Goal: Task Accomplishment & Management: Manage account settings

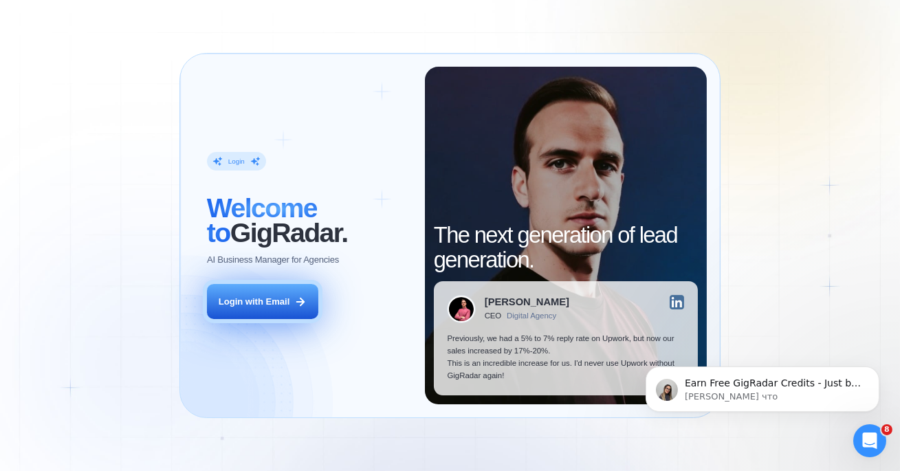
click at [215, 290] on button "Login with Email" at bounding box center [262, 301] width 111 height 35
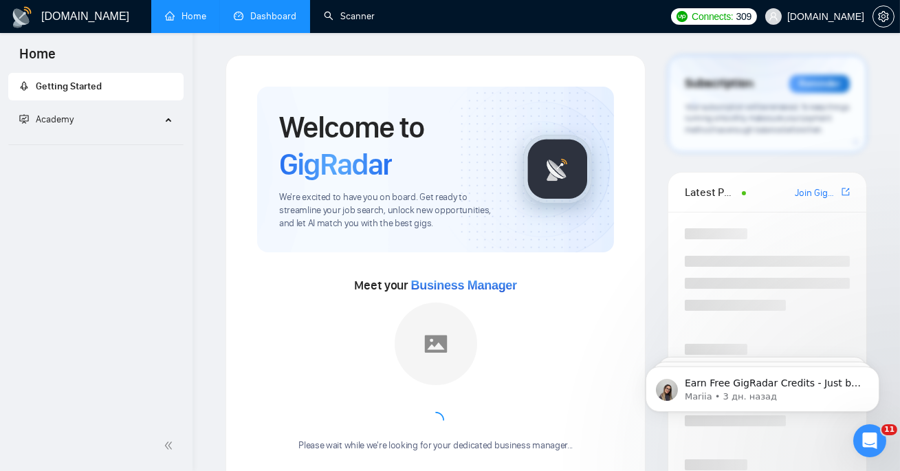
click at [288, 15] on link "Dashboard" at bounding box center [265, 16] width 63 height 12
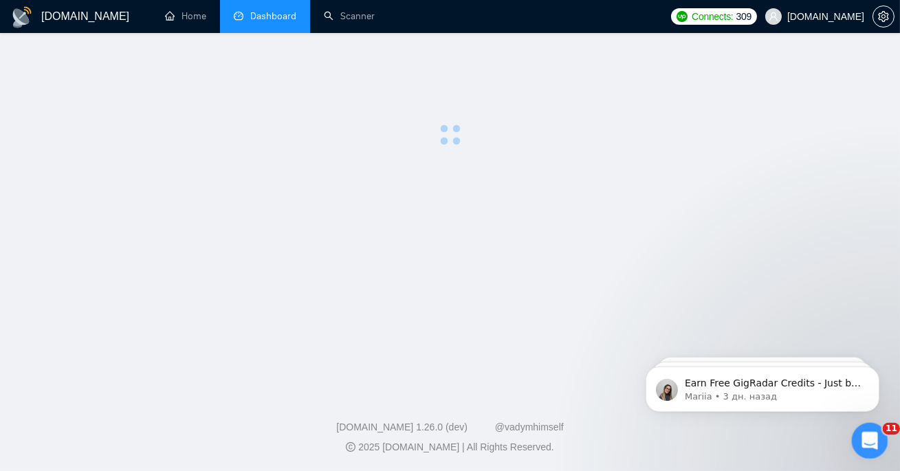
click at [871, 437] on icon "Открыть службу сообщений Intercom" at bounding box center [868, 439] width 23 height 23
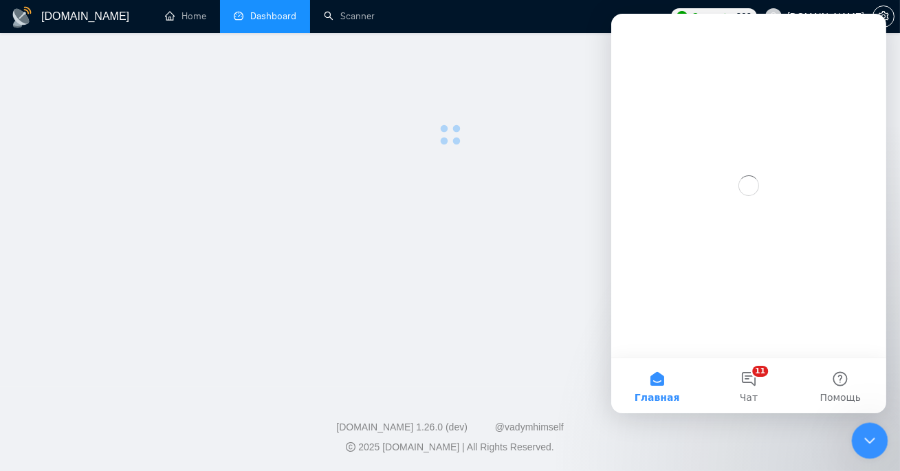
click at [868, 429] on div "Закрыть службу сообщений Intercom" at bounding box center [868, 438] width 33 height 33
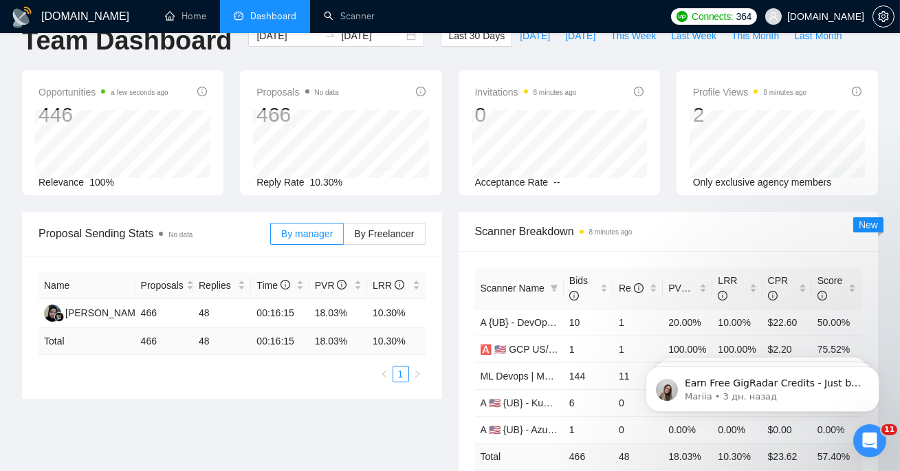
scroll to position [34, 0]
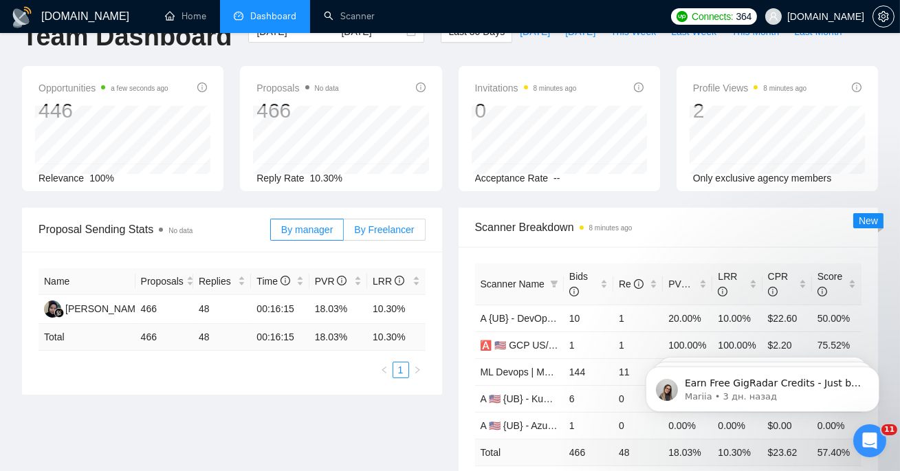
click at [389, 230] on span "By Freelancer" at bounding box center [384, 229] width 60 height 11
click at [344, 233] on input "By Freelancer" at bounding box center [344, 233] width 0 height 0
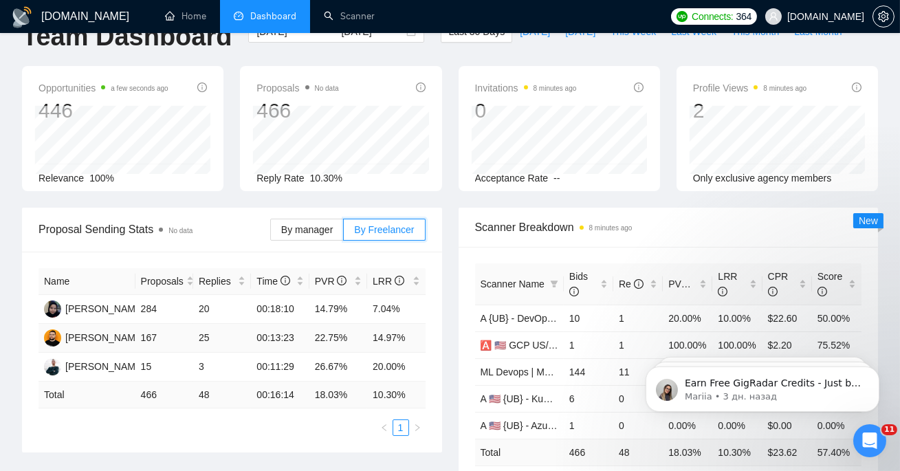
scroll to position [0, 0]
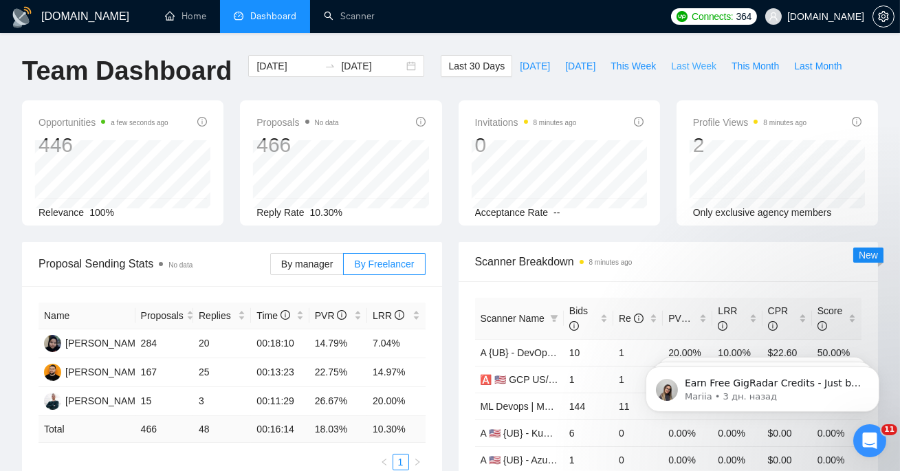
click at [685, 73] on span "Last Week" at bounding box center [693, 65] width 45 height 15
type input "2025-08-11"
type input "2025-08-17"
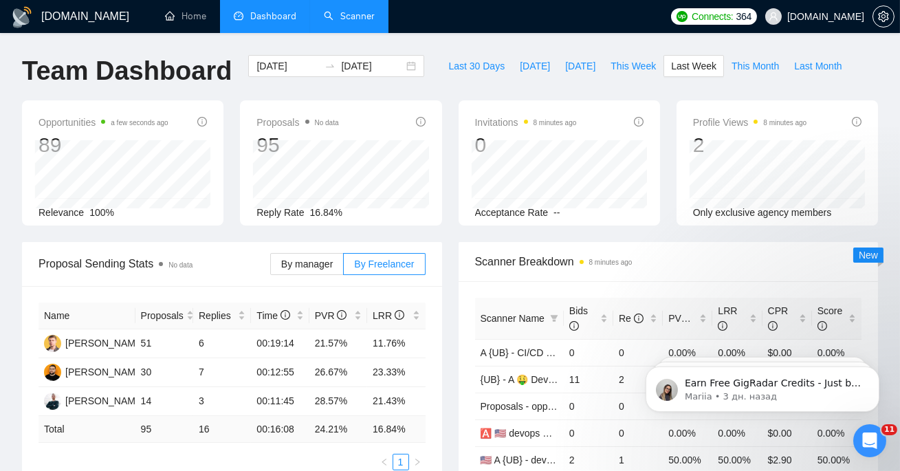
click at [334, 22] on link "Scanner" at bounding box center [349, 16] width 51 height 12
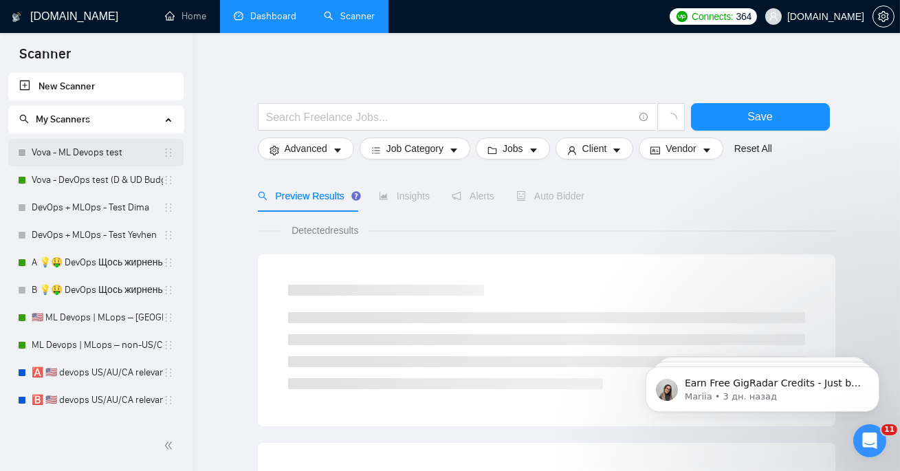
click at [100, 145] on link "Vova - ML Devops test" at bounding box center [97, 153] width 131 height 28
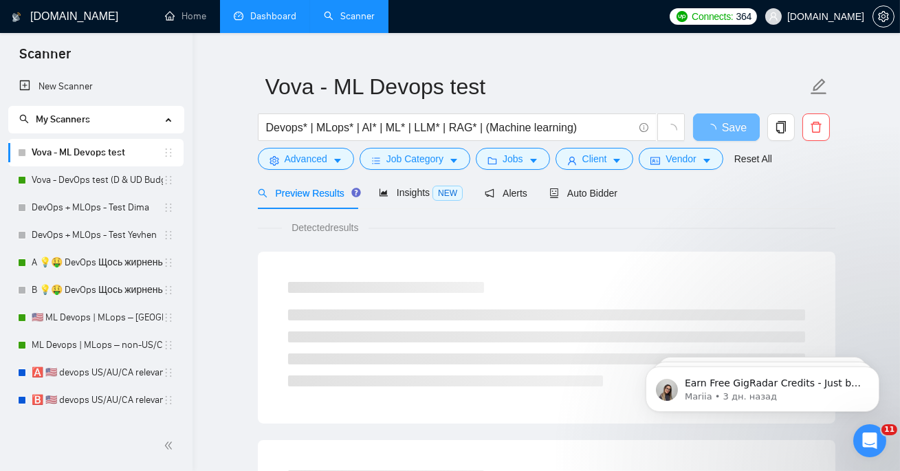
scroll to position [31, 0]
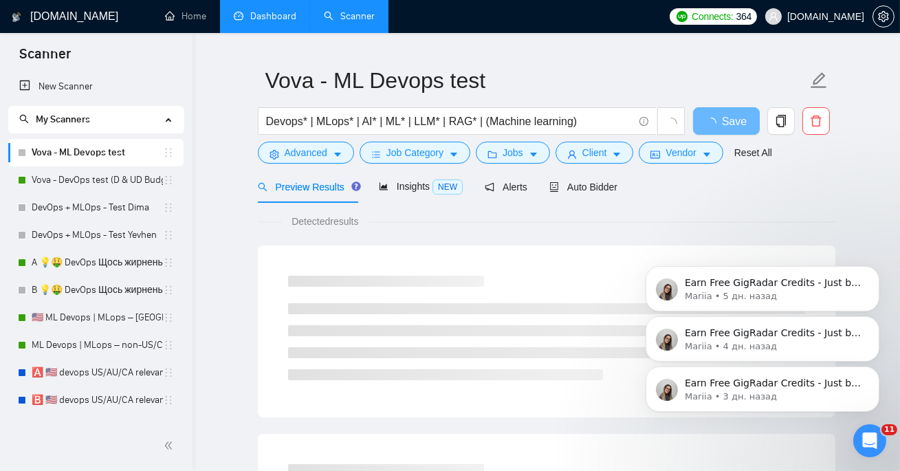
click at [823, 239] on div "Earn Free GigRadar Credits - Just by Sharing Your Story! 💬 Want more credits fo…" at bounding box center [762, 325] width 253 height 172
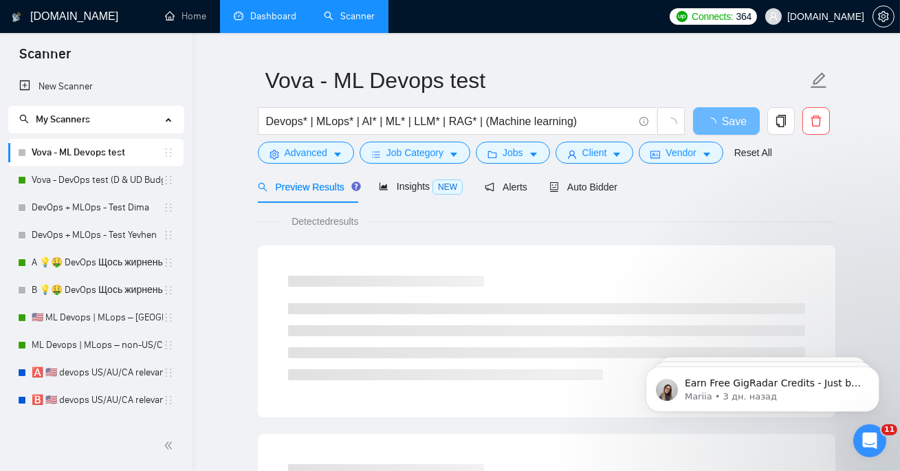
click at [264, 22] on link "Dashboard" at bounding box center [265, 16] width 63 height 12
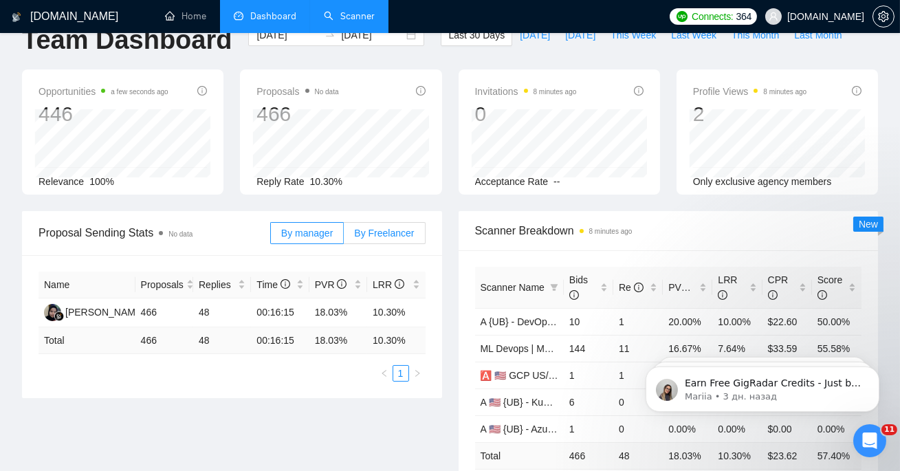
click at [375, 230] on span "By Freelancer" at bounding box center [384, 233] width 60 height 11
click at [344, 237] on input "By Freelancer" at bounding box center [344, 237] width 0 height 0
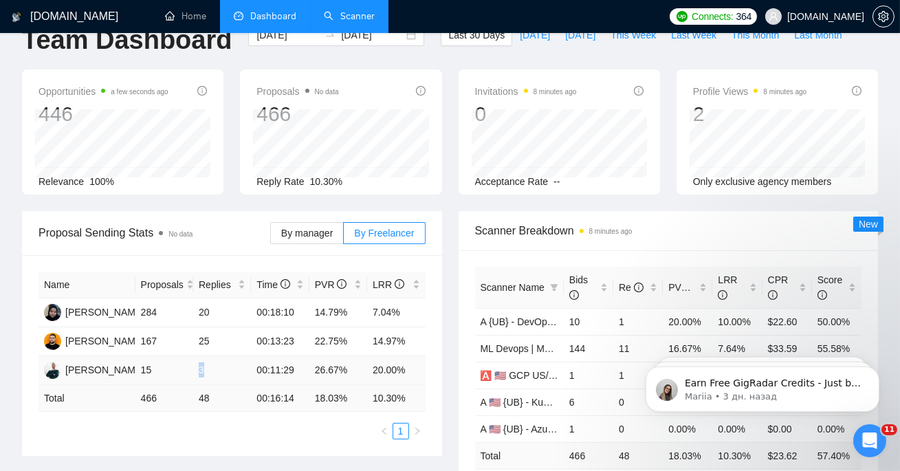
drag, startPoint x: 197, startPoint y: 366, endPoint x: 232, endPoint y: 370, distance: 35.3
click at [232, 370] on td "3" at bounding box center [222, 370] width 58 height 29
click at [428, 278] on div "Name Proposals Replies Time PVR LRR Yevhenii Hordashnyk 284 20 00:18:10 14.79% …" at bounding box center [232, 355] width 420 height 201
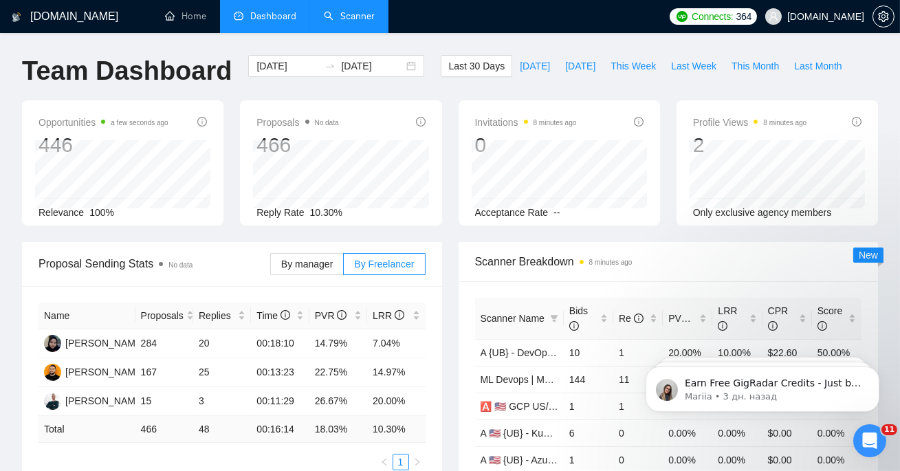
click at [348, 16] on link "Scanner" at bounding box center [349, 16] width 51 height 12
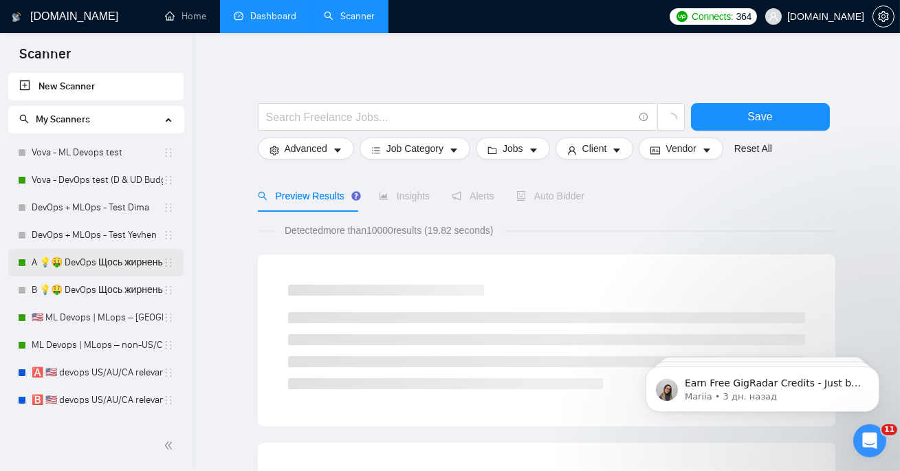
click at [89, 265] on link "A 💡🤑 DevOps Щось жирненьке -" at bounding box center [97, 263] width 131 height 28
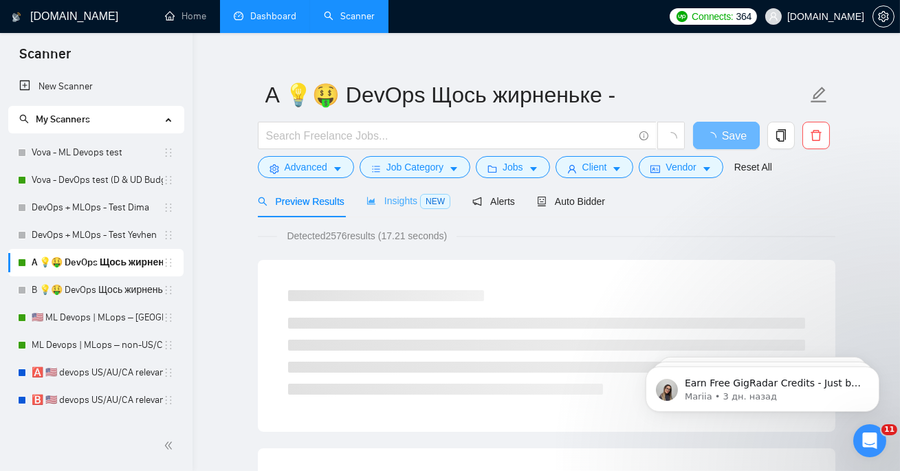
click at [401, 188] on div "Insights NEW" at bounding box center [409, 201] width 84 height 32
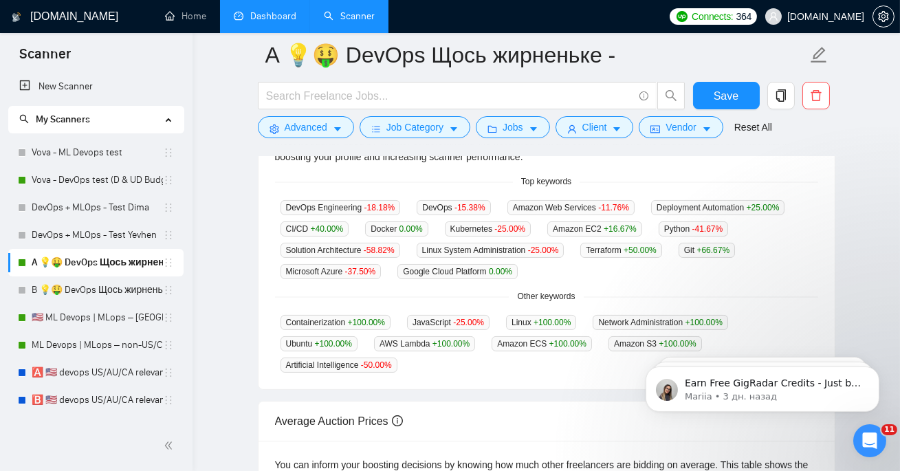
scroll to position [349, 0]
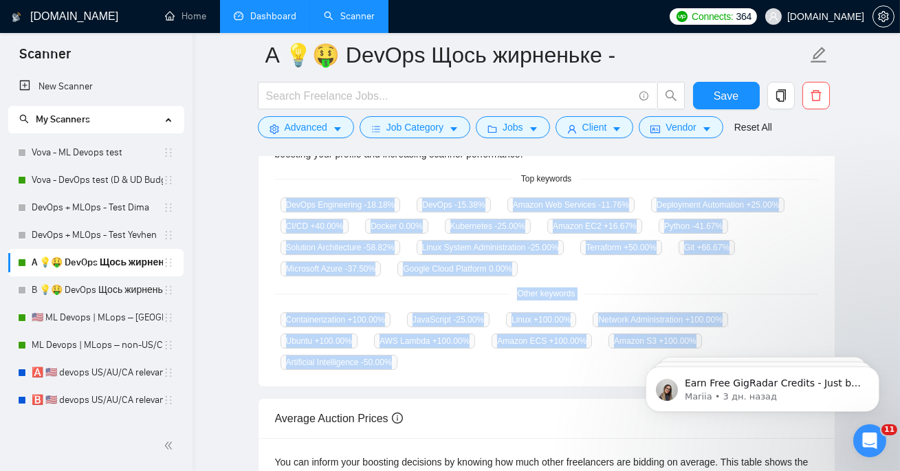
copy div "DevOps Engineering -18.18 % DevOps -15.38 % Amazon Web Services -11.76 % Deploy…"
drag, startPoint x: 277, startPoint y: 207, endPoint x: 409, endPoint y: 355, distance: 198.3
click at [409, 355] on div "GigRadar analyses the keywords used in the jobs found by this scanner to help y…" at bounding box center [547, 243] width 576 height 287
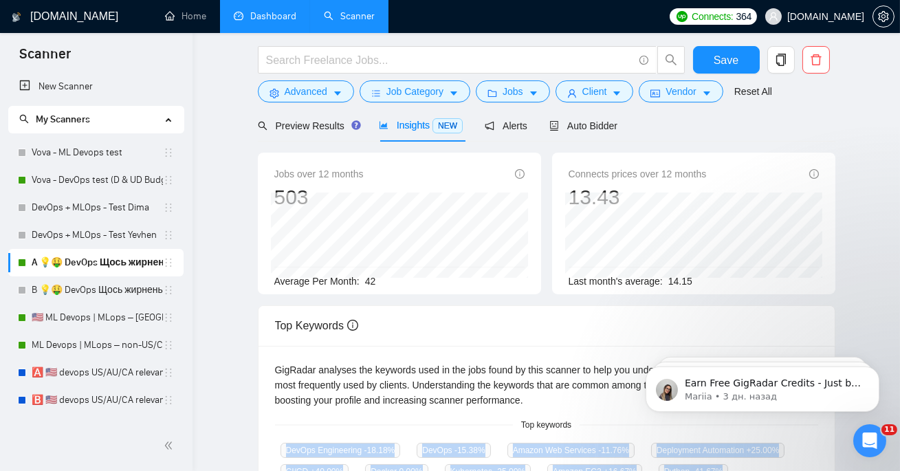
scroll to position [0, 0]
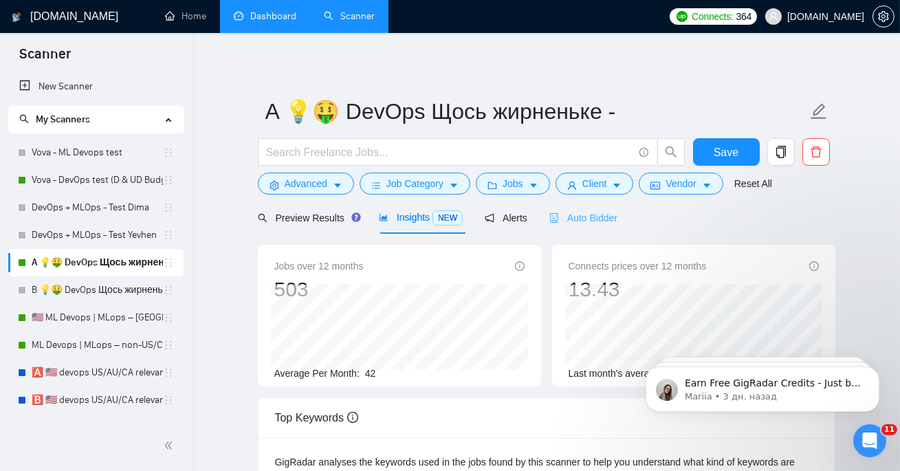
click at [572, 226] on div "Auto Bidder" at bounding box center [584, 218] width 68 height 32
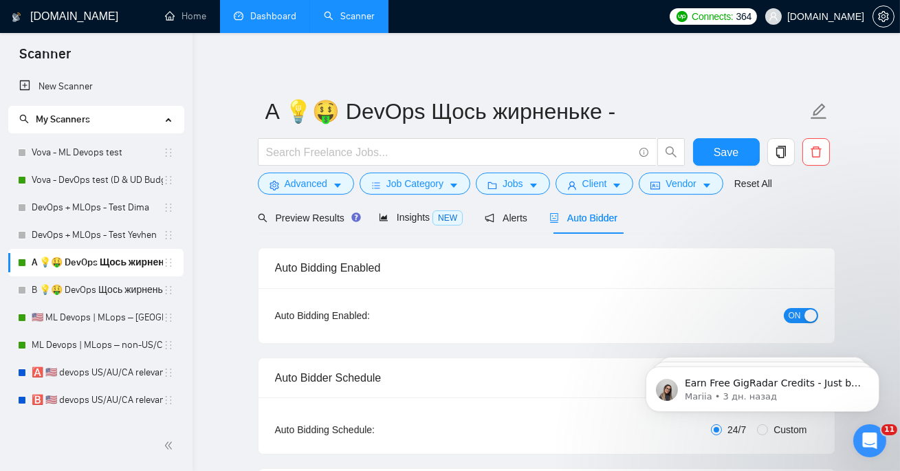
checkbox input "true"
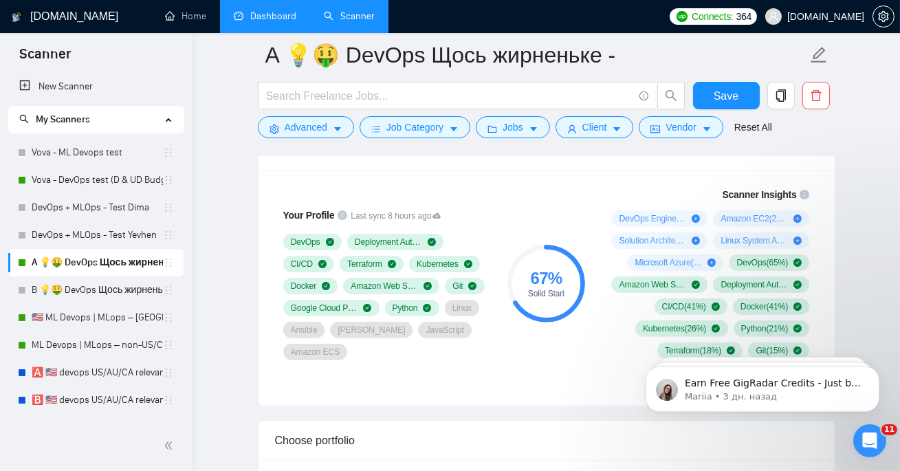
scroll to position [947, 0]
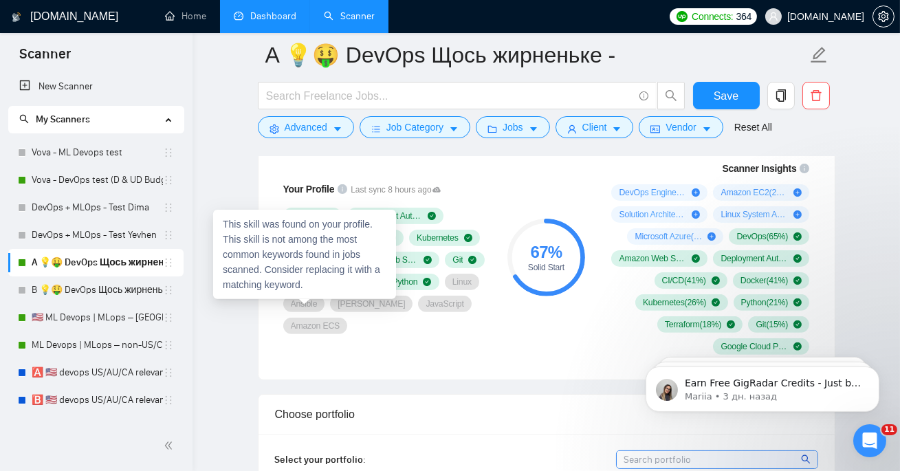
click at [257, 211] on div "This skill was found on your profile. This skill is not among the most common k…" at bounding box center [304, 254] width 183 height 89
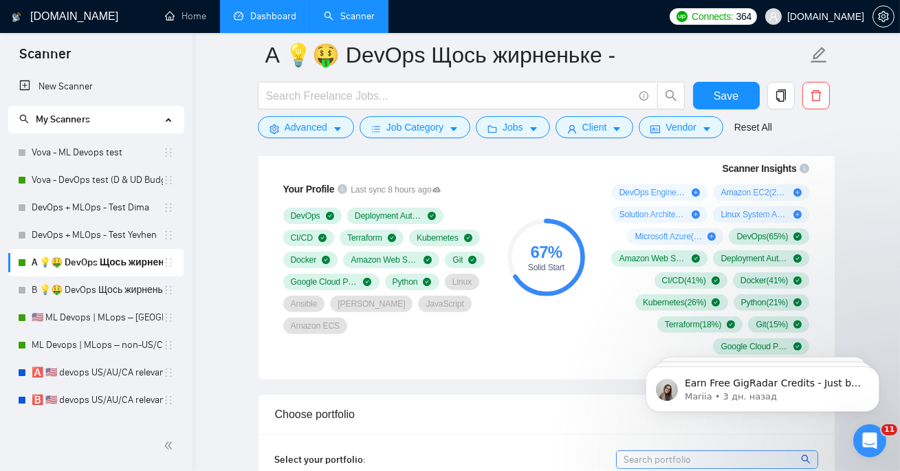
drag, startPoint x: 448, startPoint y: 282, endPoint x: 472, endPoint y: 329, distance: 52.6
click at [472, 329] on div "DevOps Deployment Automation CI/CD Terraform Kubernetes Docker Amazon Web Servi…" at bounding box center [385, 271] width 204 height 127
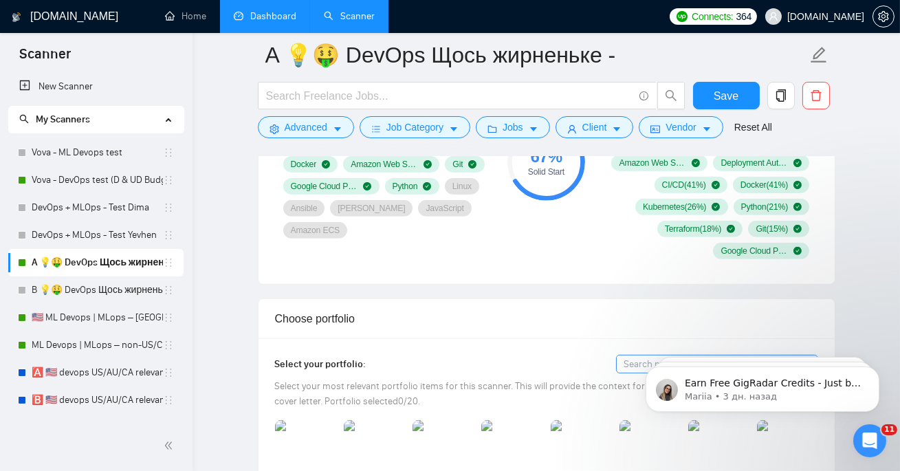
scroll to position [1039, 0]
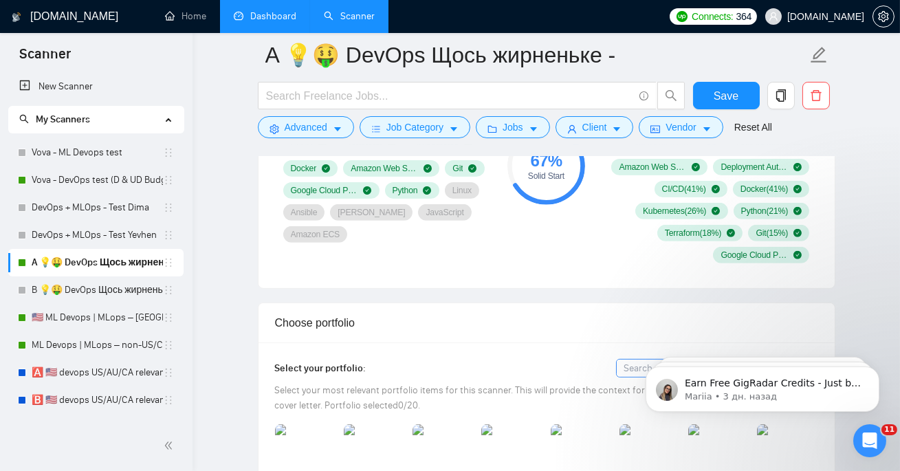
click at [281, 12] on link "Dashboard" at bounding box center [265, 16] width 63 height 12
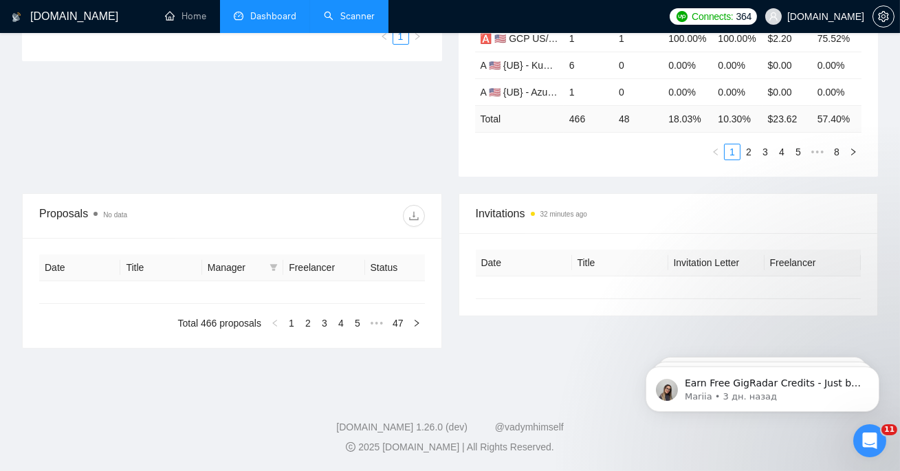
type input "2025-07-19"
type input "2025-08-18"
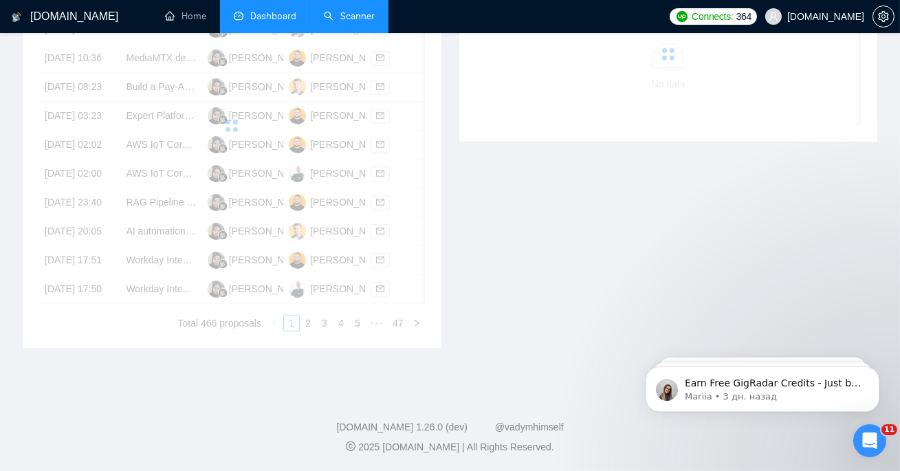
scroll to position [353, 0]
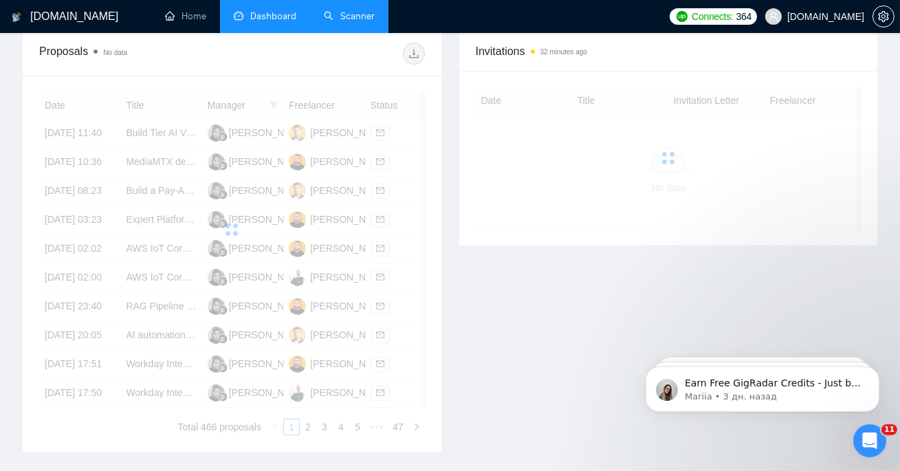
click at [351, 10] on link "Scanner" at bounding box center [349, 16] width 51 height 12
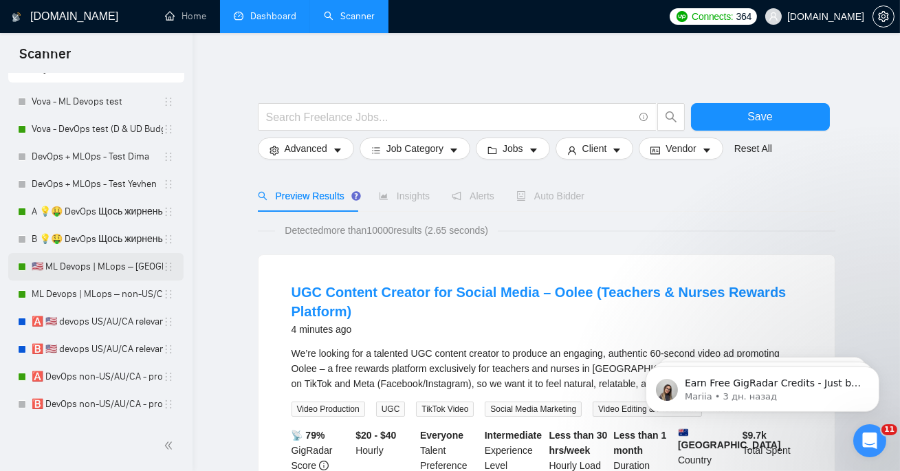
scroll to position [58, 0]
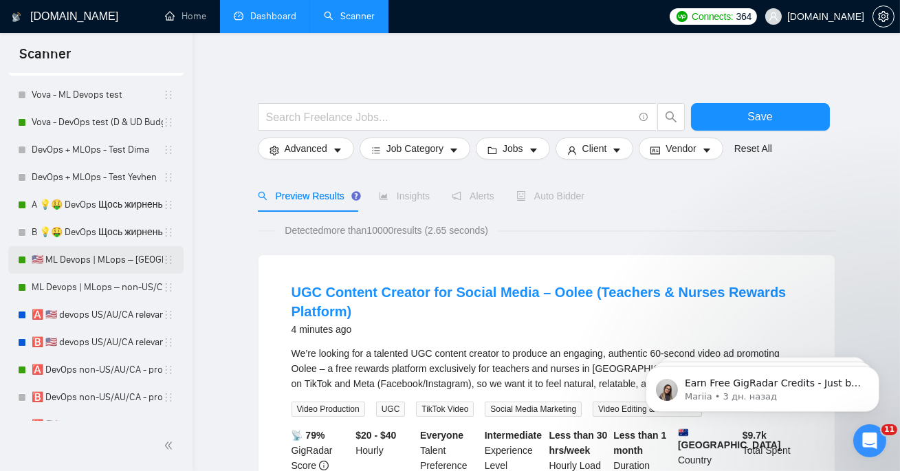
click at [100, 262] on link "🇺🇸 ML Devops | MLops – US/CA/AU - test: bid in range 90%" at bounding box center [97, 260] width 131 height 28
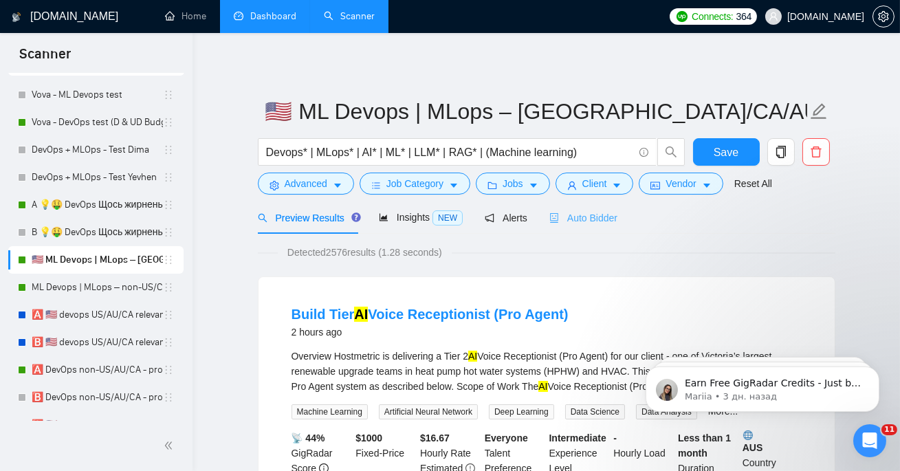
click at [578, 233] on div "Auto Bidder" at bounding box center [584, 218] width 68 height 32
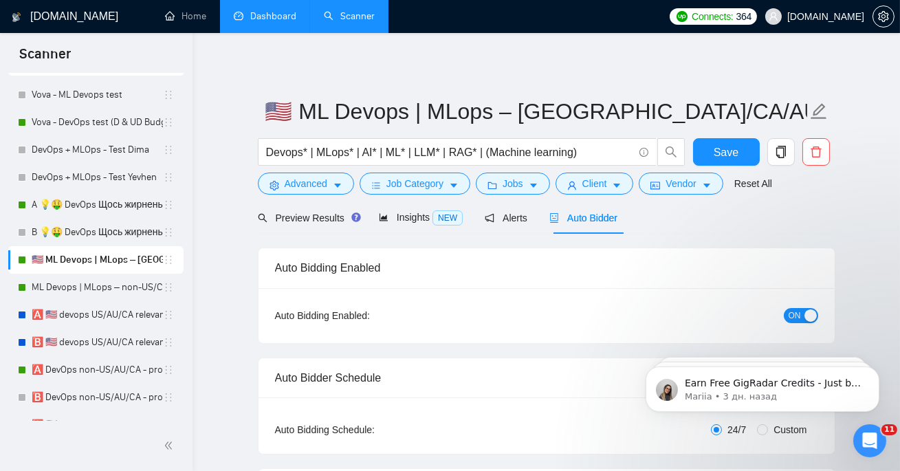
checkbox input "true"
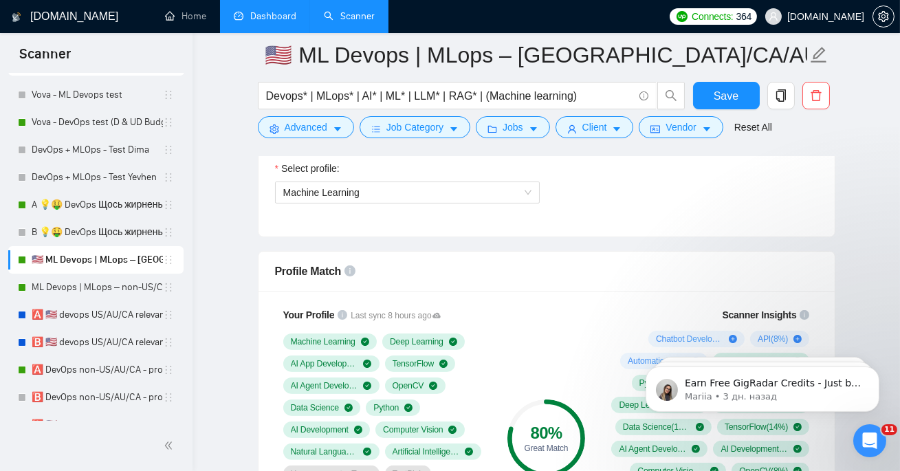
scroll to position [786, 0]
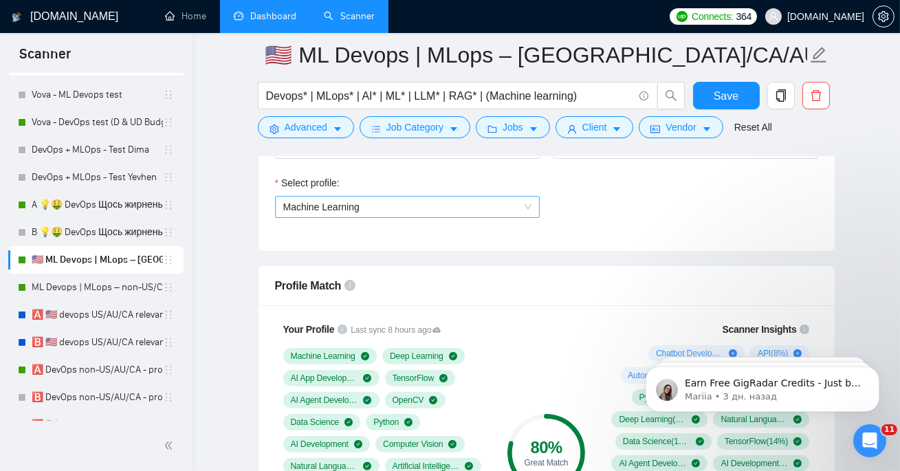
click at [400, 210] on span "Machine Learning" at bounding box center [407, 207] width 248 height 21
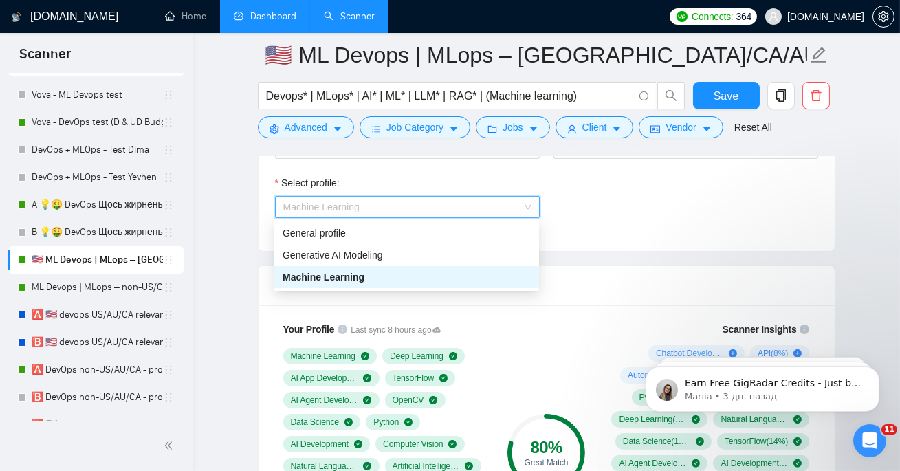
click at [664, 194] on div "Select profile: Machine Learning" at bounding box center [546, 204] width 557 height 59
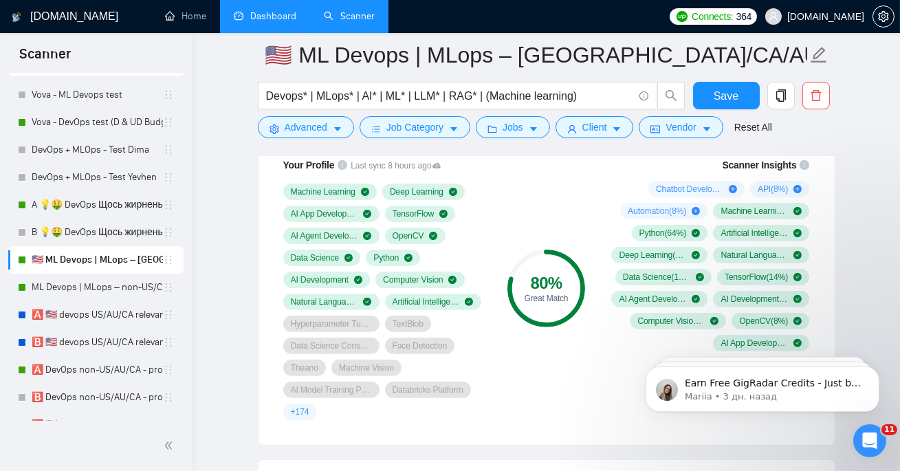
scroll to position [978, 0]
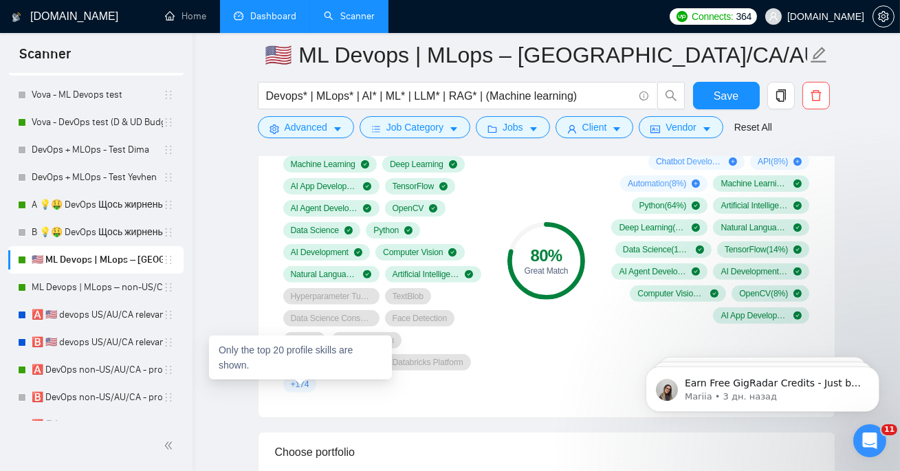
click at [302, 386] on span "+ 174" at bounding box center [300, 384] width 19 height 11
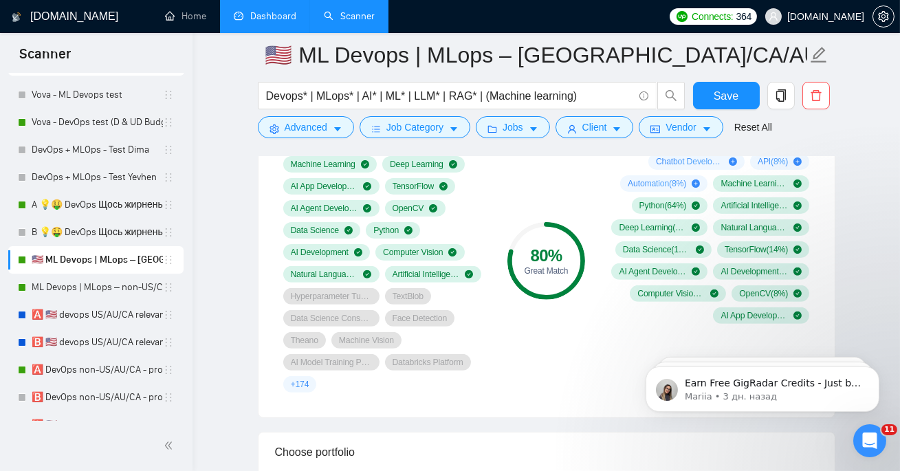
drag, startPoint x: 279, startPoint y: 299, endPoint x: 481, endPoint y: 369, distance: 214.7
click at [481, 367] on div "Your Profile Last sync 8 hours ago Machine Learning Deep Learning AI App Develo…" at bounding box center [385, 261] width 220 height 279
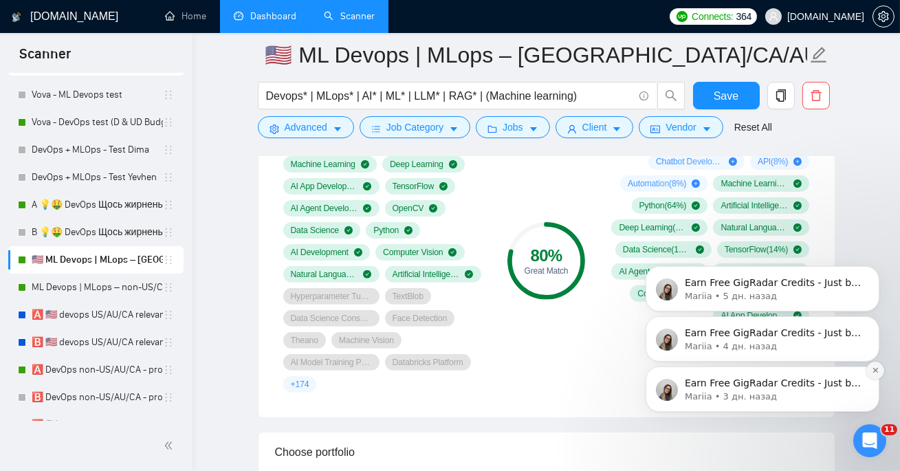
click at [876, 371] on icon "Dismiss notification" at bounding box center [874, 369] width 5 height 5
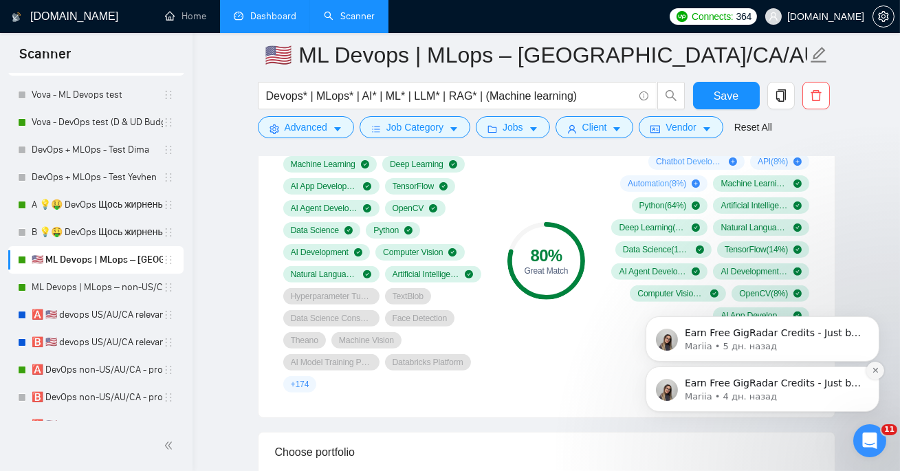
click at [875, 369] on icon "Dismiss notification" at bounding box center [875, 370] width 8 height 8
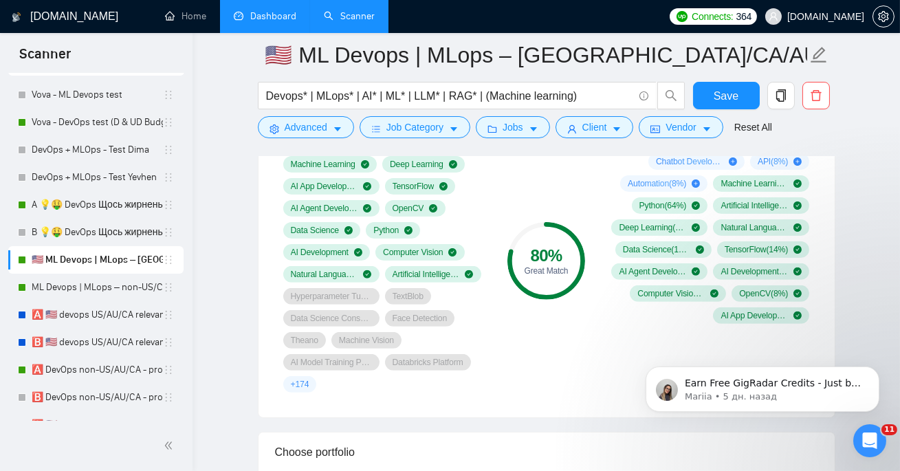
click at [875, 369] on icon "Dismiss notification" at bounding box center [875, 370] width 6 height 6
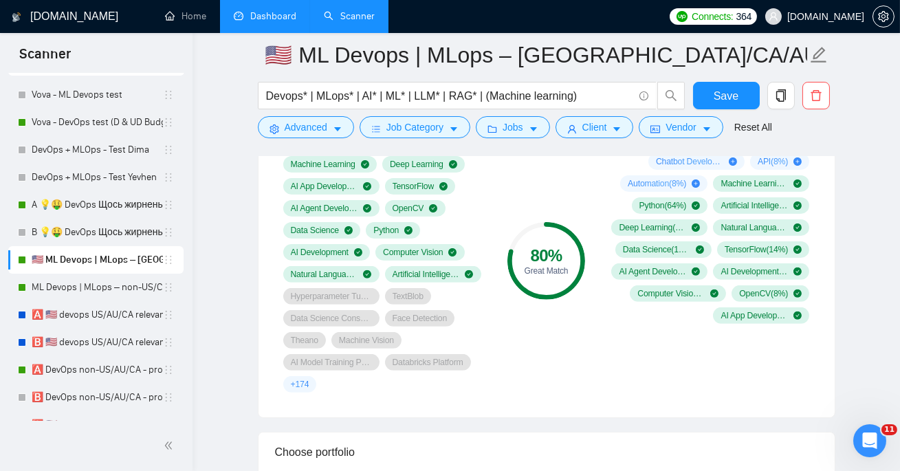
scroll to position [942, 0]
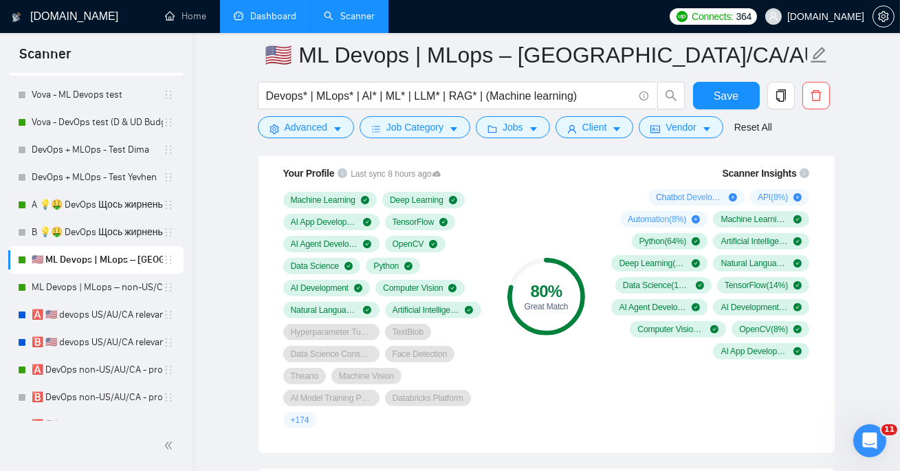
drag, startPoint x: 644, startPoint y: 190, endPoint x: 793, endPoint y: 217, distance: 151.6
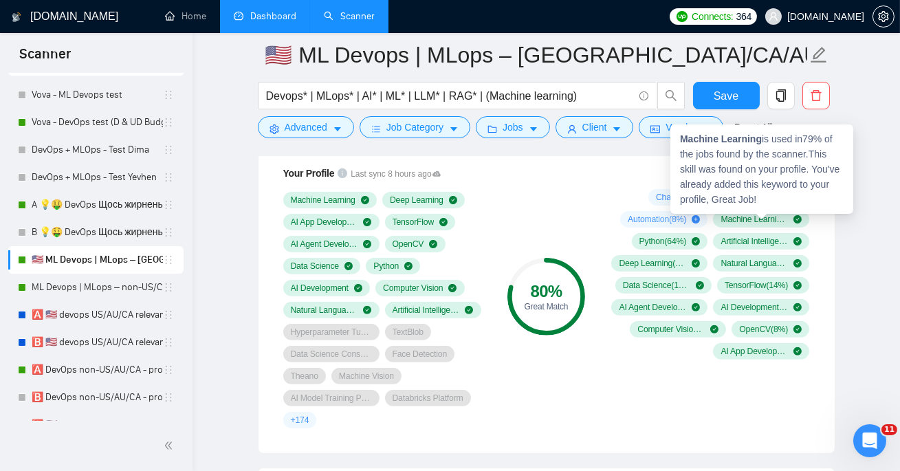
click at [600, 188] on div "Scanner Insights Chatbot Development ( 13 %) API ( 8 %) Automation ( 8 %) Machi…" at bounding box center [708, 263] width 220 height 210
drag, startPoint x: 635, startPoint y: 187, endPoint x: 736, endPoint y: 219, distance: 105.9
click at [736, 219] on div "Chatbot Development ( 13 %) API ( 8 %) Automation ( 8 %) Machine Learning ( 79 …" at bounding box center [709, 274] width 204 height 171
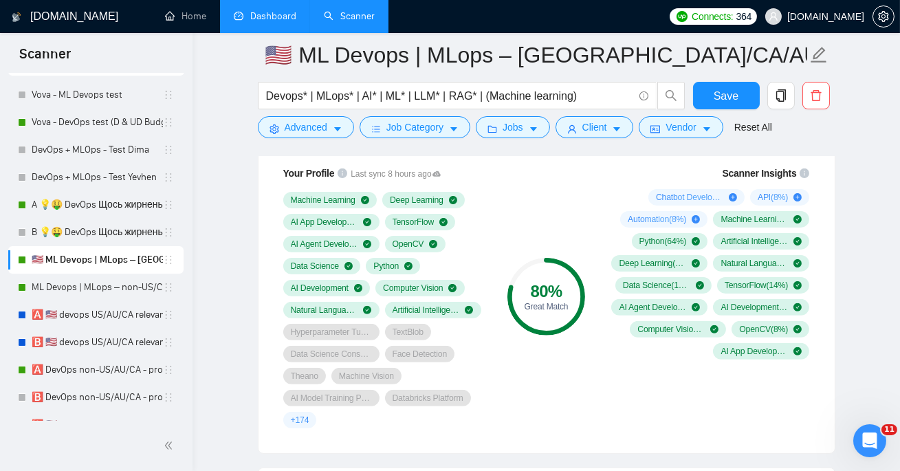
drag, startPoint x: 640, startPoint y: 193, endPoint x: 743, endPoint y: 193, distance: 103.2
click at [743, 193] on div "Chatbot Development ( 13 %) API ( 8 %) Automation ( 8 %) Machine Learning ( 79 …" at bounding box center [709, 274] width 204 height 171
click at [284, 19] on link "Dashboard" at bounding box center [265, 16] width 63 height 12
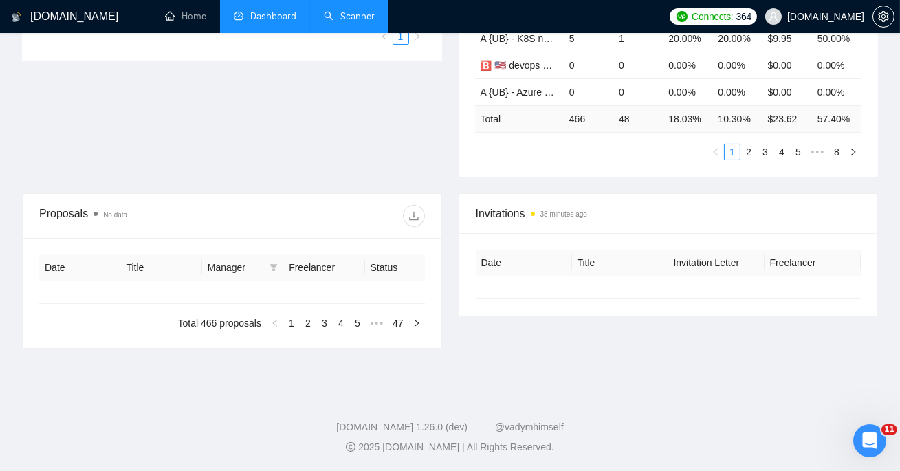
type input "2025-07-19"
type input "2025-08-18"
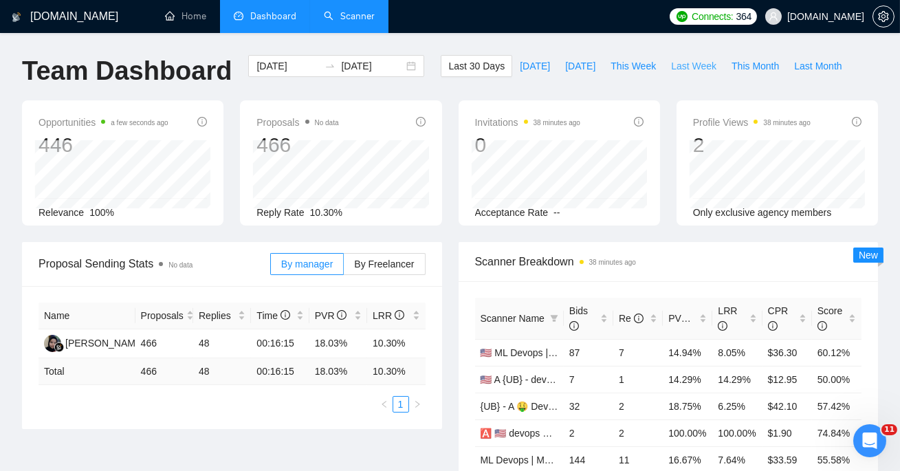
click at [704, 69] on span "Last Week" at bounding box center [693, 65] width 45 height 15
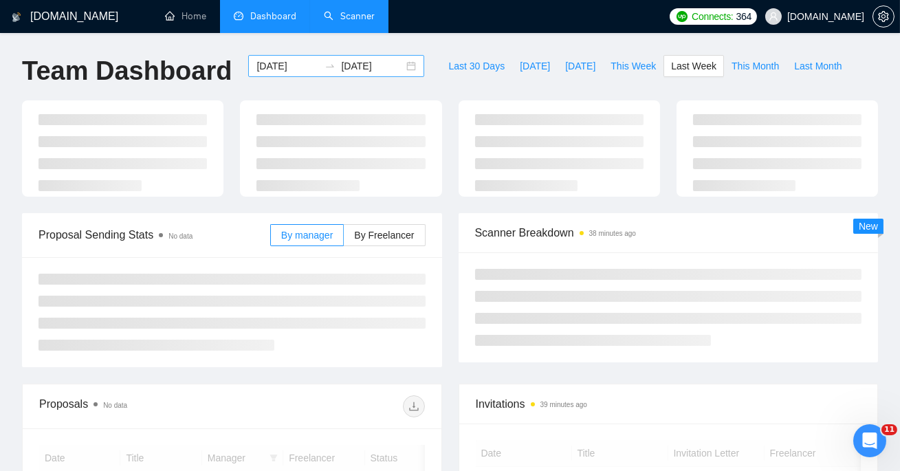
type input "2025-08-11"
type input "2025-08-17"
click at [290, 61] on input "2025-08-11" at bounding box center [288, 65] width 63 height 15
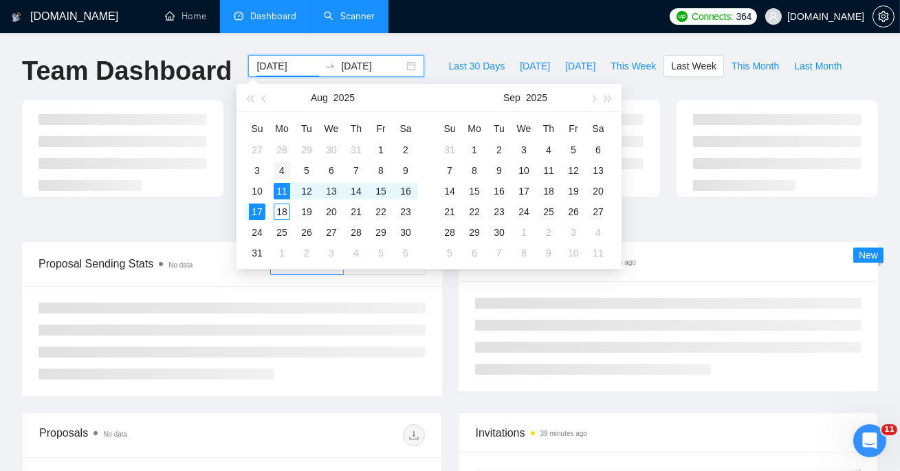
type input "2025-08-04"
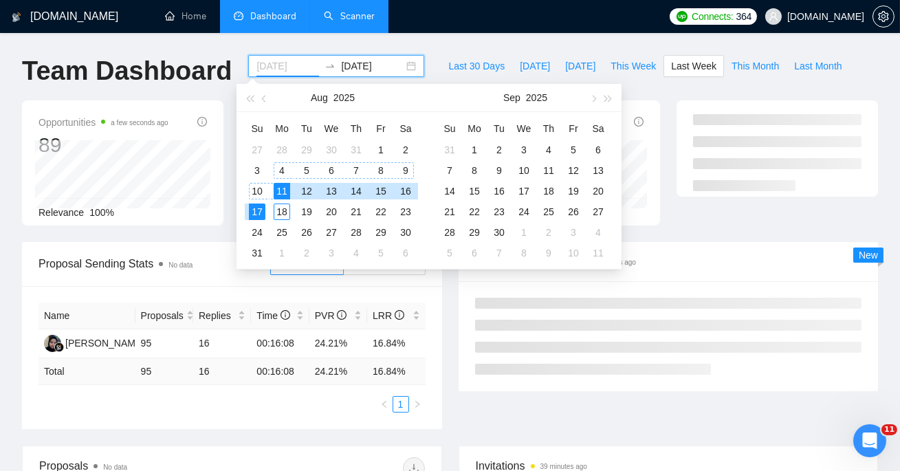
click at [279, 171] on div "4" at bounding box center [282, 170] width 17 height 17
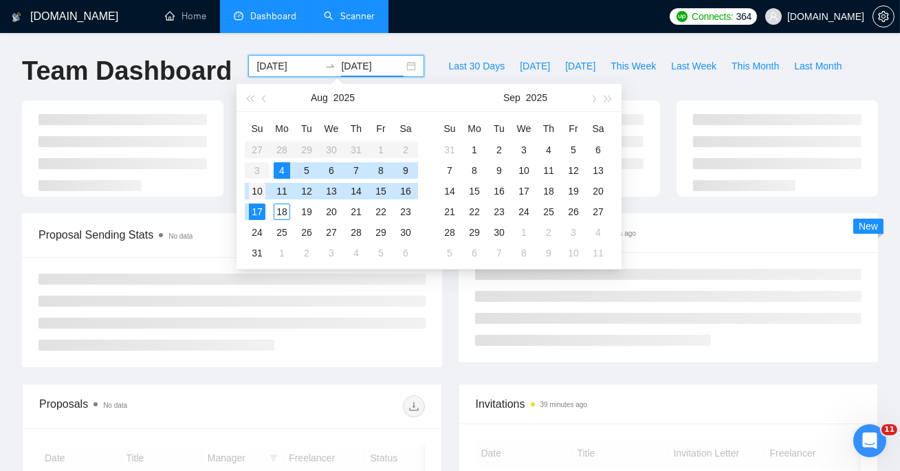
type input "2025-08-10"
click at [261, 186] on div "10" at bounding box center [257, 191] width 17 height 17
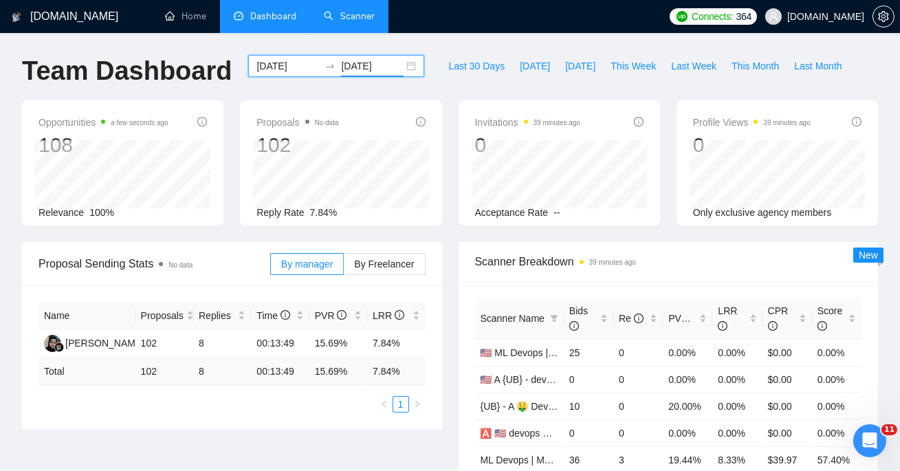
scroll to position [83, 0]
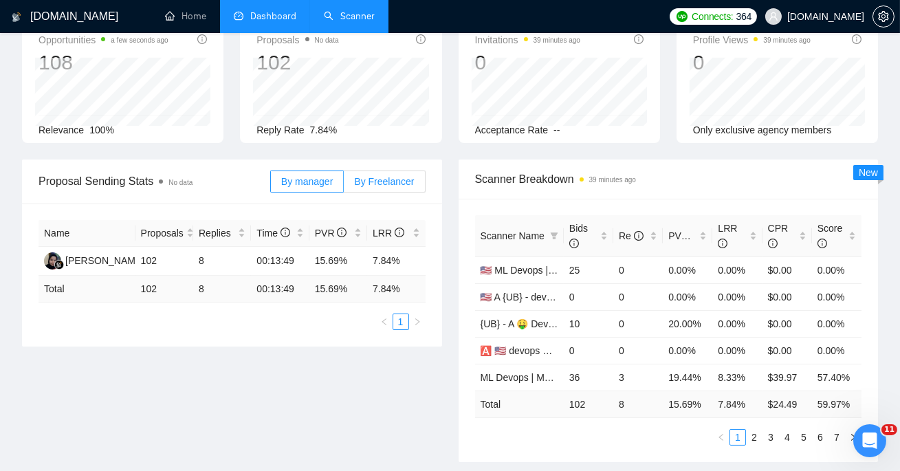
click at [409, 179] on span "By Freelancer" at bounding box center [384, 181] width 60 height 11
click at [344, 185] on input "By Freelancer" at bounding box center [344, 185] width 0 height 0
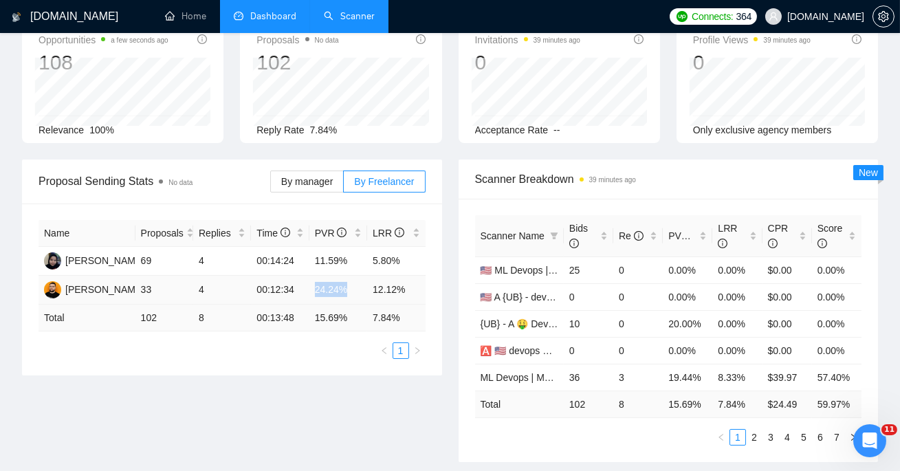
drag, startPoint x: 314, startPoint y: 290, endPoint x: 362, endPoint y: 290, distance: 48.1
click at [362, 290] on td "24.24%" at bounding box center [339, 290] width 58 height 29
copy td "24.24%"
drag, startPoint x: 323, startPoint y: 257, endPoint x: 357, endPoint y: 257, distance: 34.4
click at [357, 257] on td "11.59%" at bounding box center [339, 261] width 58 height 29
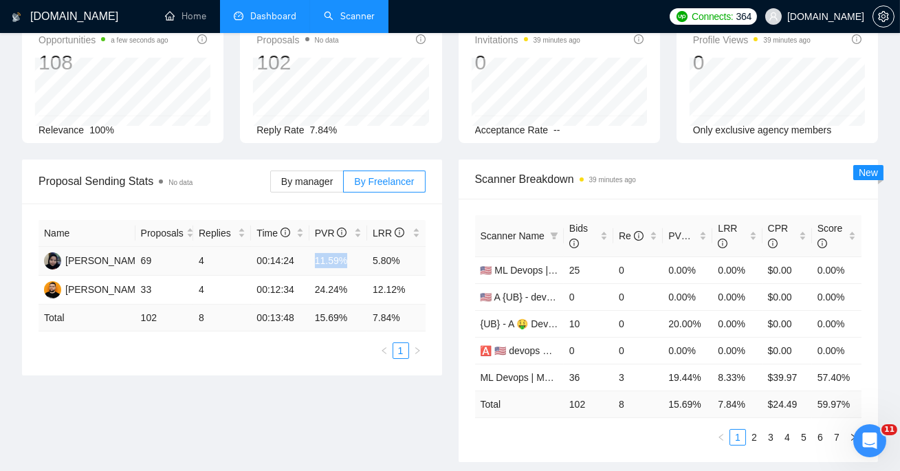
copy td "11.59%"
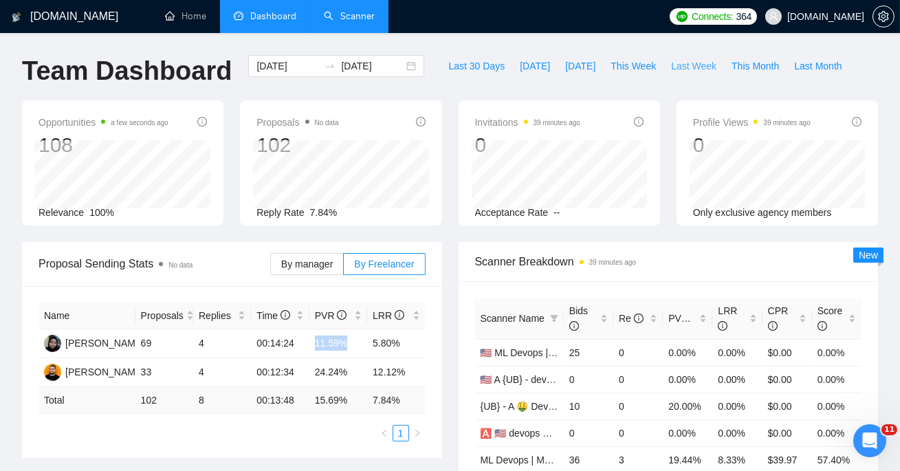
click at [681, 72] on span "Last Week" at bounding box center [693, 65] width 45 height 15
type input "2025-08-11"
type input "2025-08-17"
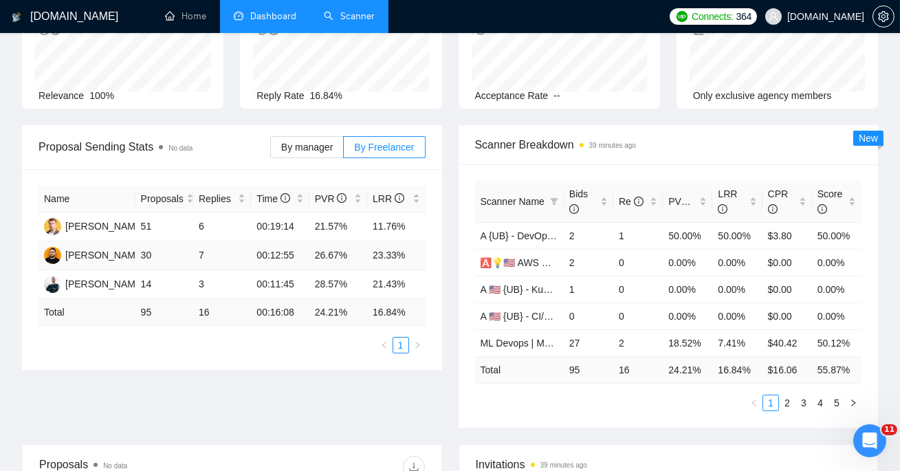
scroll to position [128, 0]
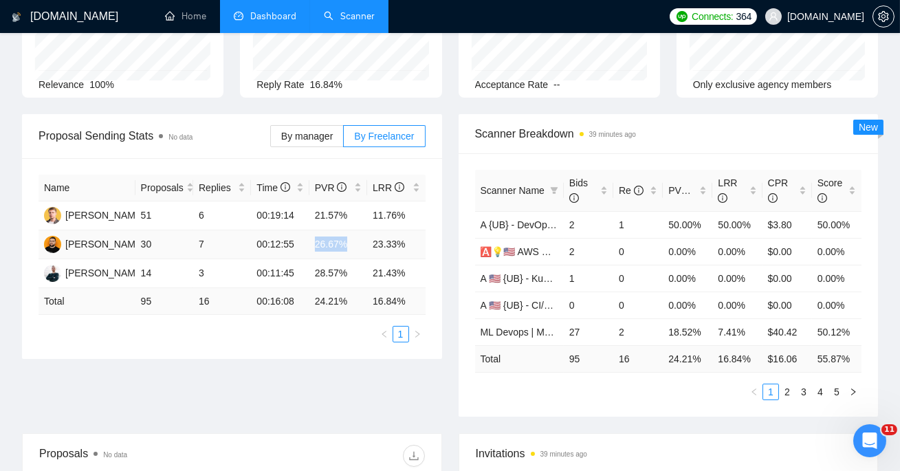
drag, startPoint x: 317, startPoint y: 243, endPoint x: 360, endPoint y: 242, distance: 43.3
click at [360, 243] on td "26.67%" at bounding box center [339, 244] width 58 height 29
copy td "26.67%"
drag, startPoint x: 371, startPoint y: 246, endPoint x: 422, endPoint y: 246, distance: 50.2
click at [422, 246] on td "23.33%" at bounding box center [396, 244] width 58 height 29
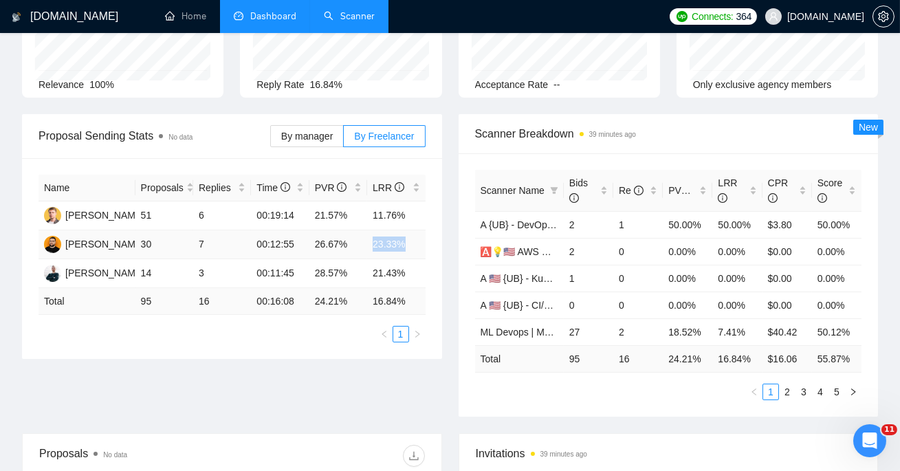
copy td "23.33%"
drag, startPoint x: 315, startPoint y: 214, endPoint x: 359, endPoint y: 214, distance: 44.0
click at [359, 214] on td "21.57%" at bounding box center [339, 216] width 58 height 29
copy td "21.57%"
drag, startPoint x: 370, startPoint y: 213, endPoint x: 406, endPoint y: 213, distance: 36.5
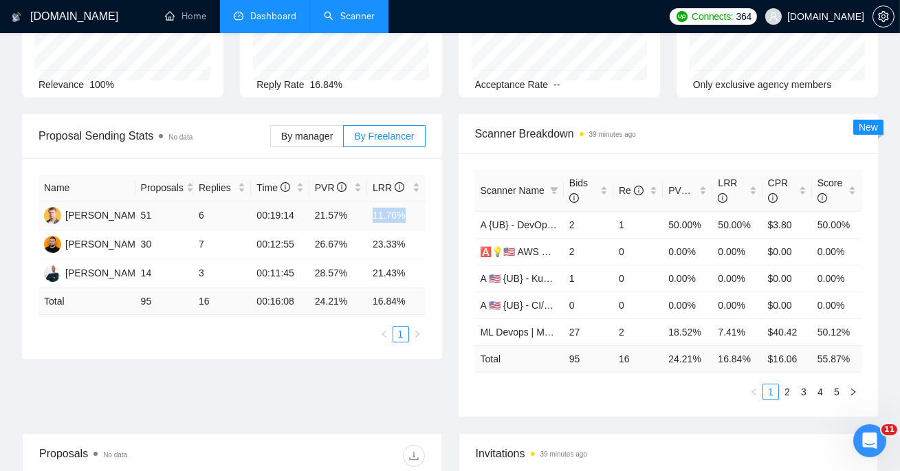
click at [406, 213] on td "11.76%" at bounding box center [396, 216] width 58 height 29
copy td "11.76%"
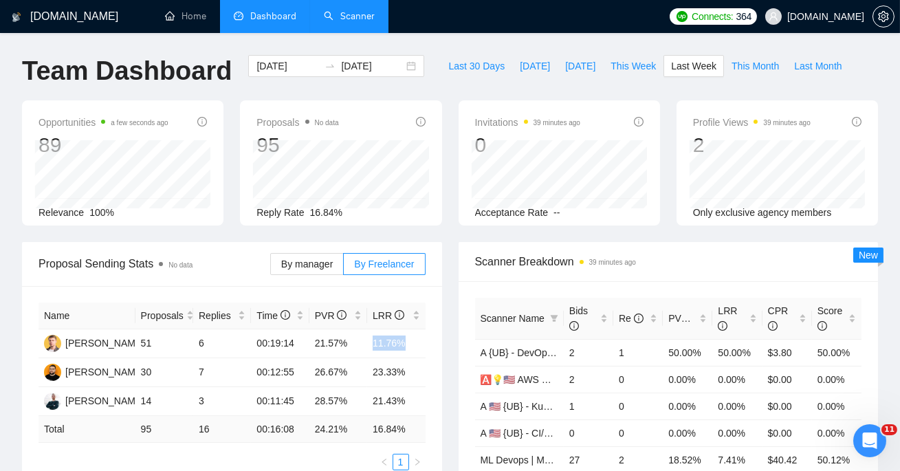
click at [338, 21] on link "Scanner" at bounding box center [349, 16] width 51 height 12
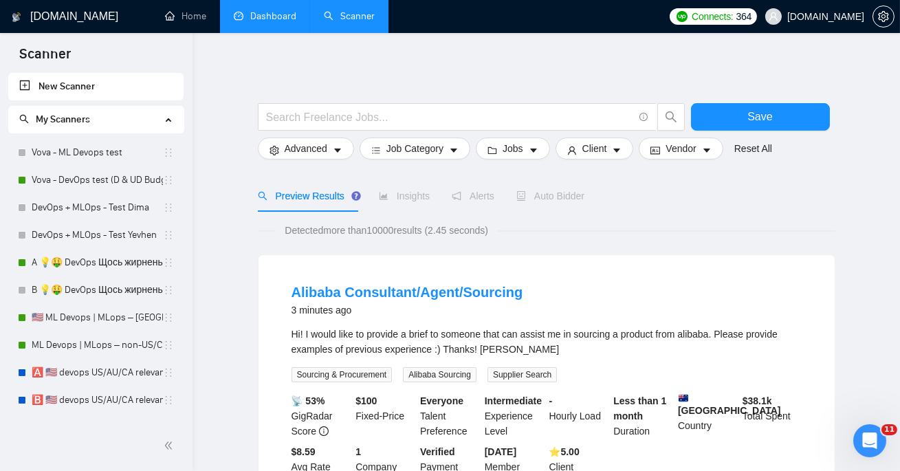
click at [269, 10] on link "Dashboard" at bounding box center [265, 16] width 63 height 12
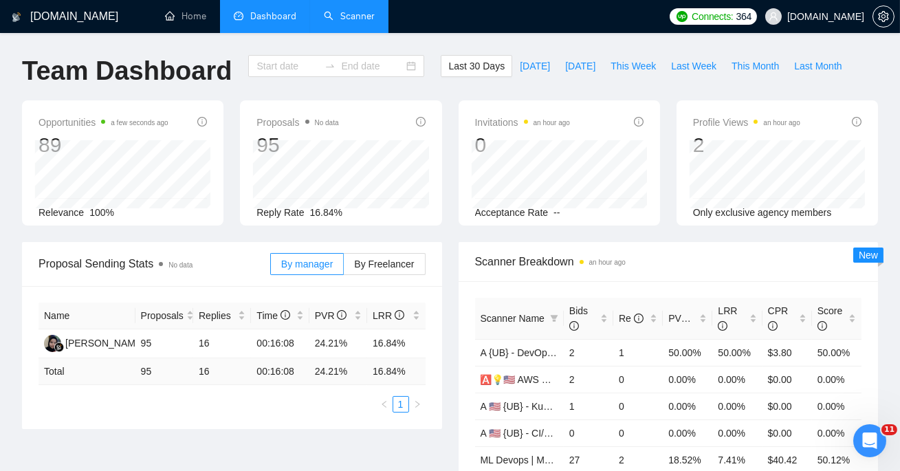
type input "2025-07-19"
type input "2025-08-18"
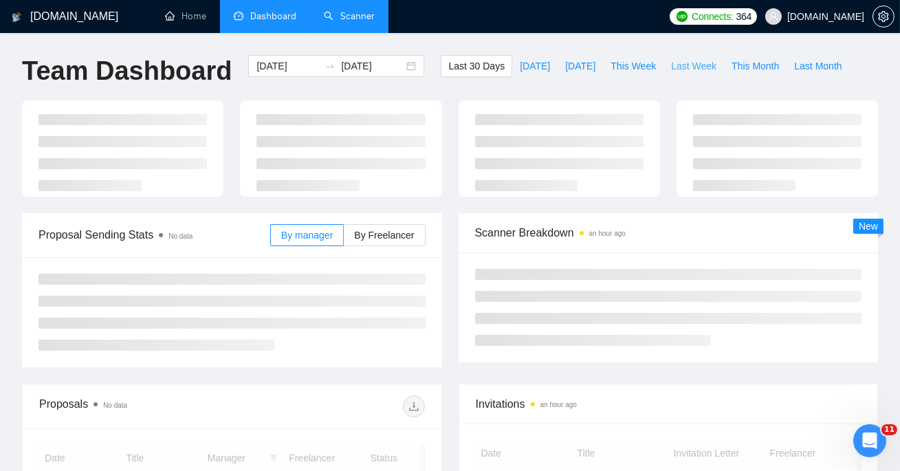
click at [701, 66] on span "Last Week" at bounding box center [693, 65] width 45 height 15
type input "2025-08-11"
type input "2025-08-17"
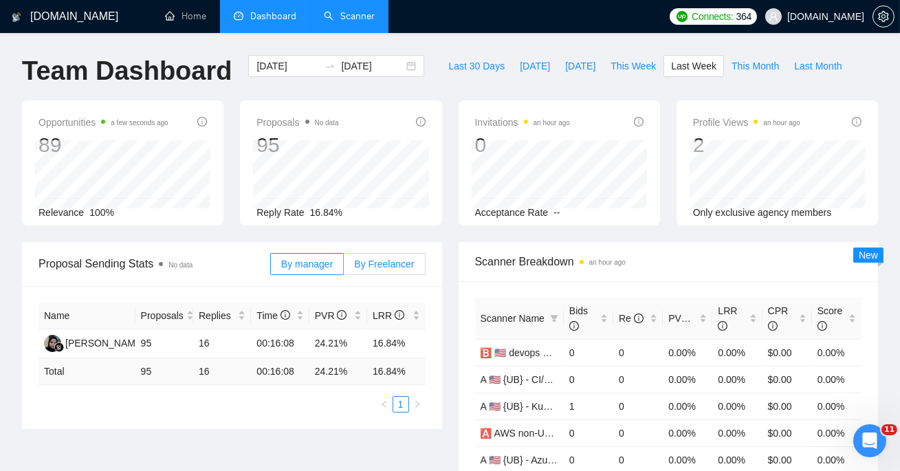
click at [376, 260] on span "By Freelancer" at bounding box center [384, 264] width 60 height 11
click at [344, 268] on input "By Freelancer" at bounding box center [344, 268] width 0 height 0
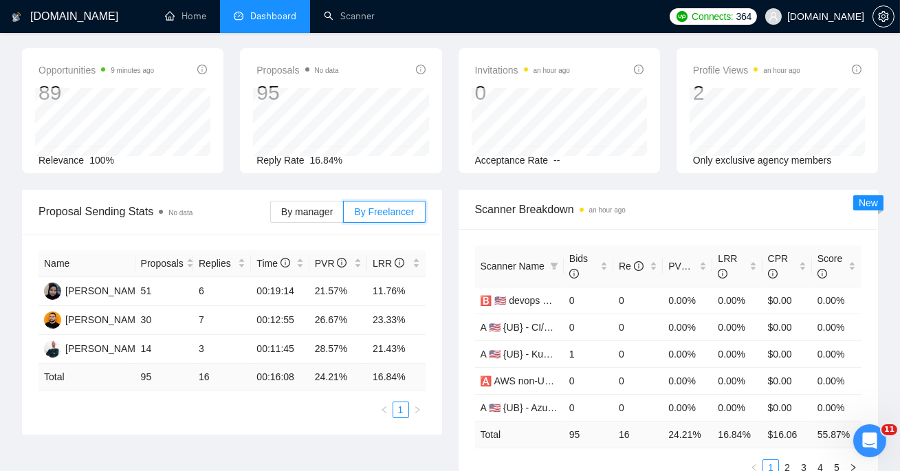
scroll to position [96, 0]
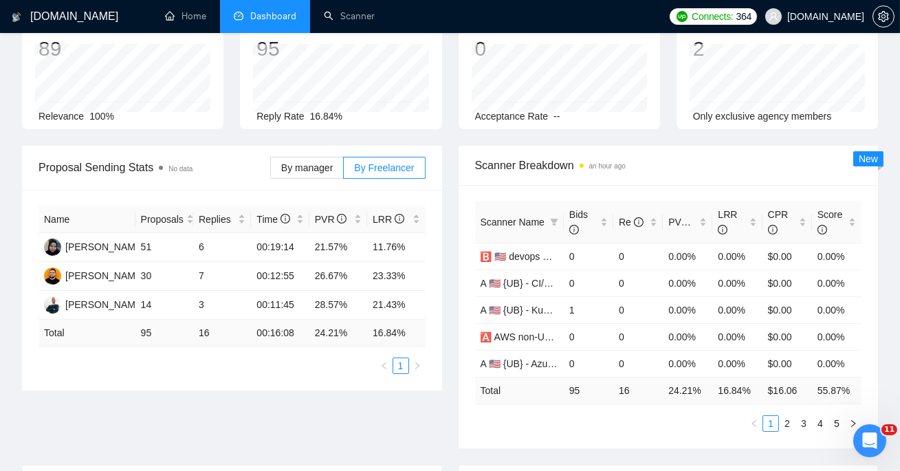
click at [530, 213] on th "Scanner Name" at bounding box center [519, 223] width 89 height 42
click at [570, 216] on div "Bids" at bounding box center [589, 222] width 39 height 30
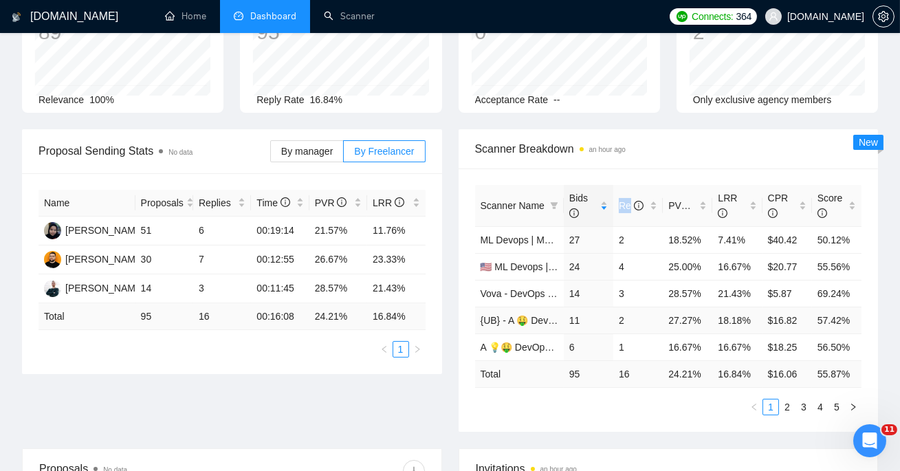
scroll to position [131, 0]
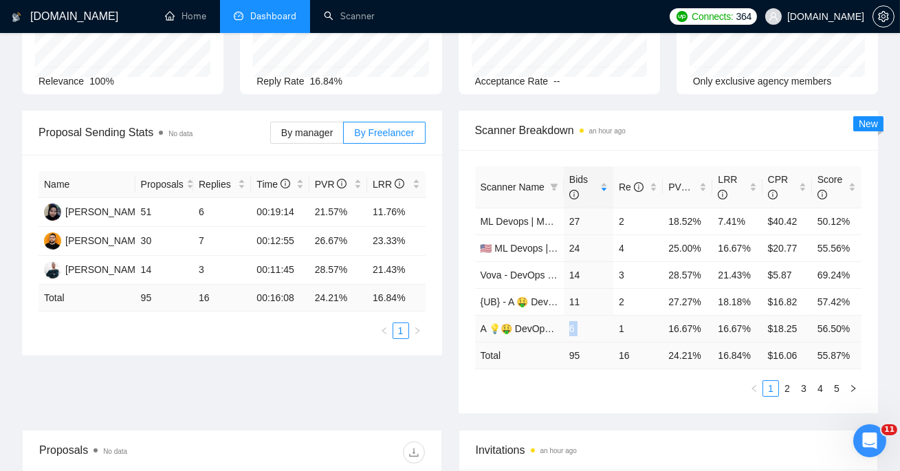
drag, startPoint x: 567, startPoint y: 327, endPoint x: 621, endPoint y: 328, distance: 54.3
click at [621, 328] on tr "A 💡🤑 DevOps Щось жирненьке - 6 1 16.67% 16.67% $18.25 56.50%" at bounding box center [668, 328] width 387 height 27
click at [785, 387] on link "2" at bounding box center [787, 388] width 15 height 15
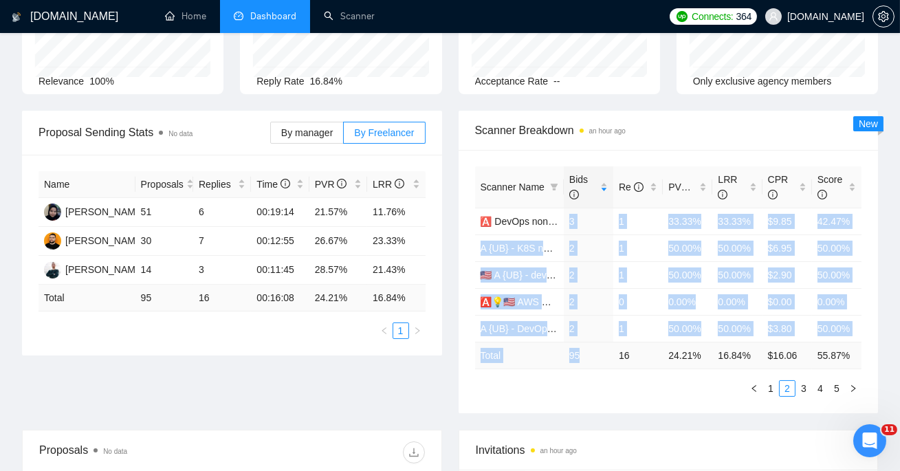
drag, startPoint x: 566, startPoint y: 220, endPoint x: 603, endPoint y: 359, distance: 143.6
click at [603, 359] on table "Scanner Name Bids Re PVR LRR CPR Score 🅰️ DevOps non-US/AU/CA - process 3 1 33.…" at bounding box center [668, 267] width 387 height 203
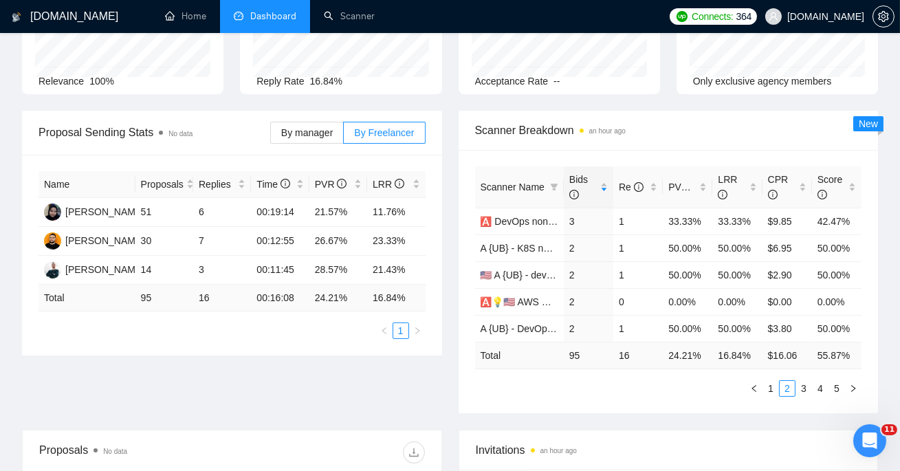
click at [638, 391] on ul "1 2 3 4 5" at bounding box center [668, 388] width 387 height 17
click at [774, 388] on link "1" at bounding box center [770, 388] width 15 height 15
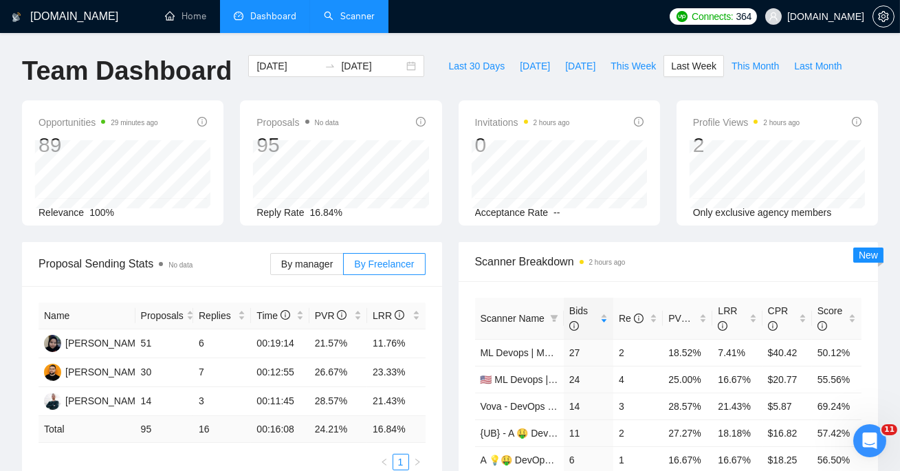
click at [359, 14] on link "Scanner" at bounding box center [349, 16] width 51 height 12
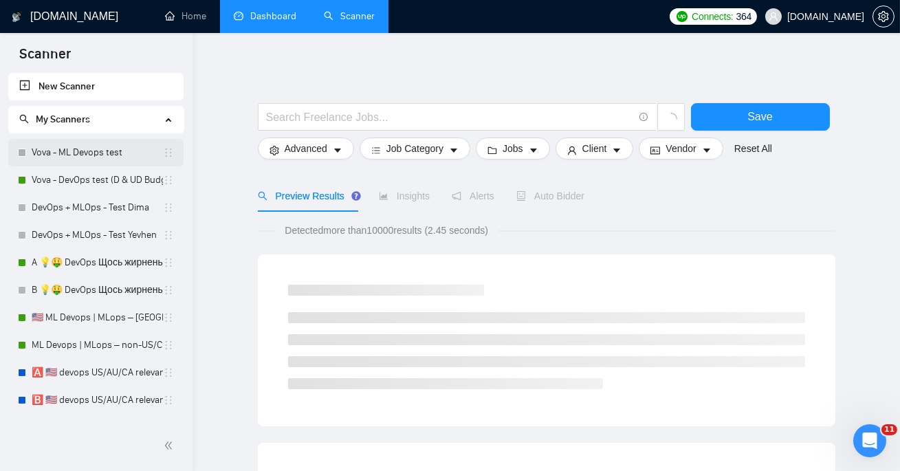
click at [102, 156] on link "Vova - ML Devops test" at bounding box center [97, 153] width 131 height 28
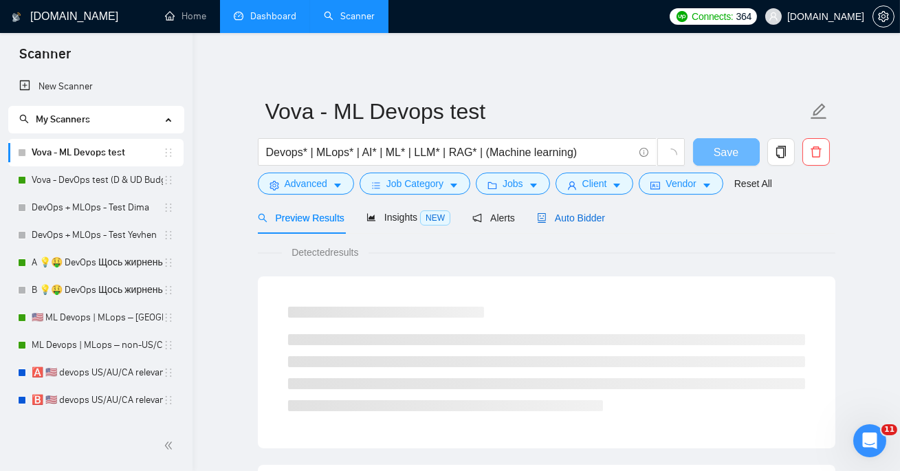
click at [582, 215] on span "Auto Bidder" at bounding box center [571, 218] width 68 height 11
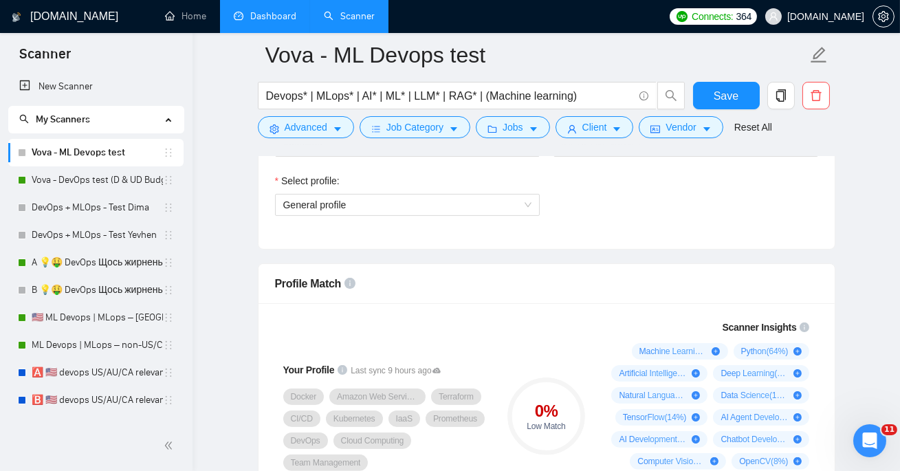
scroll to position [781, 0]
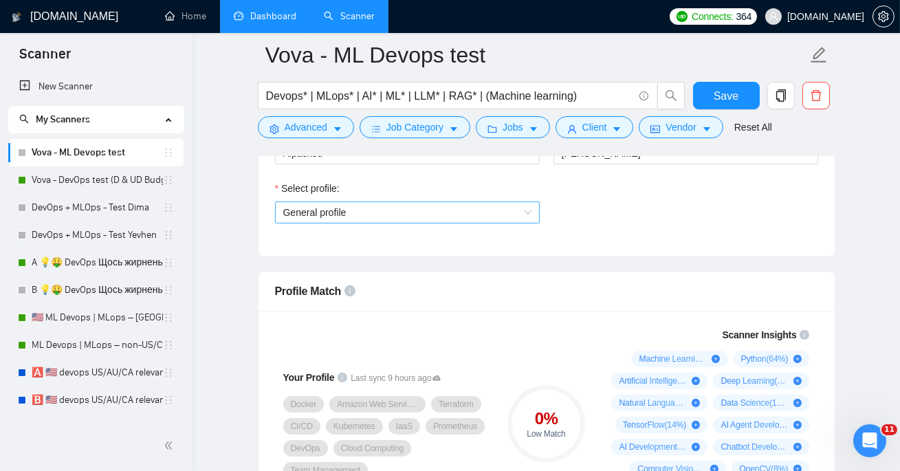
drag, startPoint x: 398, startPoint y: 209, endPoint x: 413, endPoint y: 219, distance: 17.8
click at [398, 209] on span "General profile" at bounding box center [407, 212] width 248 height 21
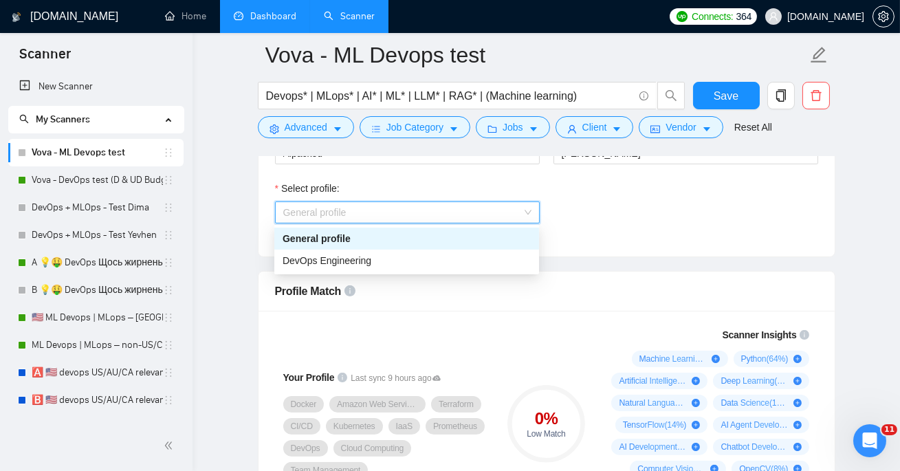
click at [413, 219] on span "General profile" at bounding box center [407, 212] width 248 height 21
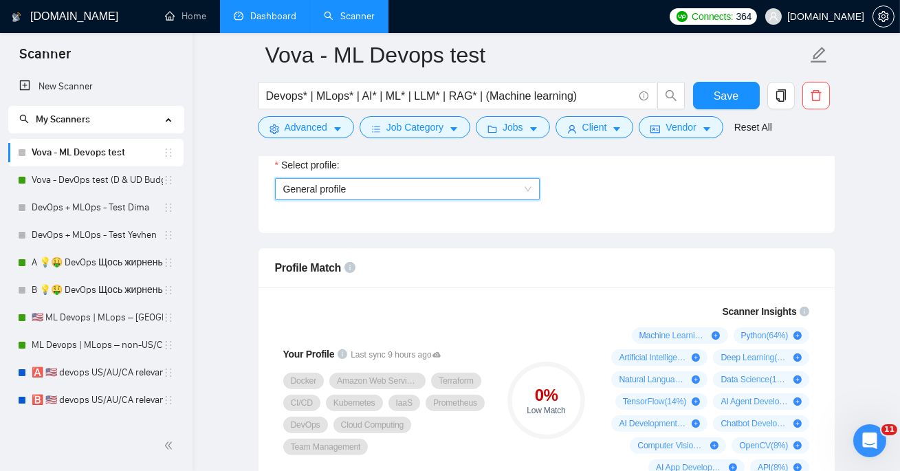
scroll to position [728, 0]
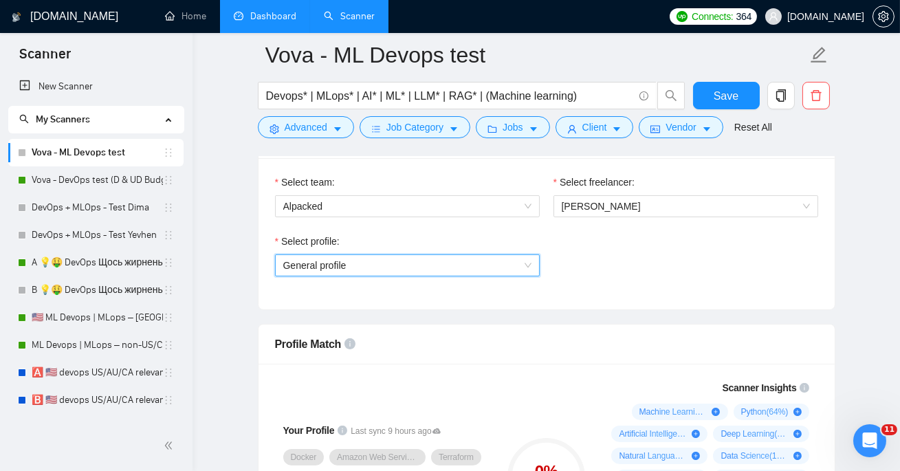
click at [421, 273] on span "General profile" at bounding box center [407, 265] width 248 height 21
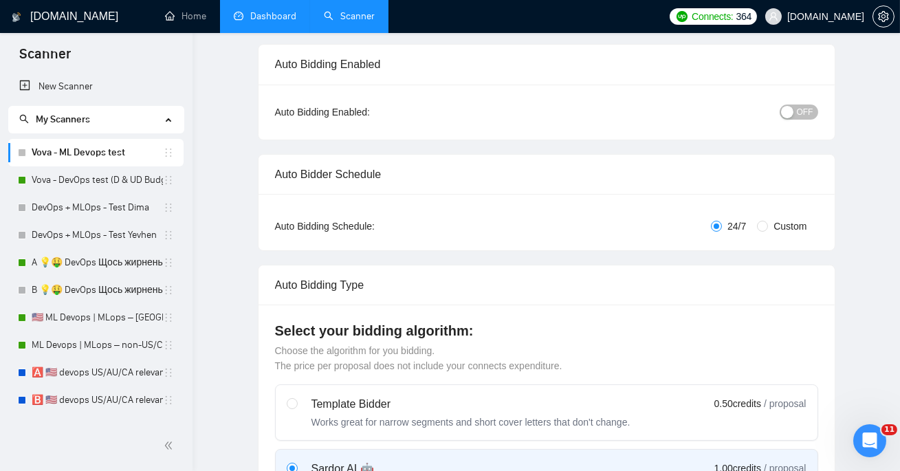
scroll to position [0, 0]
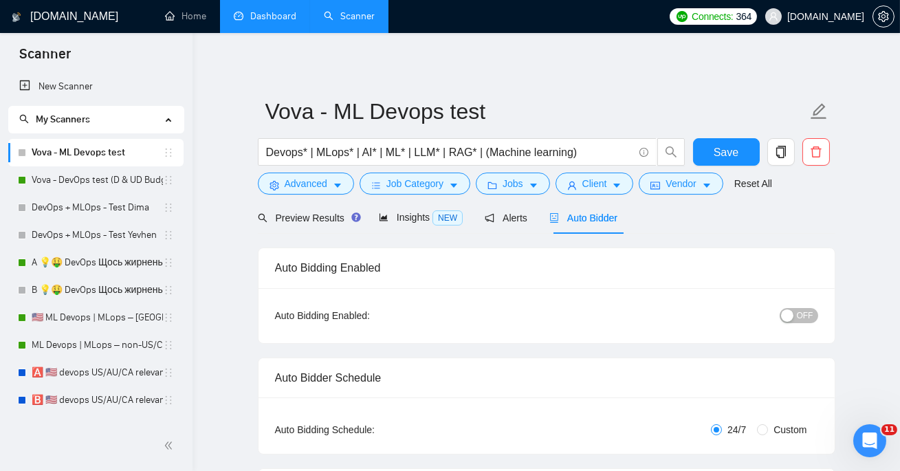
click at [519, 197] on form "Vova - ML Devops test Devops* | MLops* | AI* | ML* | LLM* | RAG* | (Machine lea…" at bounding box center [547, 145] width 578 height 112
click at [517, 188] on span "Jobs" at bounding box center [513, 183] width 21 height 15
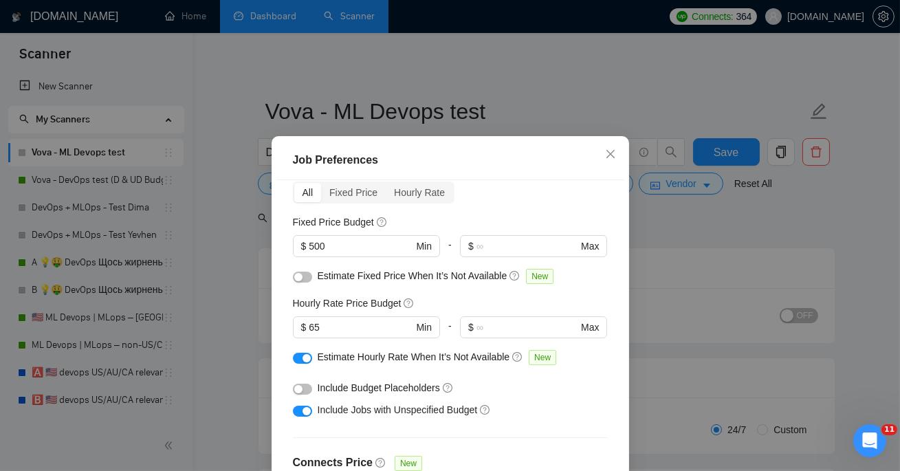
scroll to position [215, 0]
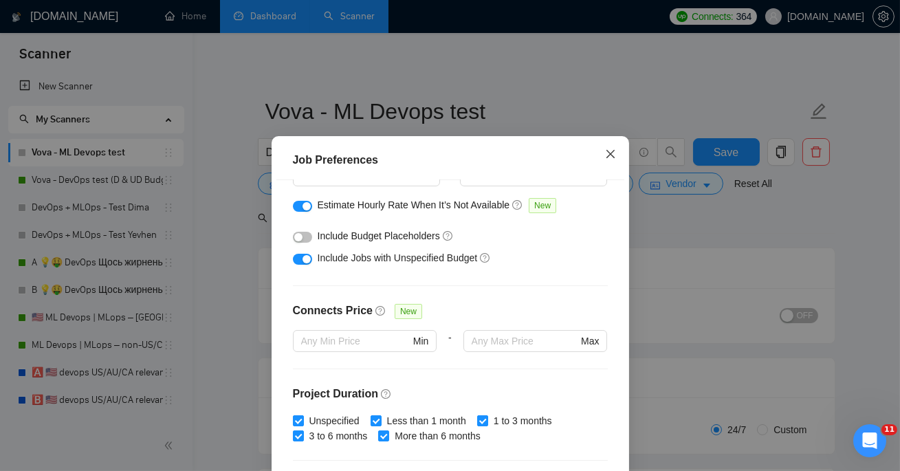
click at [593, 164] on span "Close" at bounding box center [610, 154] width 37 height 37
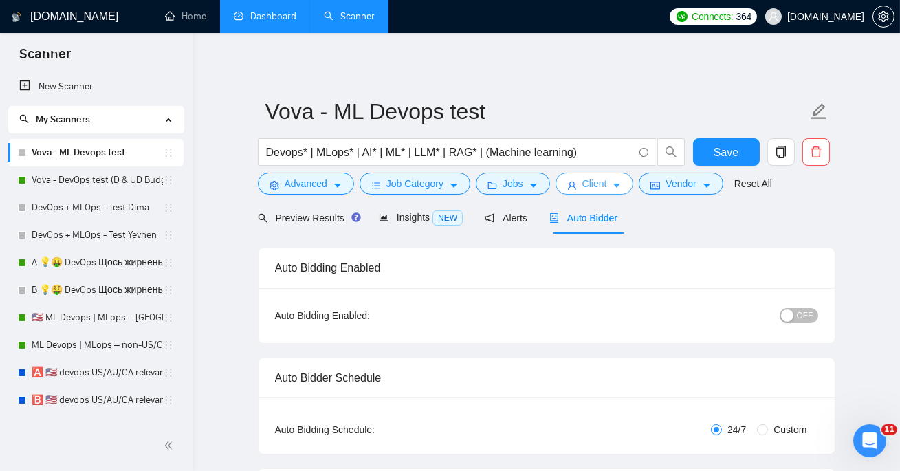
click at [577, 182] on icon "user" at bounding box center [572, 186] width 10 height 10
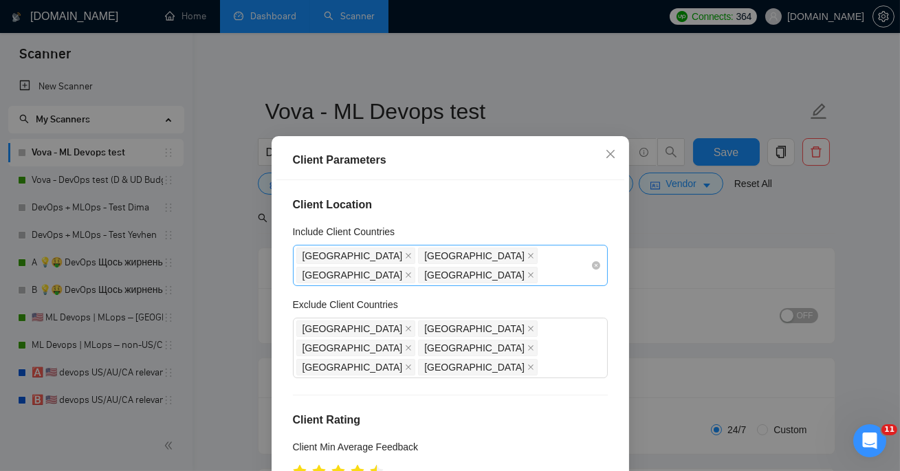
click at [541, 265] on div "New Zealand" at bounding box center [479, 274] width 122 height 19
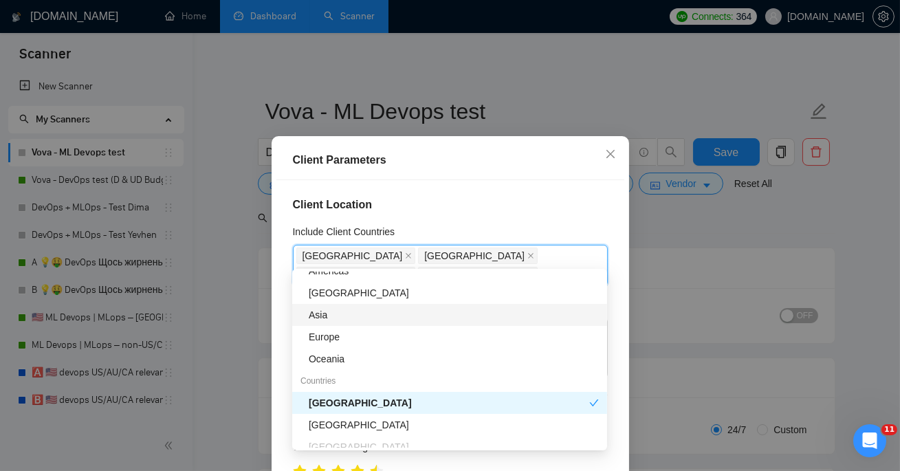
scroll to position [62, 0]
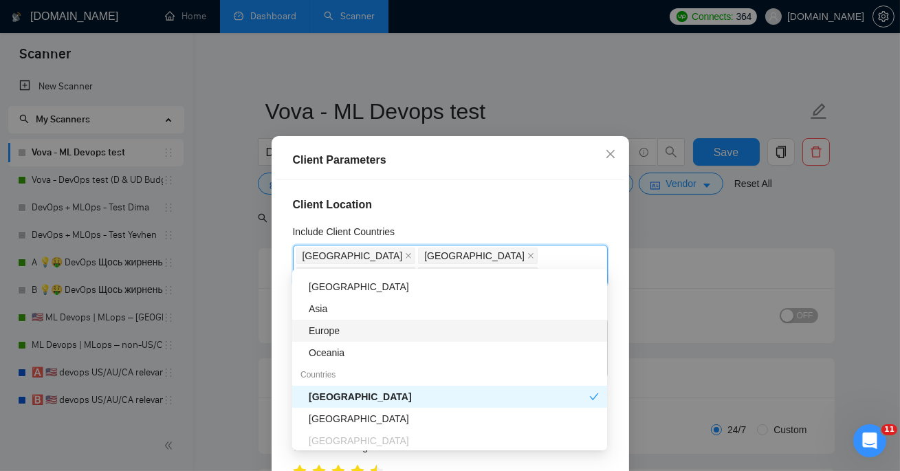
click at [362, 336] on div "Europe" at bounding box center [454, 330] width 290 height 15
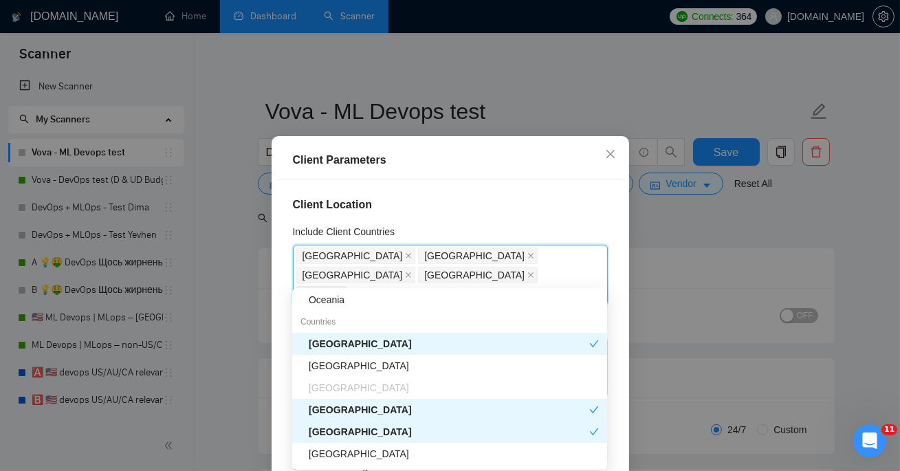
scroll to position [141, 0]
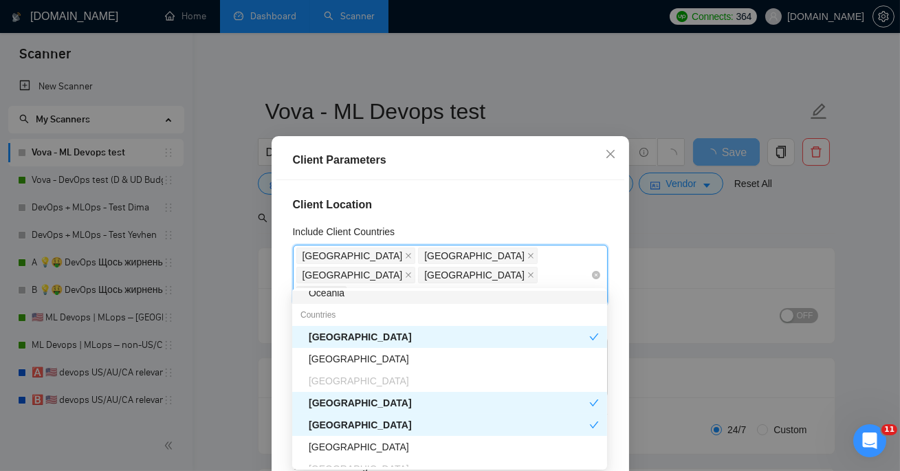
click at [358, 273] on div "United States Canada Australia New Zealand Europe" at bounding box center [443, 275] width 294 height 58
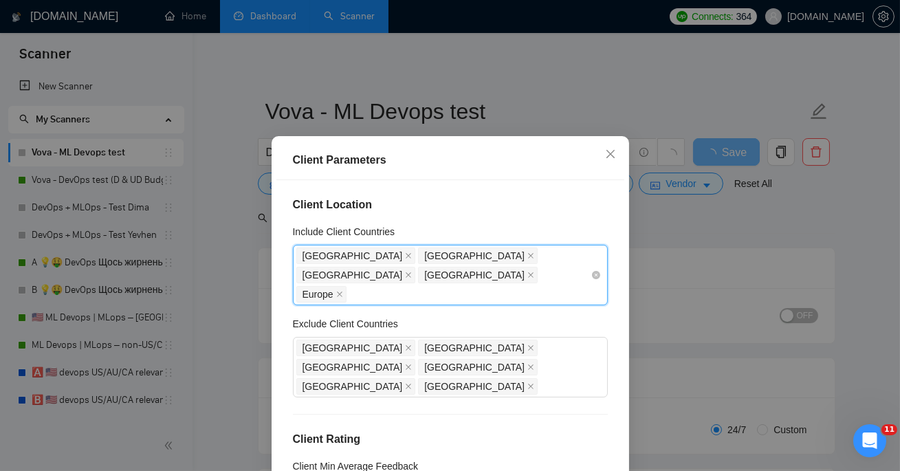
click at [365, 275] on div "United States Canada Australia New Zealand Europe" at bounding box center [443, 275] width 294 height 58
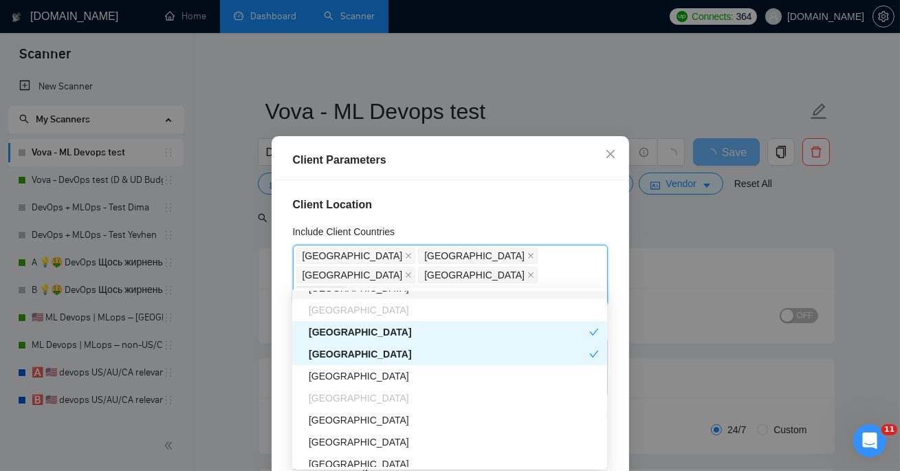
scroll to position [215, 0]
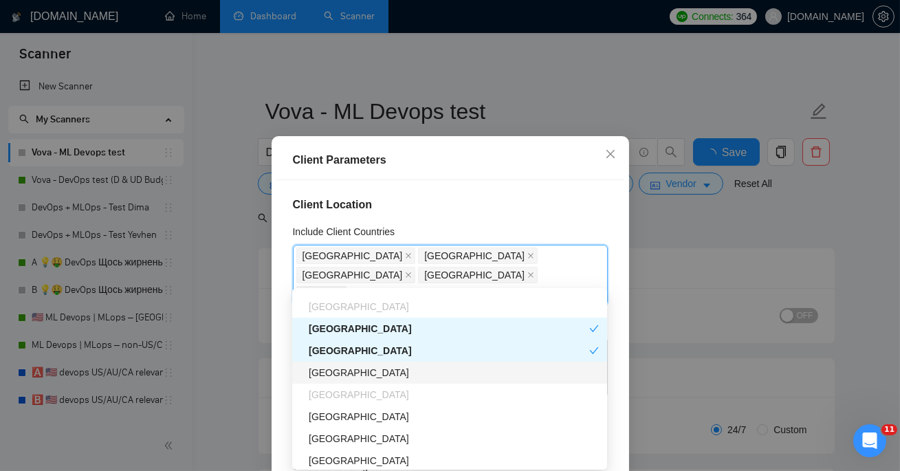
click at [358, 375] on div "Germany" at bounding box center [454, 372] width 290 height 15
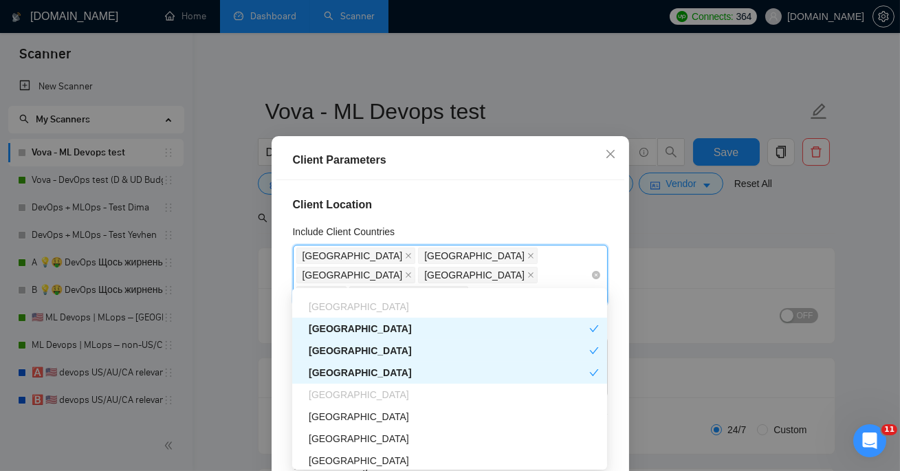
click at [430, 274] on div "United States Canada Australia New Zealand Europe Germany" at bounding box center [443, 275] width 294 height 58
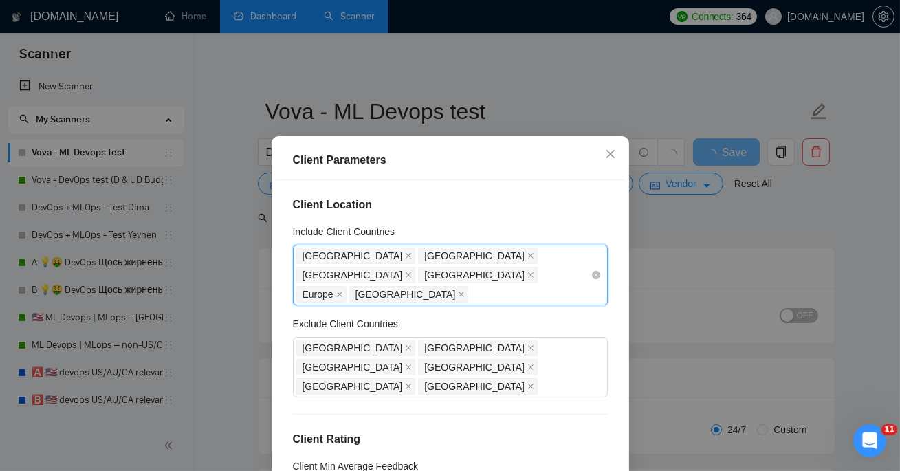
click at [431, 274] on div "United States Canada Australia New Zealand Europe Germany" at bounding box center [443, 275] width 294 height 58
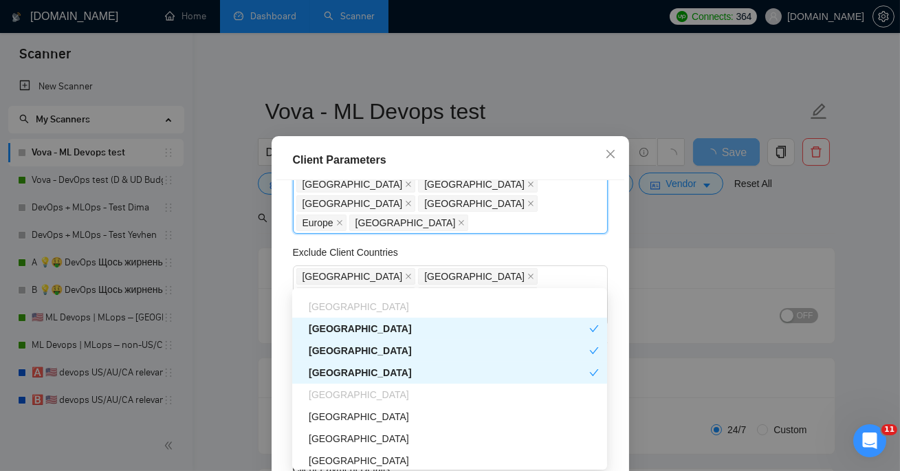
scroll to position [252, 0]
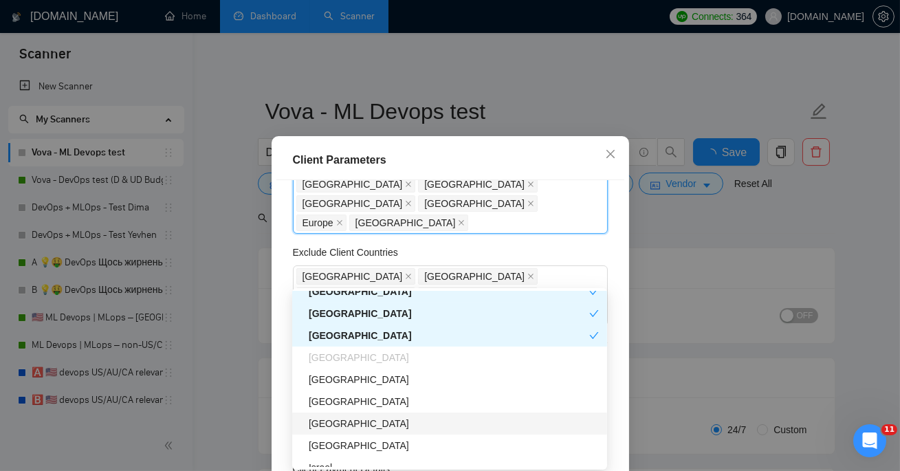
click at [371, 418] on div "Netherlands" at bounding box center [454, 423] width 290 height 15
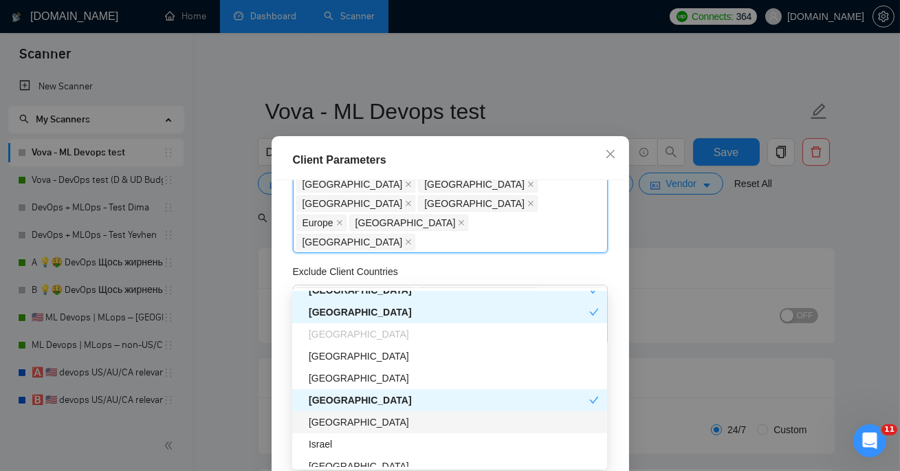
scroll to position [276, 0]
drag, startPoint x: 354, startPoint y: 422, endPoint x: 354, endPoint y: 439, distance: 17.2
click at [354, 422] on div "France" at bounding box center [454, 422] width 290 height 15
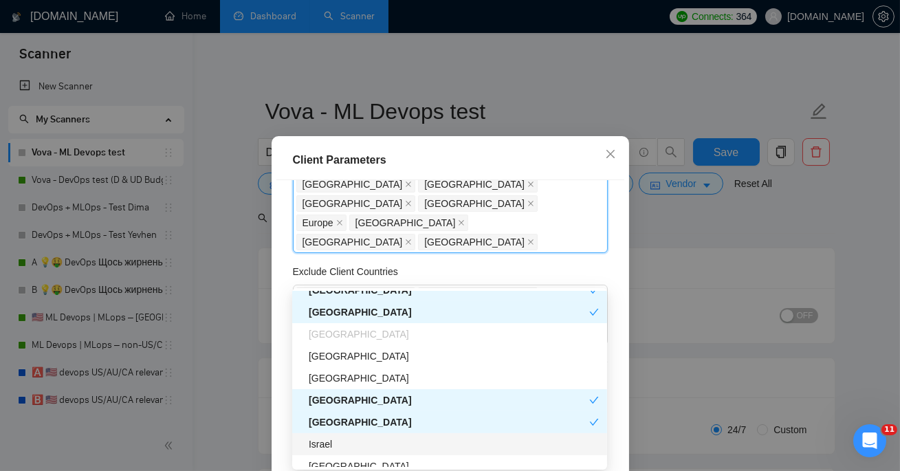
click at [351, 445] on div "Israel" at bounding box center [454, 444] width 290 height 15
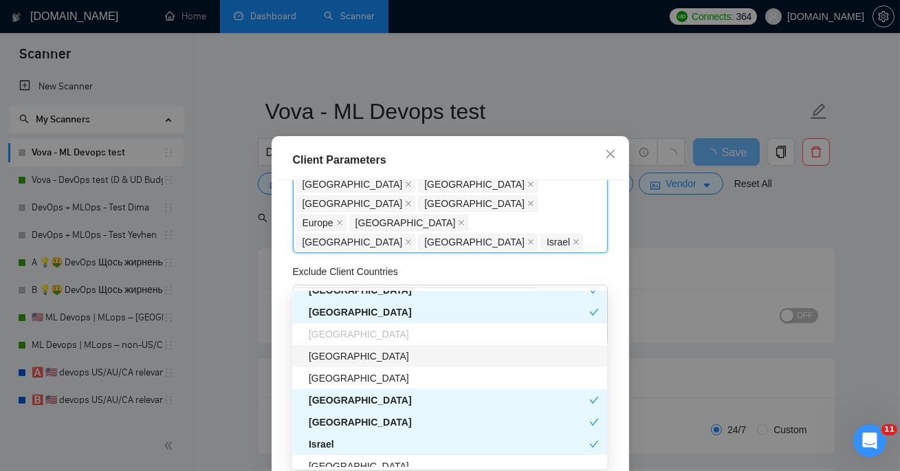
click at [379, 358] on div "United Arab Emirates" at bounding box center [454, 356] width 290 height 15
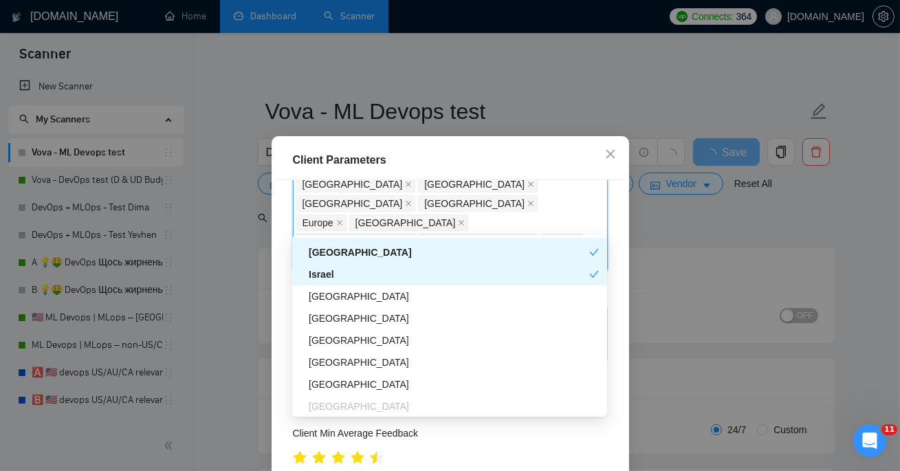
scroll to position [393, 0]
click at [346, 336] on div "Spain" at bounding box center [454, 339] width 290 height 15
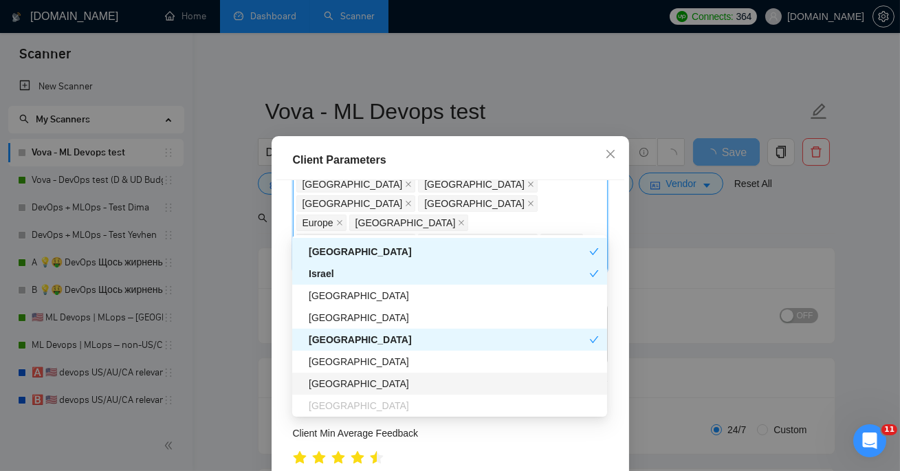
click at [357, 376] on div "Switzerland" at bounding box center [454, 383] width 290 height 15
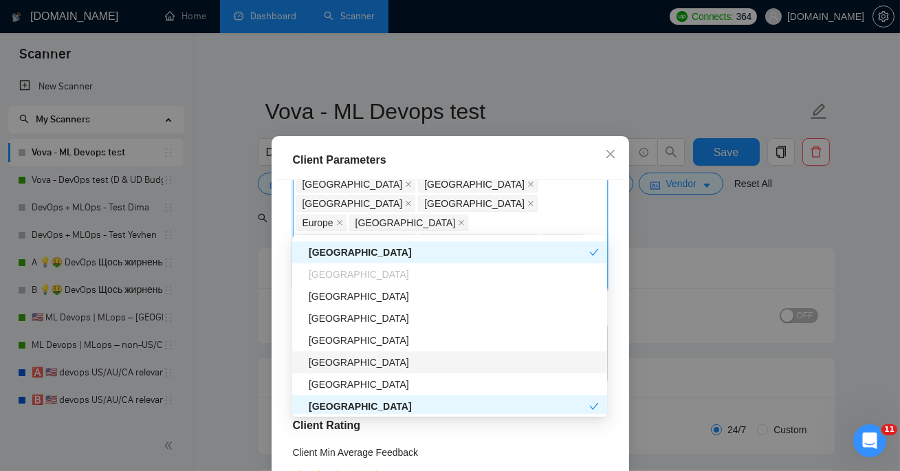
scroll to position [539, 0]
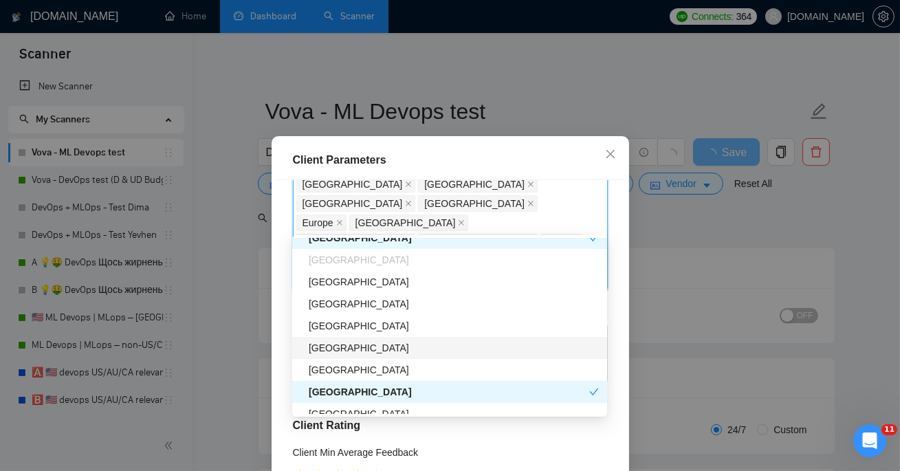
click at [347, 350] on div "Ireland" at bounding box center [454, 347] width 290 height 15
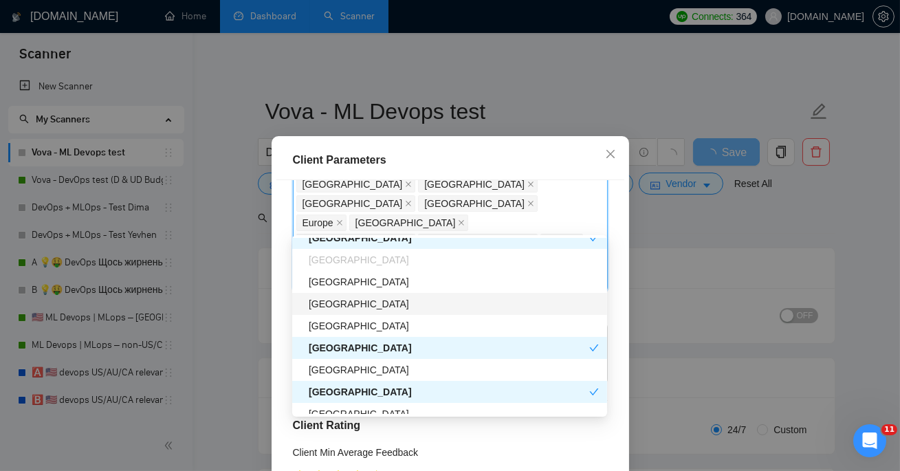
click at [347, 307] on div "Italy" at bounding box center [454, 303] width 290 height 15
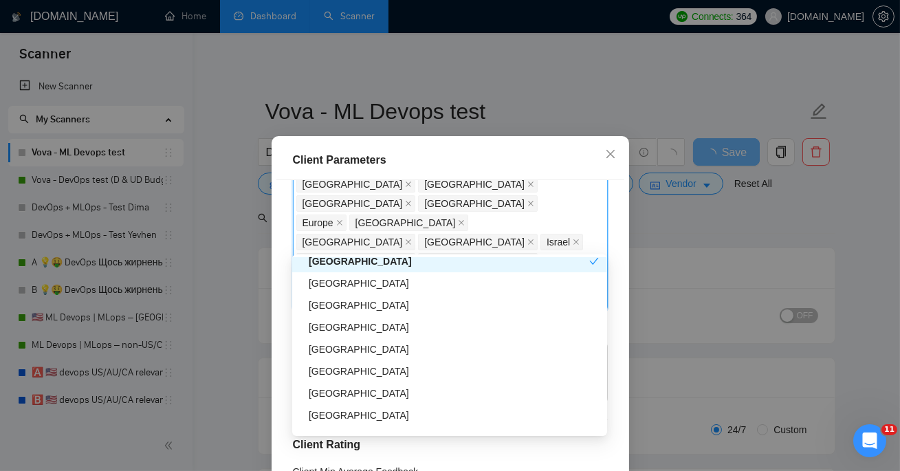
scroll to position [704, 0]
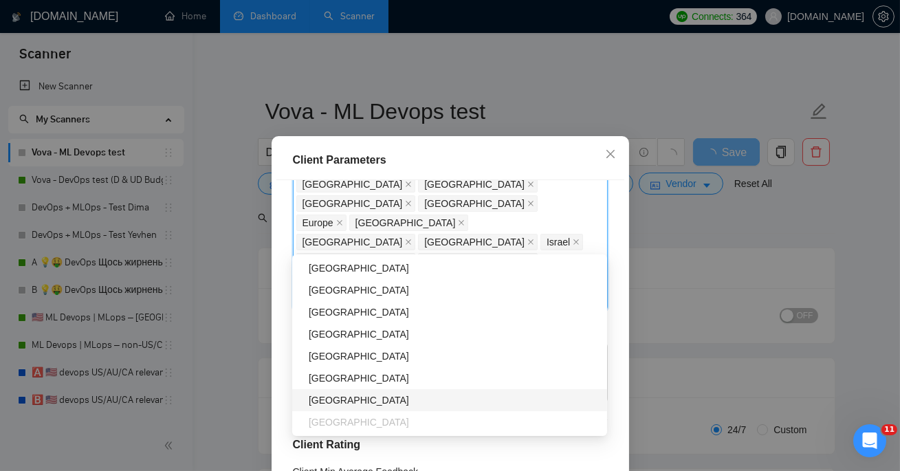
click at [344, 393] on div "Denmark" at bounding box center [454, 400] width 290 height 15
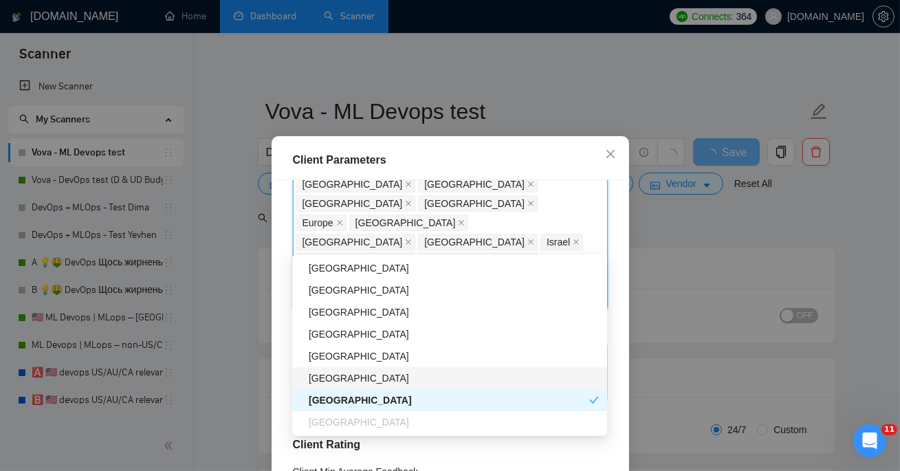
click at [344, 376] on div "Belgium" at bounding box center [454, 378] width 290 height 15
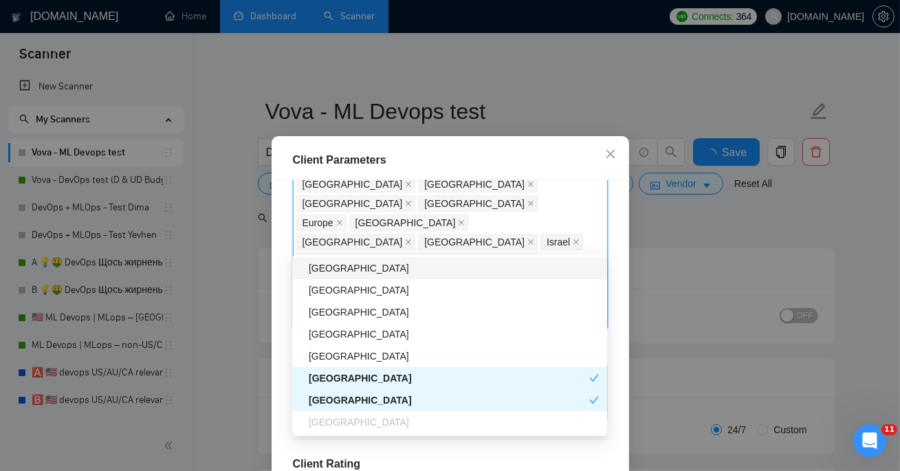
click at [349, 274] on div "Sweden" at bounding box center [454, 268] width 290 height 15
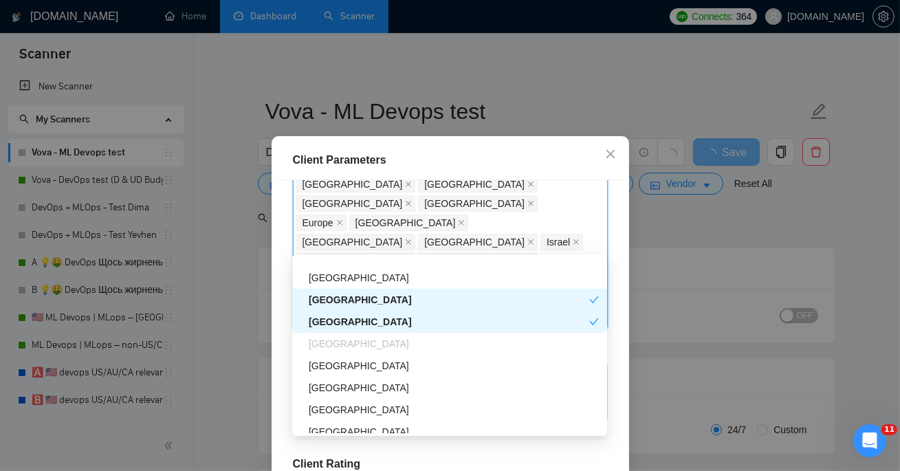
scroll to position [796, 0]
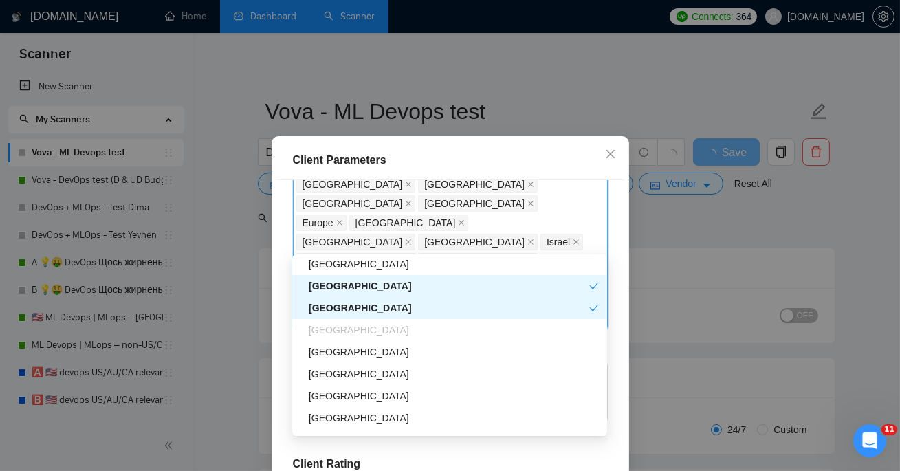
click at [349, 354] on div "Austria" at bounding box center [454, 352] width 290 height 15
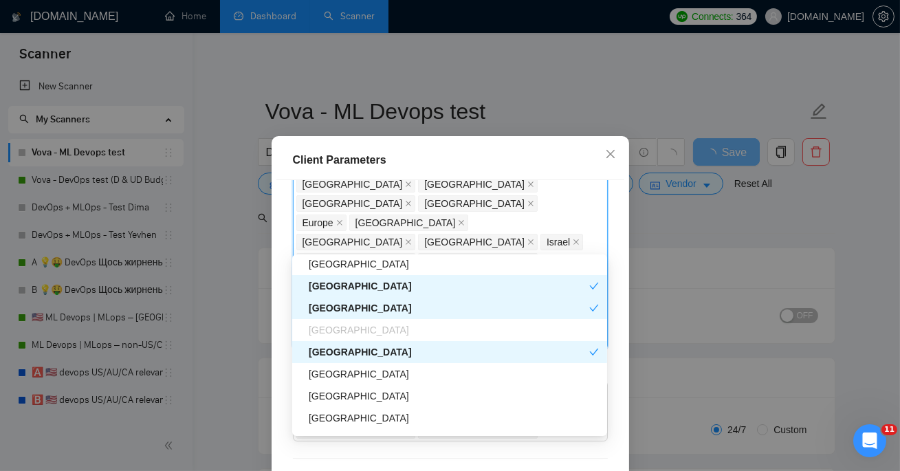
scroll to position [821, 0]
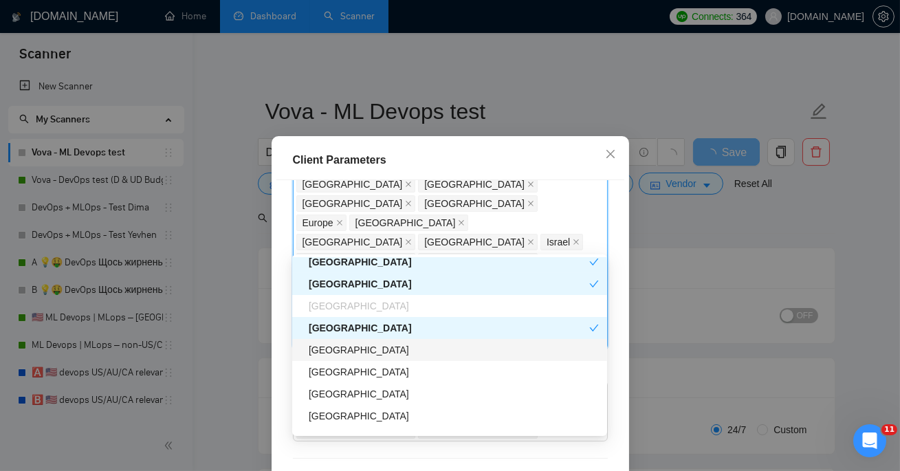
click at [349, 353] on div "Estonia" at bounding box center [454, 350] width 290 height 15
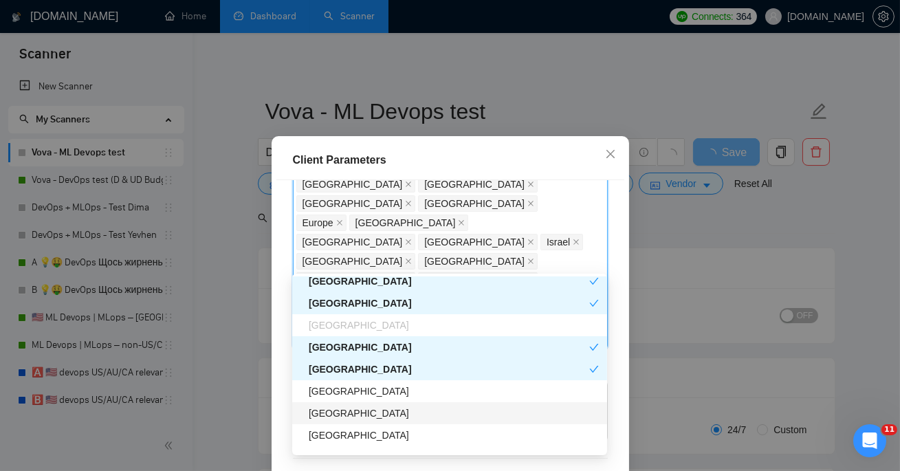
click at [347, 397] on div "Romania" at bounding box center [454, 391] width 290 height 15
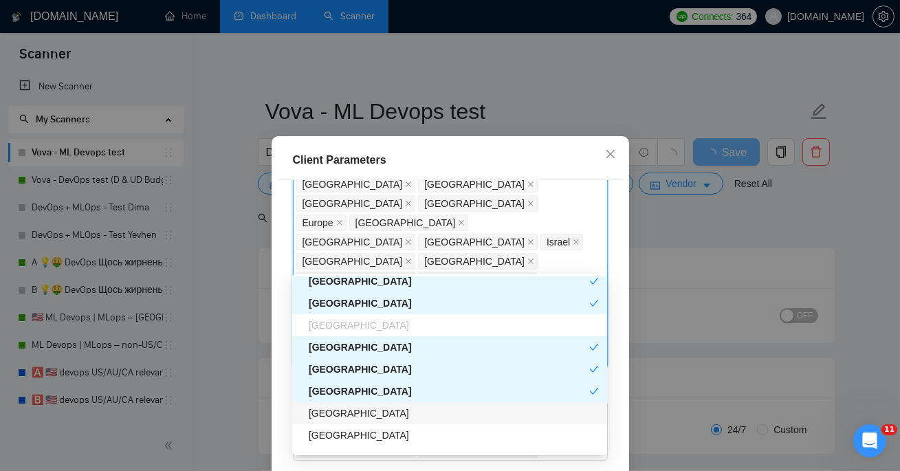
click at [347, 415] on div "Poland" at bounding box center [454, 413] width 290 height 15
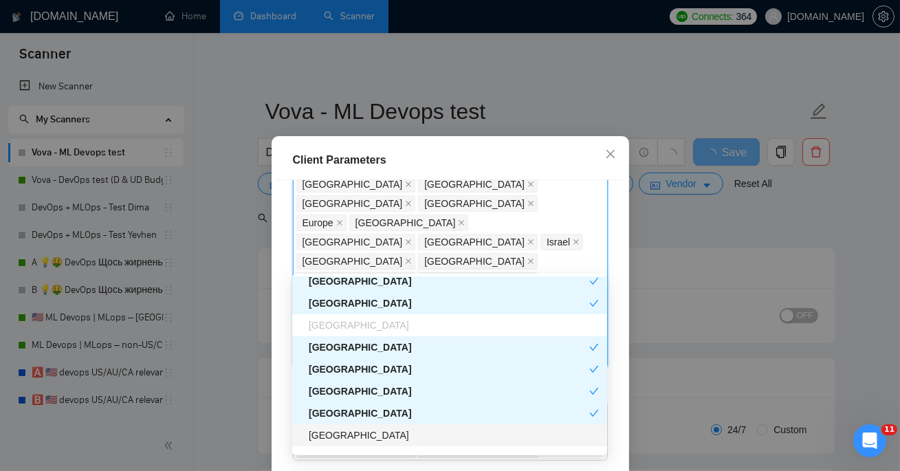
click at [349, 439] on div "Norway" at bounding box center [454, 435] width 290 height 15
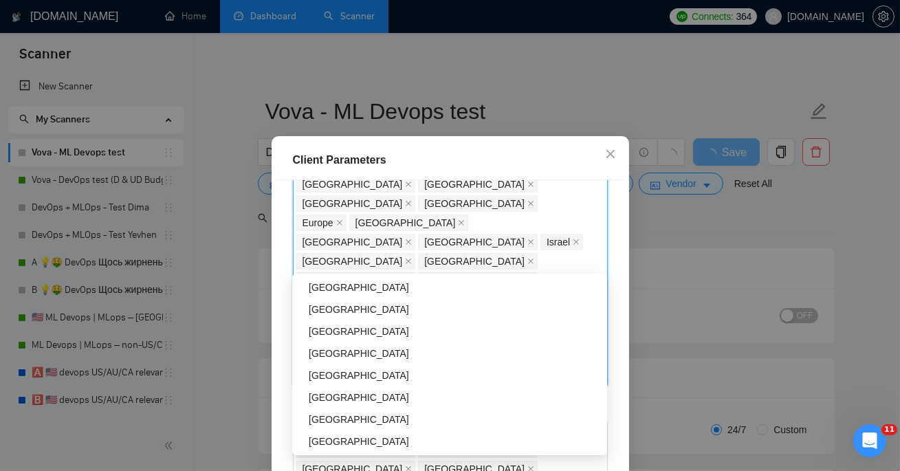
scroll to position [1056, 0]
click at [348, 392] on div "Lithuania" at bounding box center [454, 398] width 290 height 15
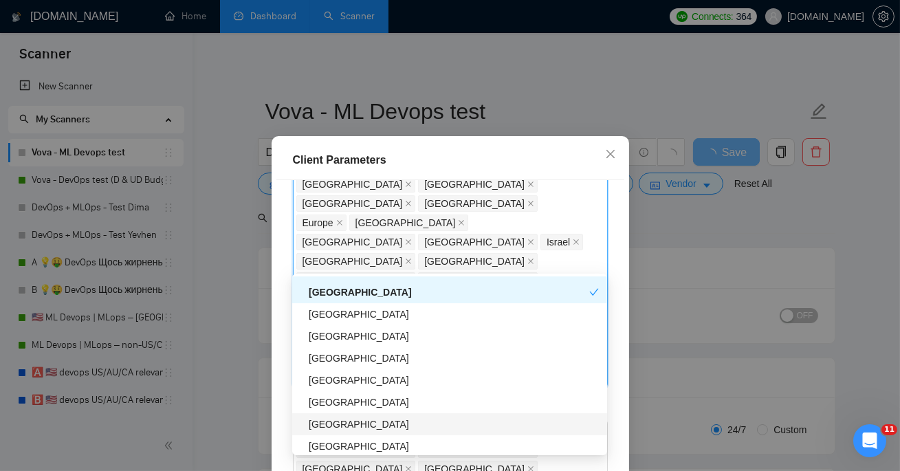
scroll to position [964, 0]
click at [348, 318] on div "Japan" at bounding box center [454, 314] width 290 height 15
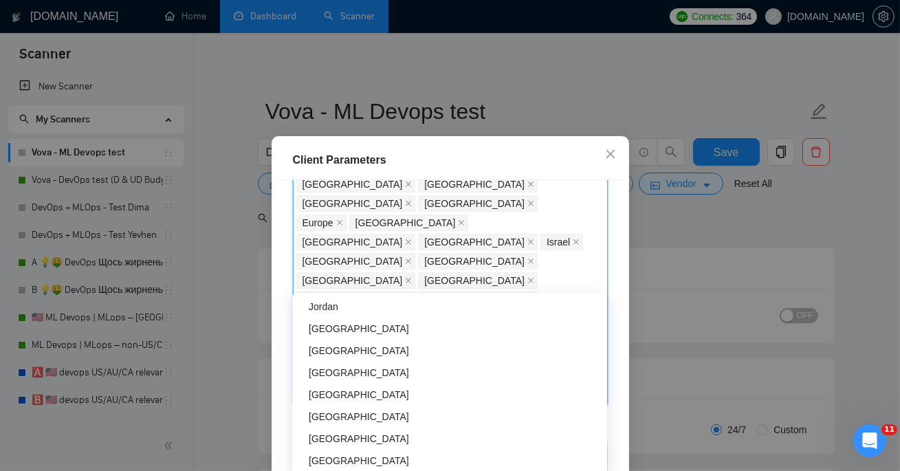
scroll to position [1321, 0]
click at [365, 355] on div "Czech Republic" at bounding box center [454, 350] width 290 height 15
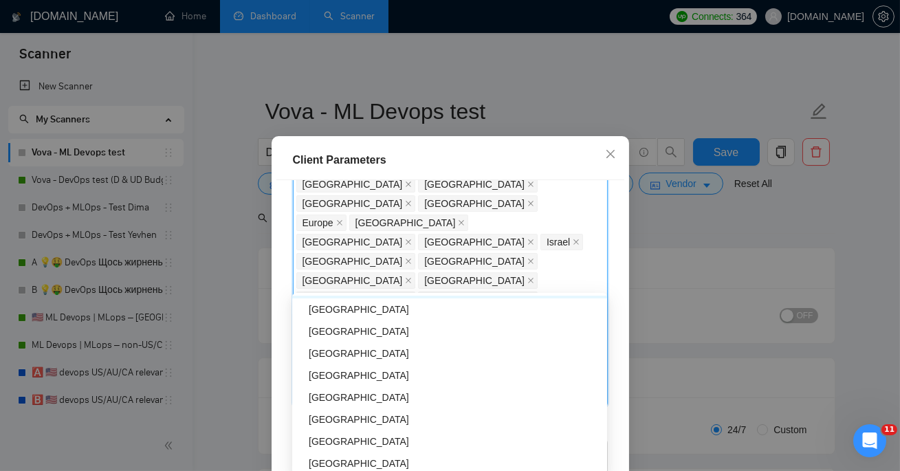
scroll to position [1386, 0]
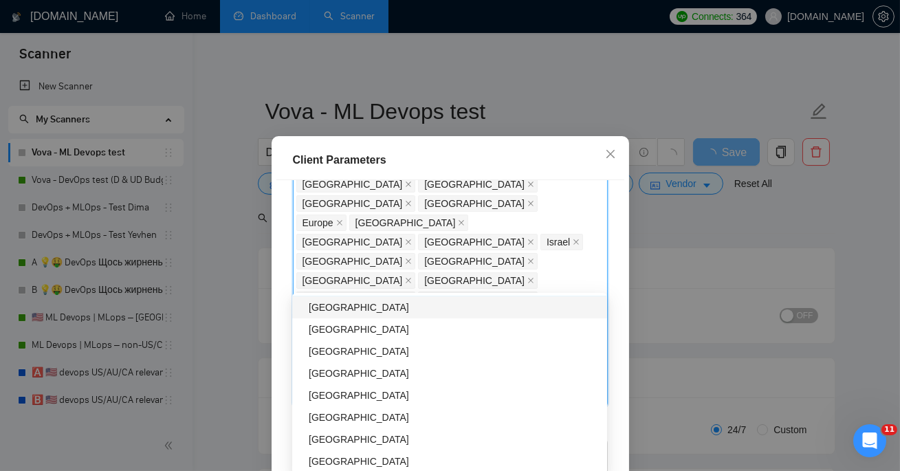
click at [360, 310] on div "Finland" at bounding box center [454, 307] width 290 height 15
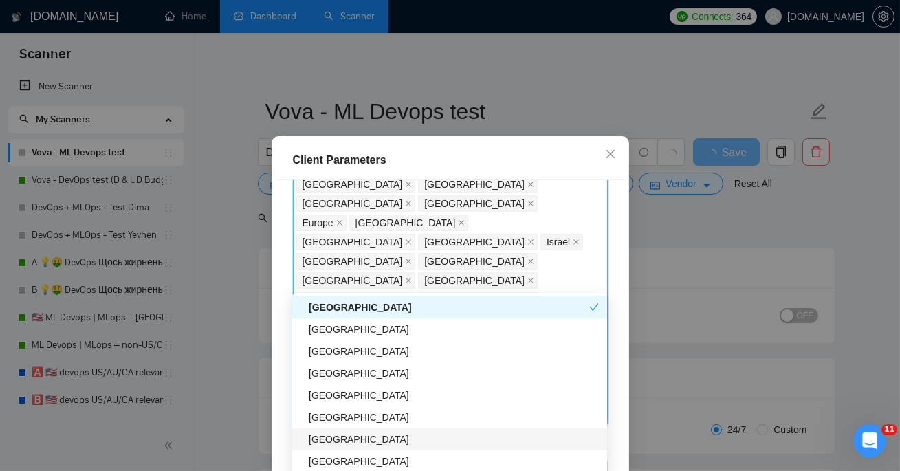
click at [348, 440] on div "Hungary" at bounding box center [454, 439] width 290 height 15
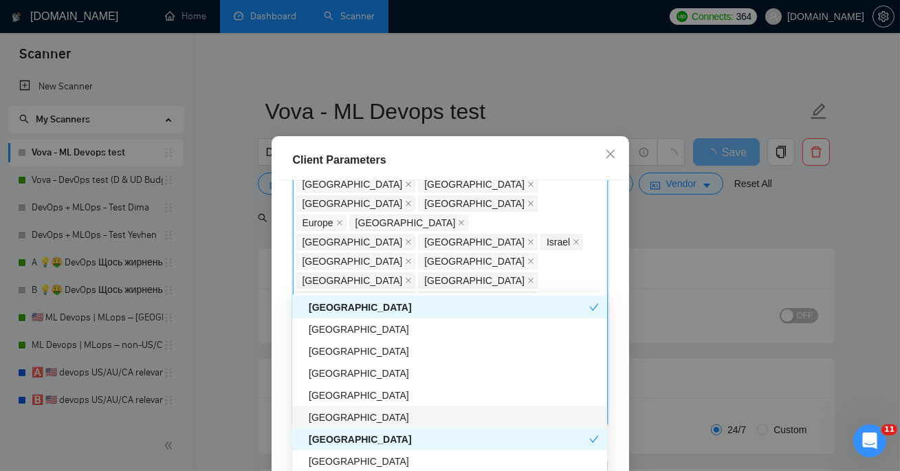
click at [350, 411] on div "Latvia" at bounding box center [454, 417] width 290 height 15
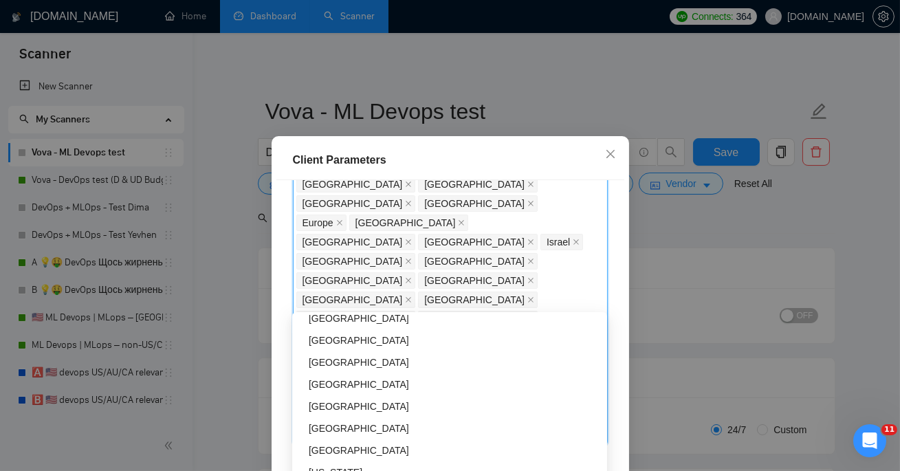
scroll to position [2101, 0]
click at [345, 358] on div "Luxembourg" at bounding box center [454, 360] width 290 height 15
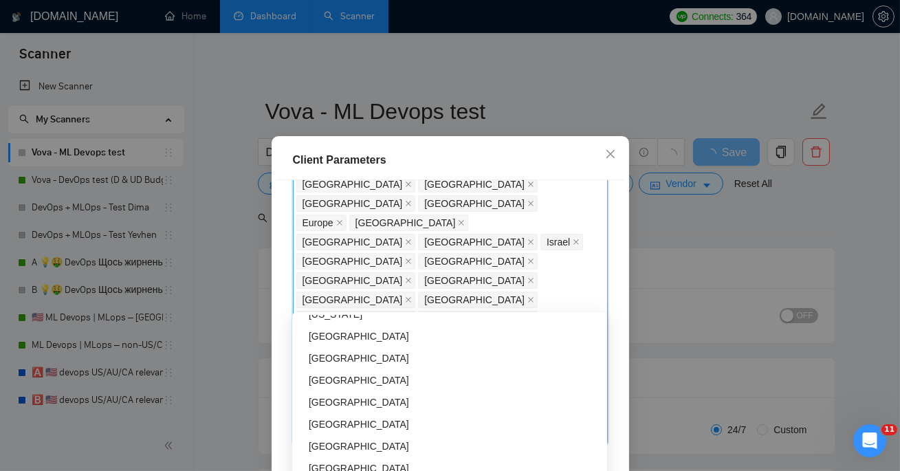
scroll to position [2274, 0]
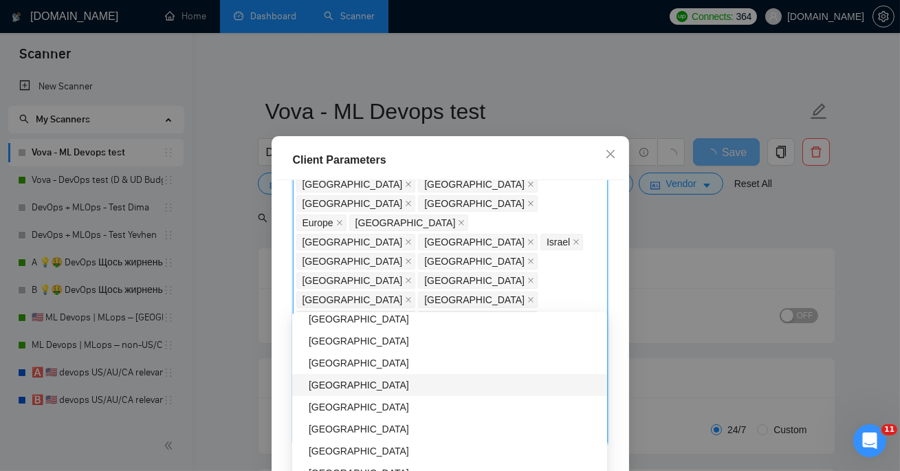
click at [340, 384] on div "Iceland" at bounding box center [454, 385] width 290 height 15
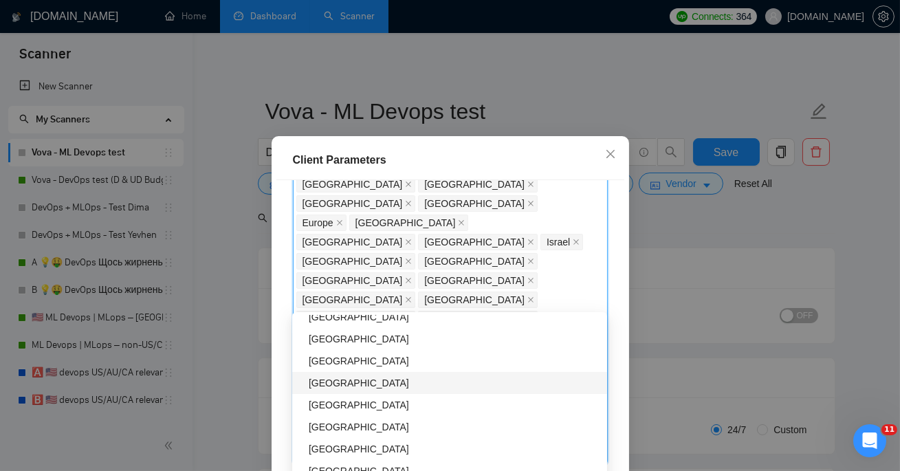
scroll to position [2961, 0]
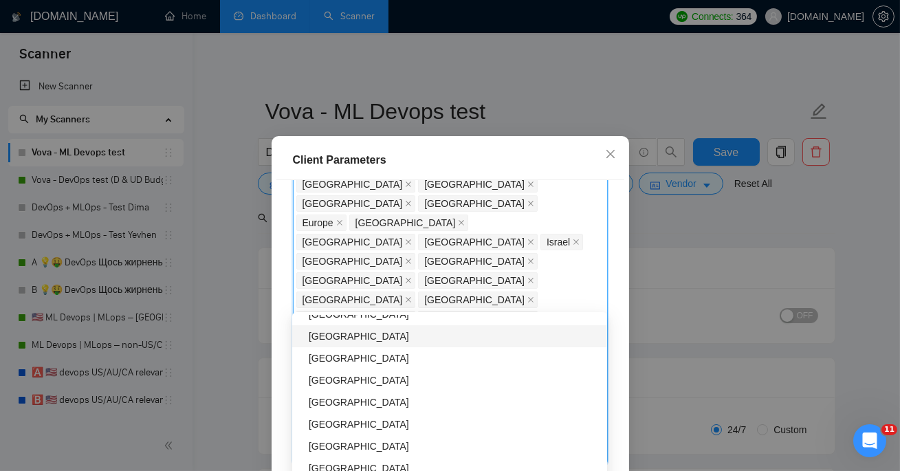
click at [362, 343] on div "Netherlands Antilles" at bounding box center [454, 336] width 290 height 15
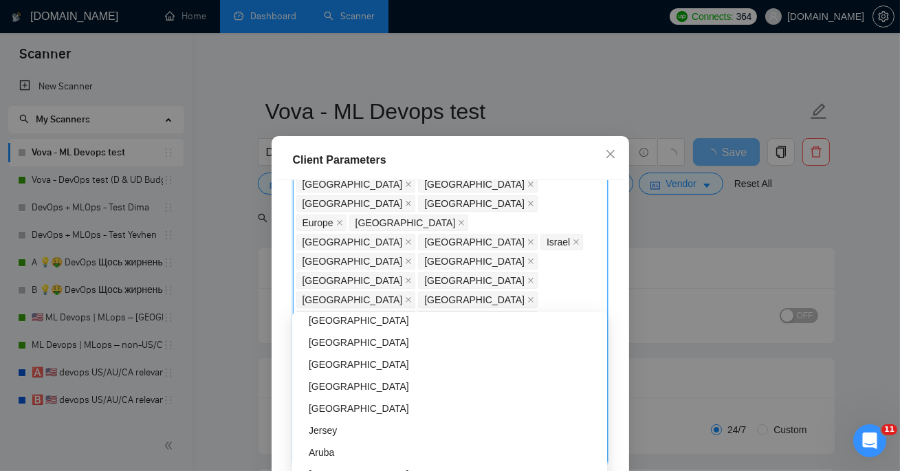
scroll to position [3241, 0]
click at [362, 343] on div "Liechtenstein" at bounding box center [454, 342] width 290 height 15
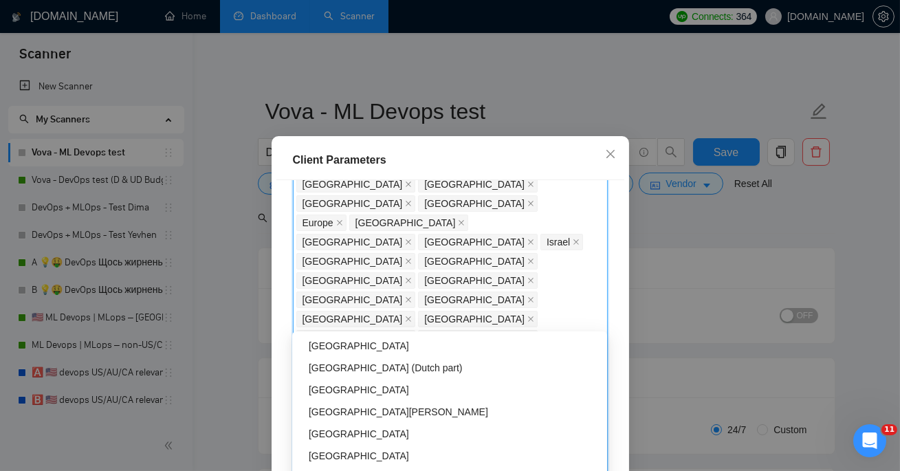
scroll to position [4099, 0]
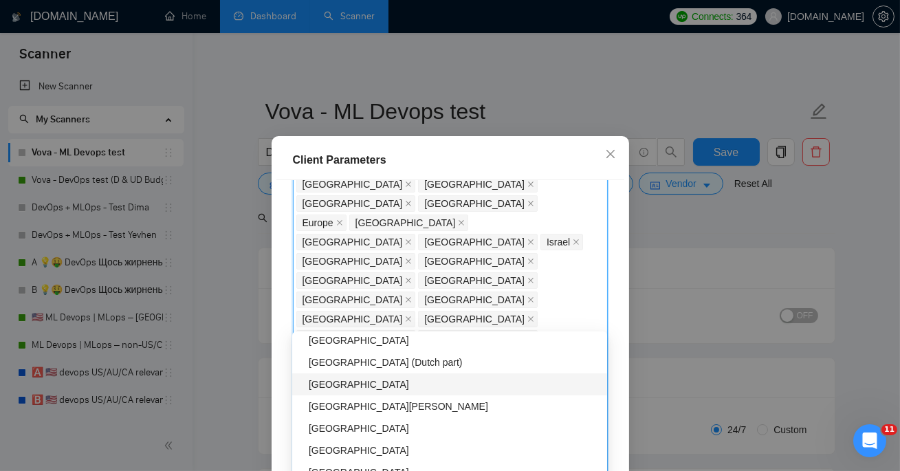
click at [368, 382] on div "Greenland" at bounding box center [454, 384] width 290 height 15
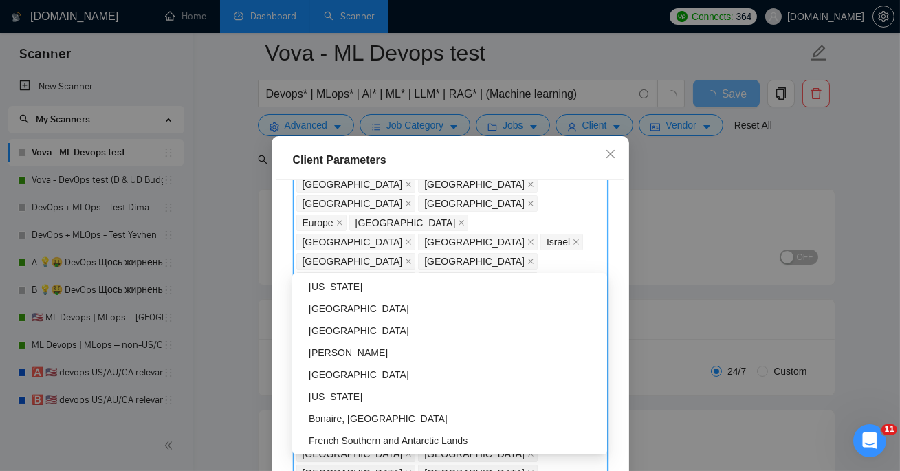
scroll to position [145, 0]
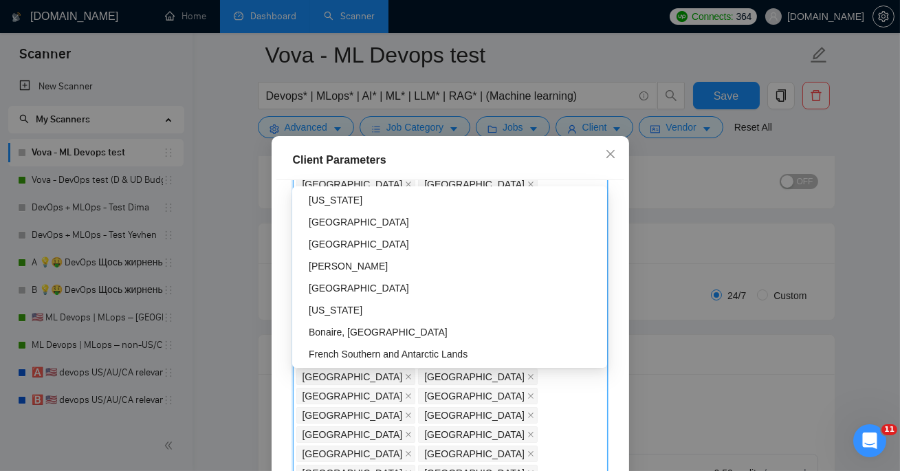
click at [501, 418] on div "Client Location Include Client Countries United States Canada Australia New Zea…" at bounding box center [451, 345] width 348 height 330
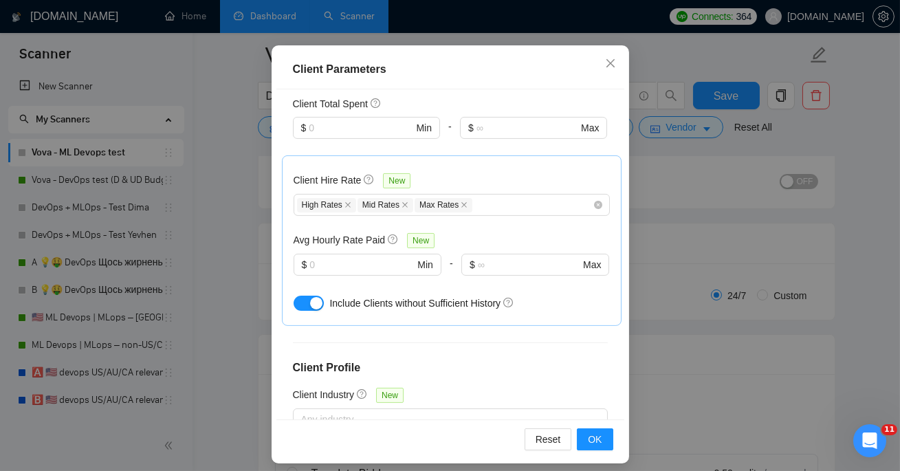
scroll to position [99, 0]
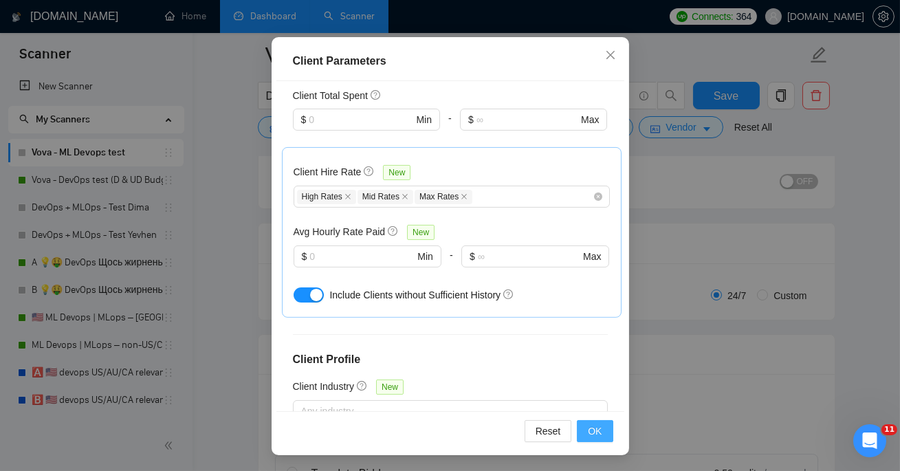
click at [602, 431] on button "OK" at bounding box center [595, 431] width 36 height 22
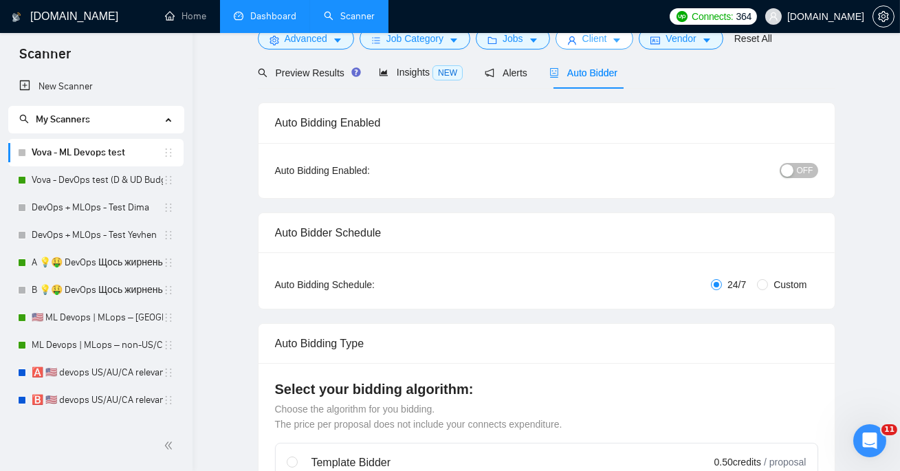
scroll to position [0, 0]
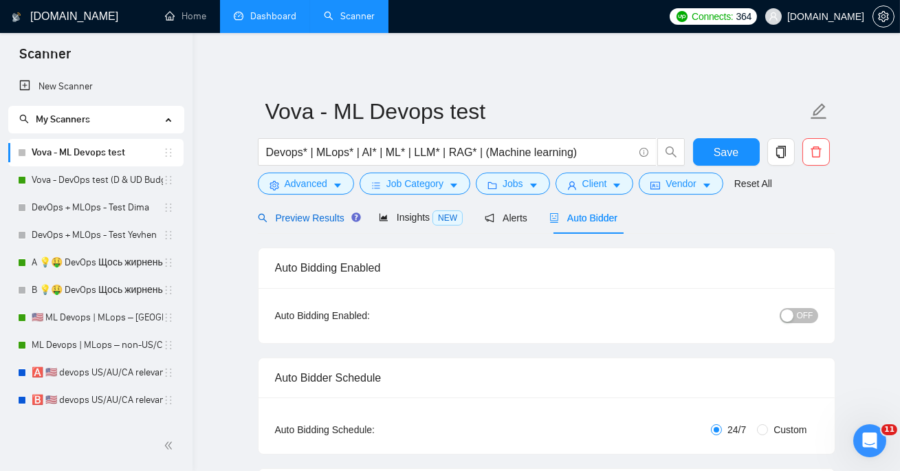
click at [321, 217] on span "Preview Results" at bounding box center [307, 218] width 99 height 11
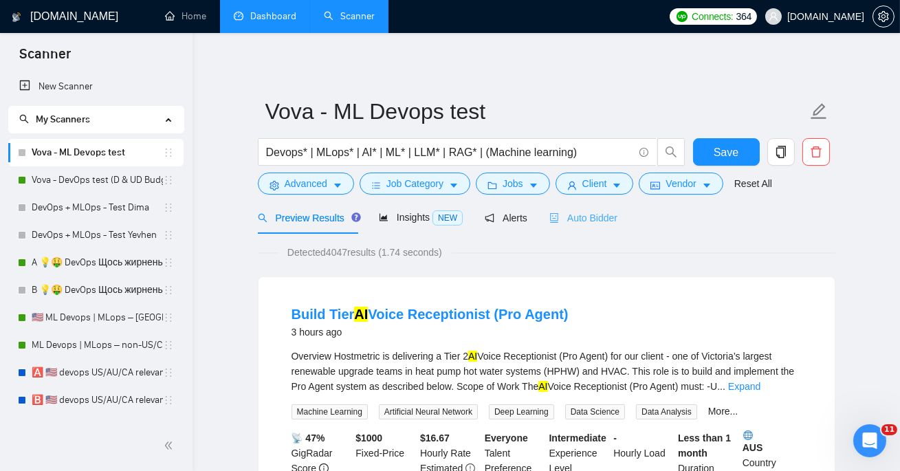
click at [594, 228] on div "Auto Bidder" at bounding box center [584, 218] width 68 height 32
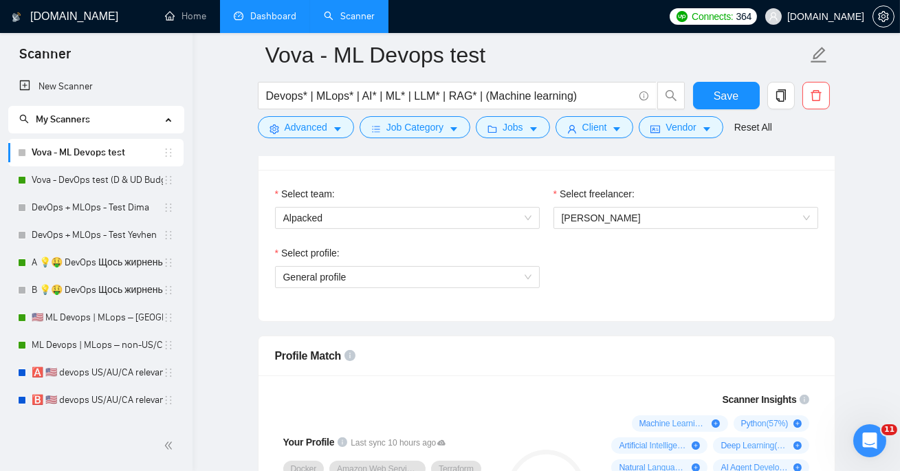
scroll to position [578, 0]
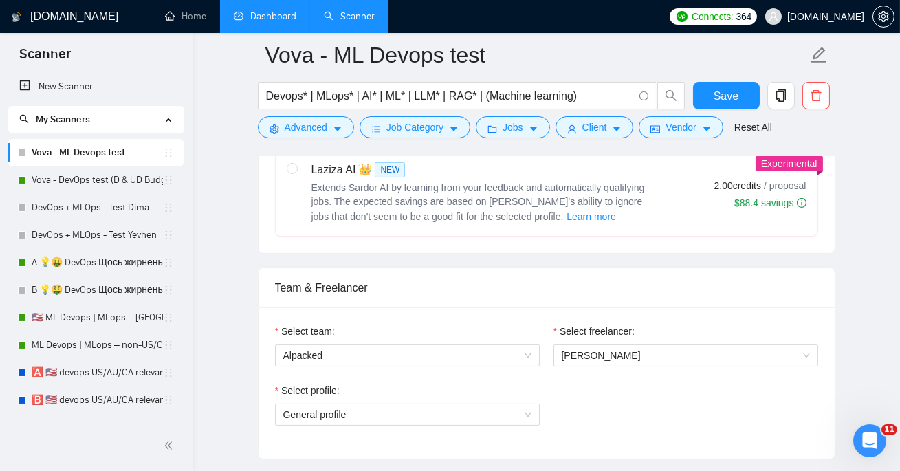
click at [459, 400] on div "Select profile:" at bounding box center [407, 393] width 265 height 21
click at [459, 417] on span "General profile" at bounding box center [407, 414] width 248 height 21
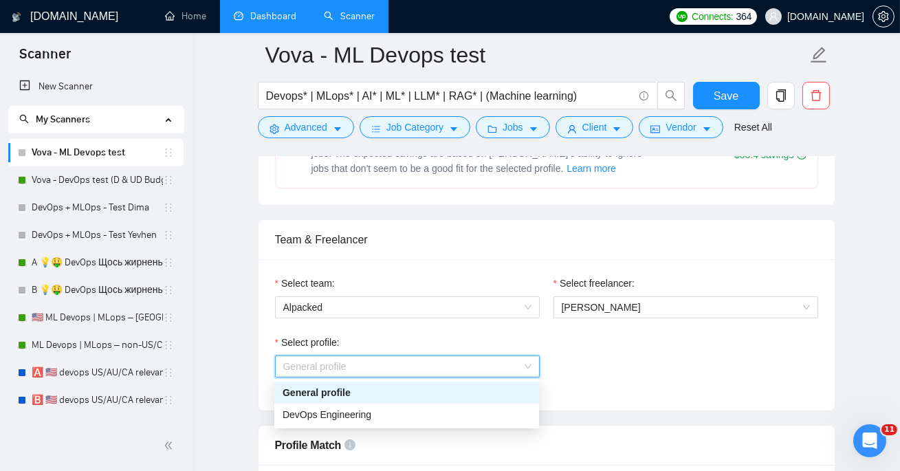
scroll to position [635, 0]
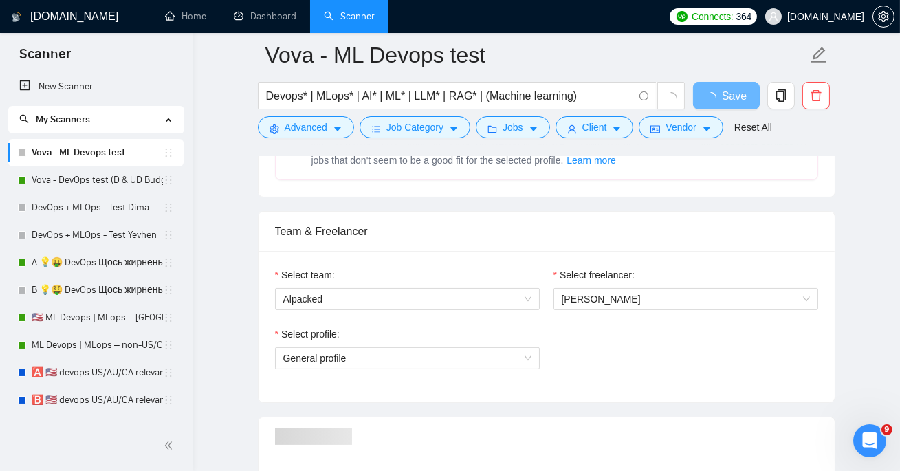
scroll to position [755, 0]
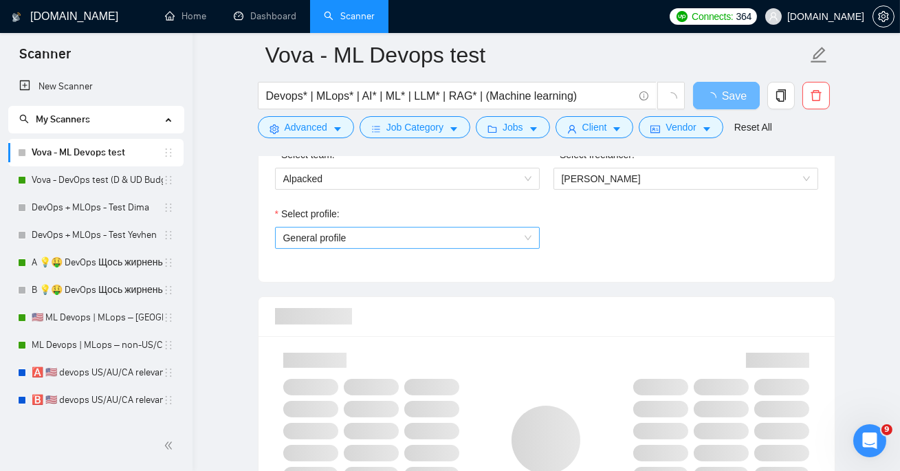
click at [481, 235] on span "General profile" at bounding box center [407, 238] width 248 height 21
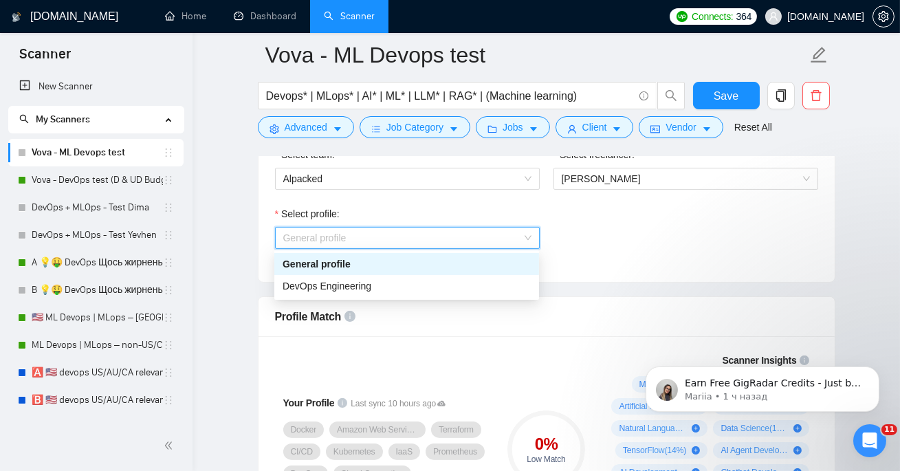
scroll to position [0, 0]
click at [573, 219] on div "Select profile: General profile General profile" at bounding box center [546, 235] width 557 height 59
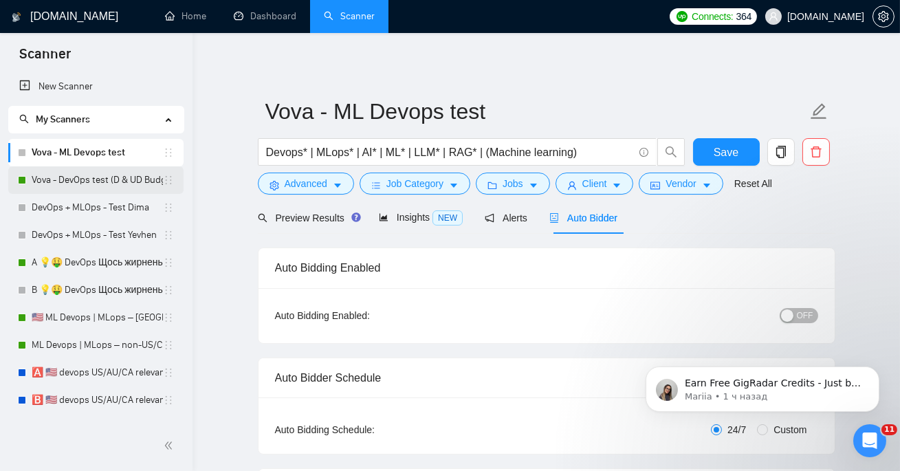
click at [106, 181] on link "Vova - DevOps test (D & UD Budget)" at bounding box center [97, 180] width 131 height 28
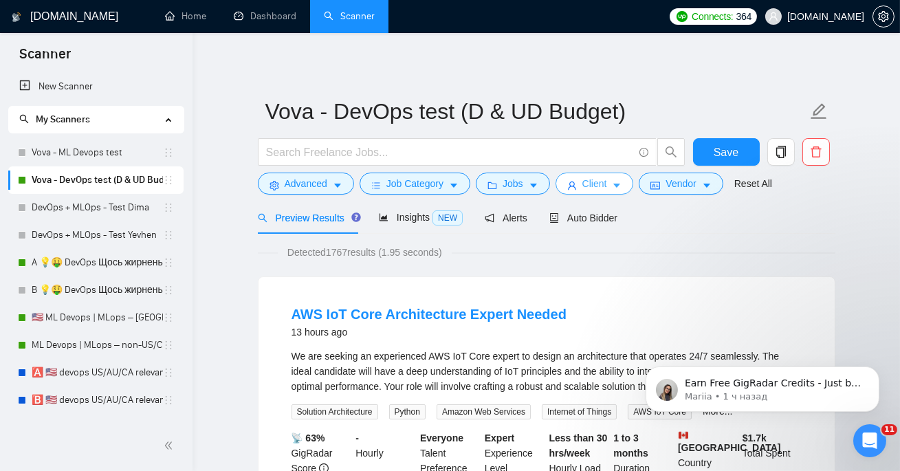
click at [598, 185] on span "Client" at bounding box center [595, 183] width 25 height 15
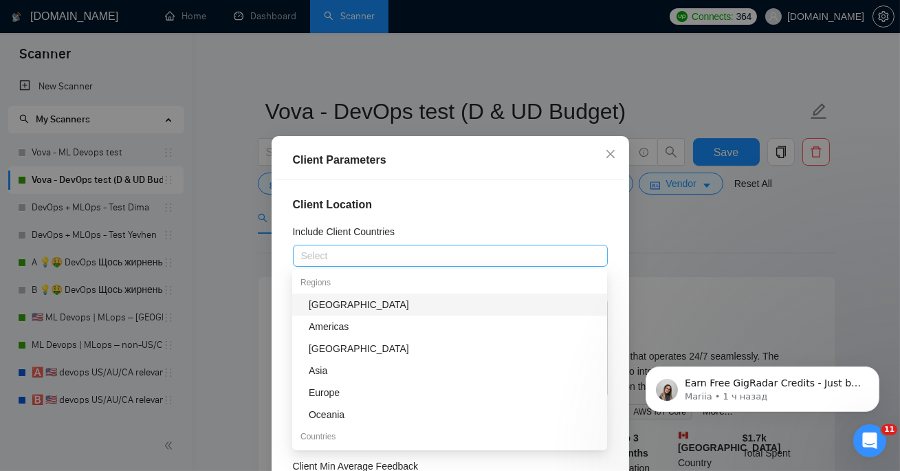
click at [459, 265] on div "Select" at bounding box center [450, 256] width 315 height 22
click at [477, 222] on div "Client Location Include Client Countries Select Exclude Client Countries India …" at bounding box center [451, 345] width 348 height 330
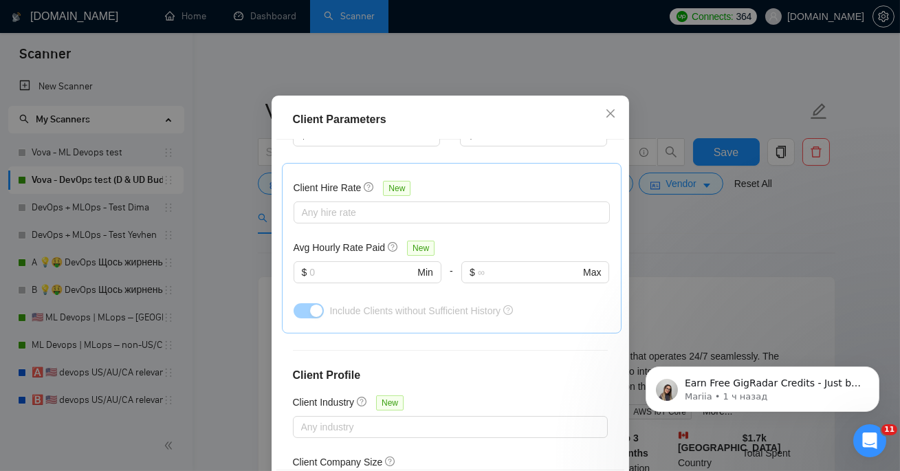
scroll to position [363, 0]
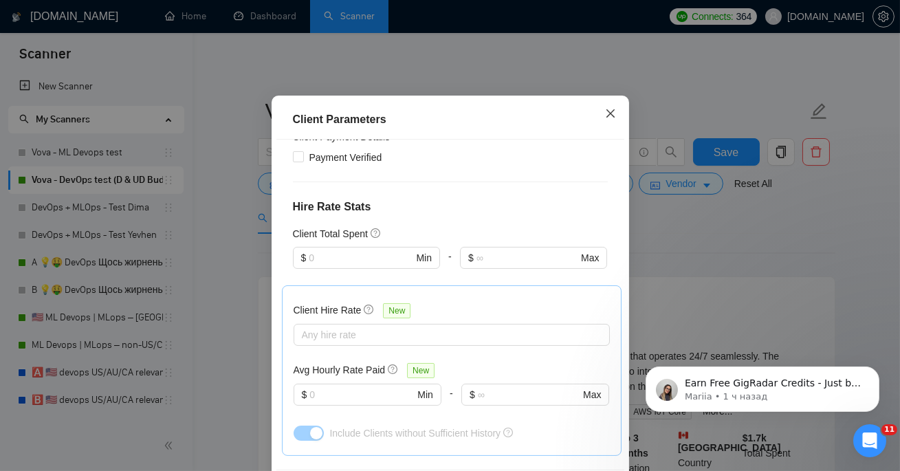
click at [614, 115] on icon "close" at bounding box center [610, 113] width 11 height 11
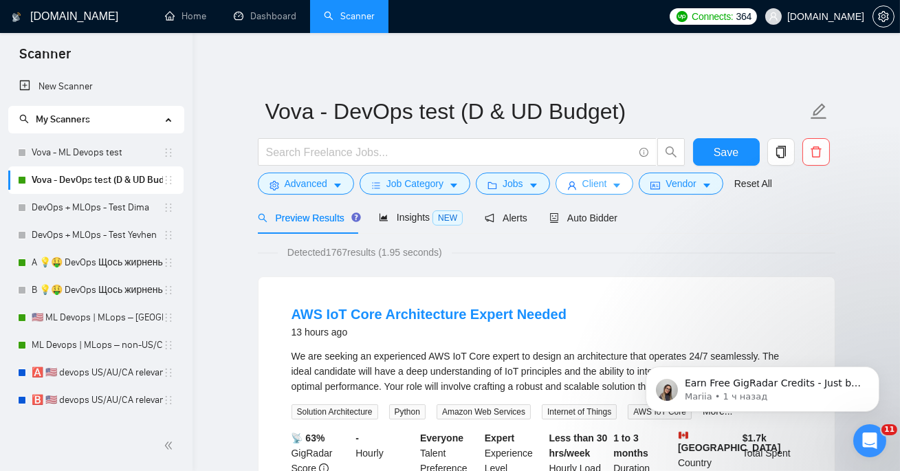
click at [574, 188] on icon "user" at bounding box center [572, 186] width 8 height 8
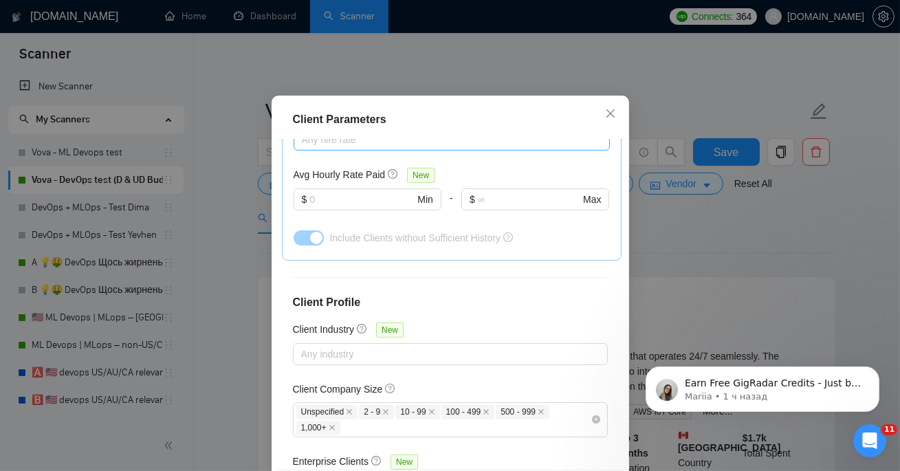
scroll to position [99, 0]
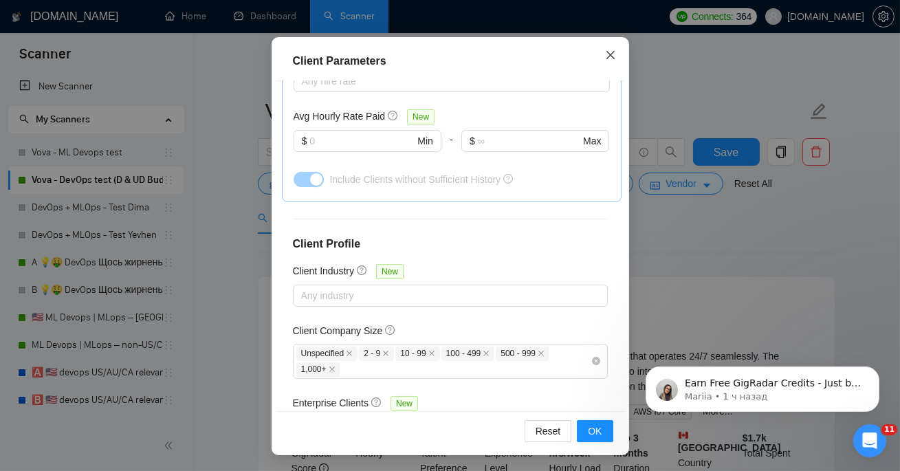
click at [616, 52] on span "Close" at bounding box center [610, 55] width 37 height 37
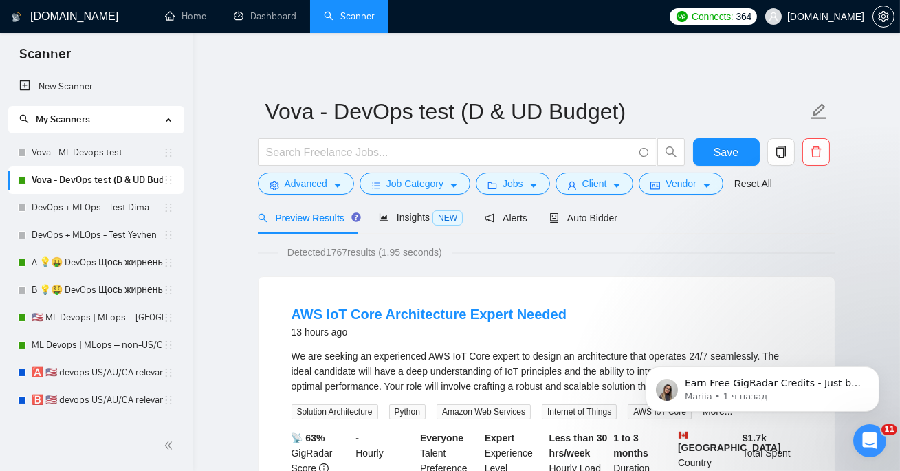
scroll to position [45, 0]
click at [603, 214] on span "Auto Bidder" at bounding box center [584, 218] width 68 height 11
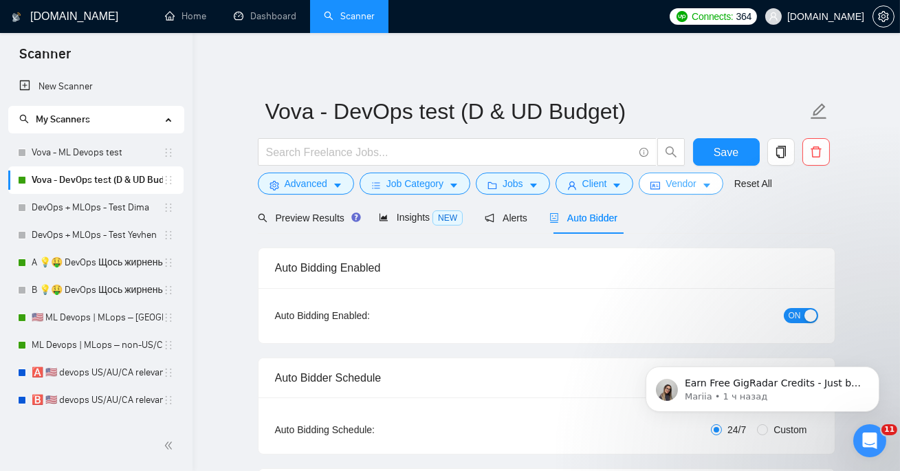
click at [678, 188] on span "Vendor" at bounding box center [681, 183] width 30 height 15
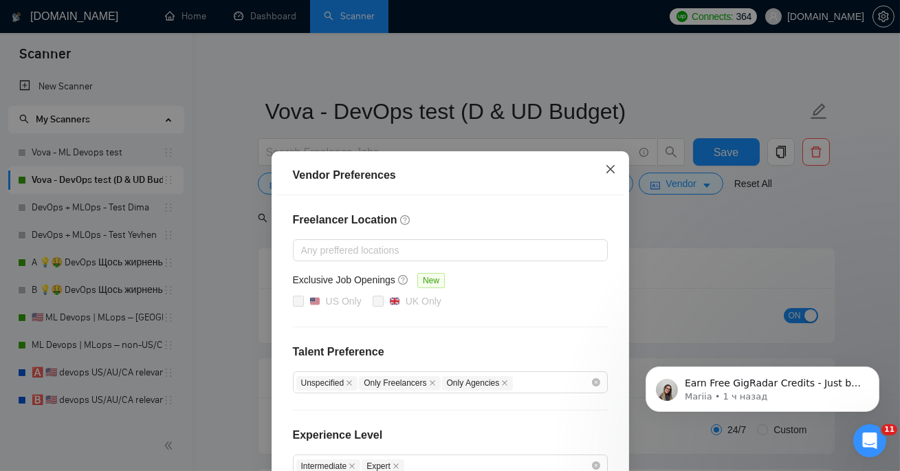
click at [614, 169] on icon "close" at bounding box center [610, 169] width 11 height 11
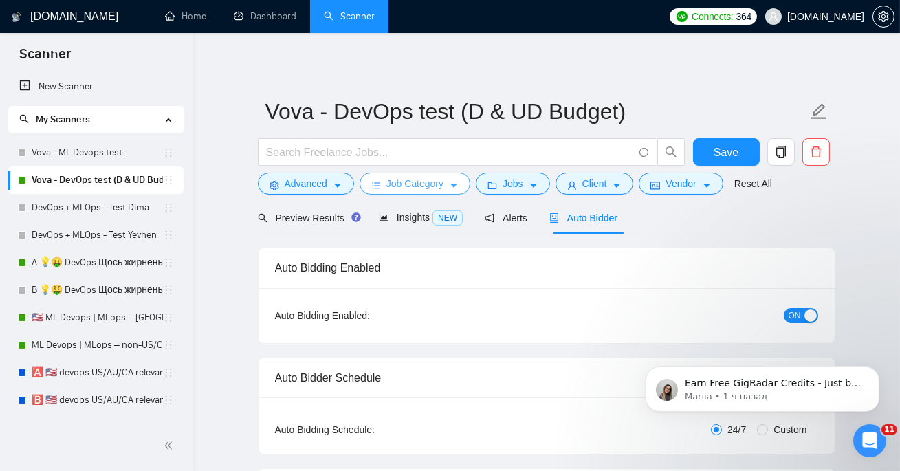
click at [406, 188] on span "Job Category" at bounding box center [415, 183] width 57 height 15
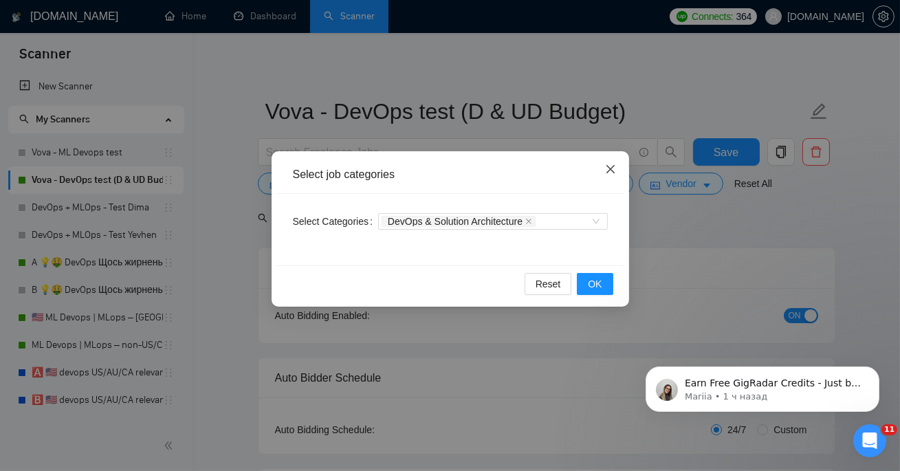
click at [603, 167] on span "Close" at bounding box center [610, 169] width 37 height 37
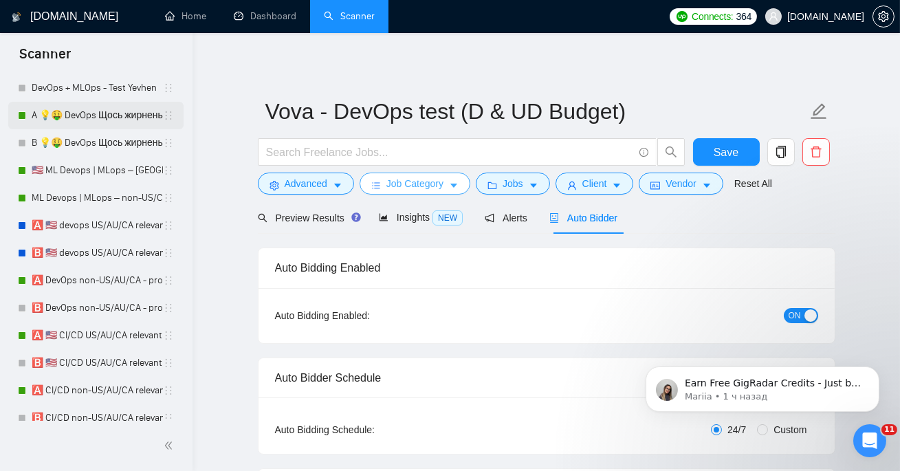
scroll to position [245, 0]
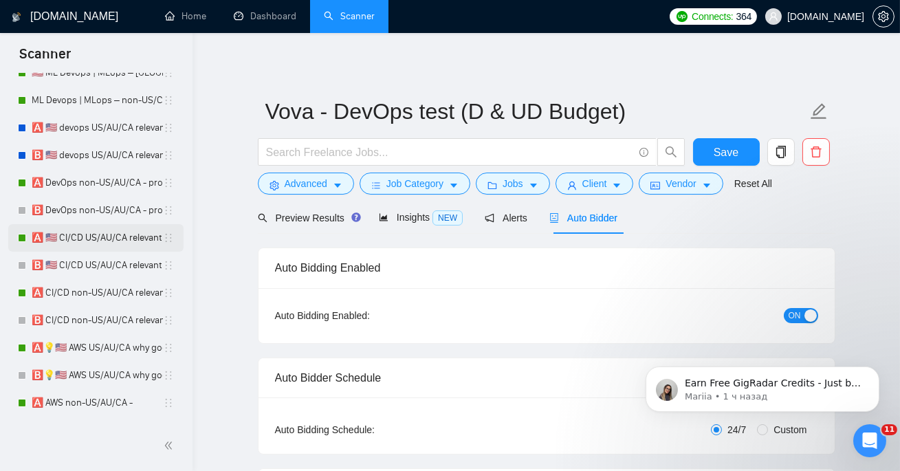
click at [90, 243] on link "🅰️ 🇺🇸 CI/CD US/AU/CA relevant exp - old" at bounding box center [97, 238] width 131 height 28
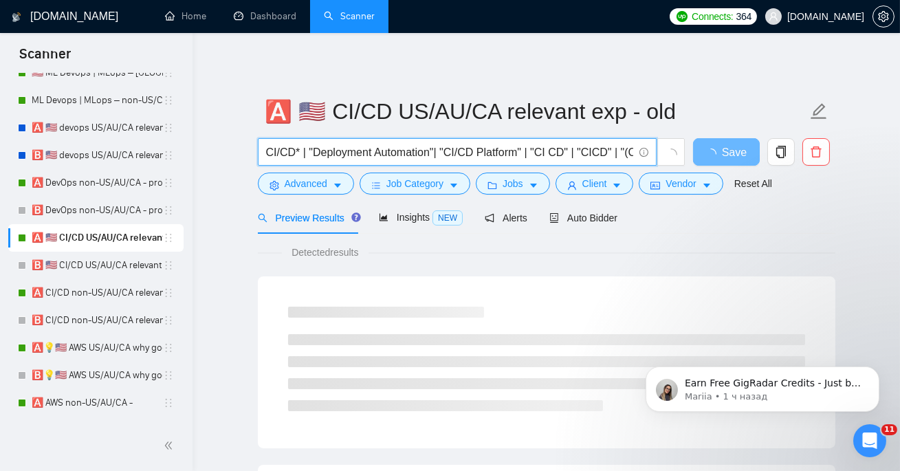
click at [406, 157] on input "CI/CD* | "Deployment Automation"| "CI/CD Platform" | "CI CD" | "CICD" | "(CICD"…" at bounding box center [449, 152] width 367 height 17
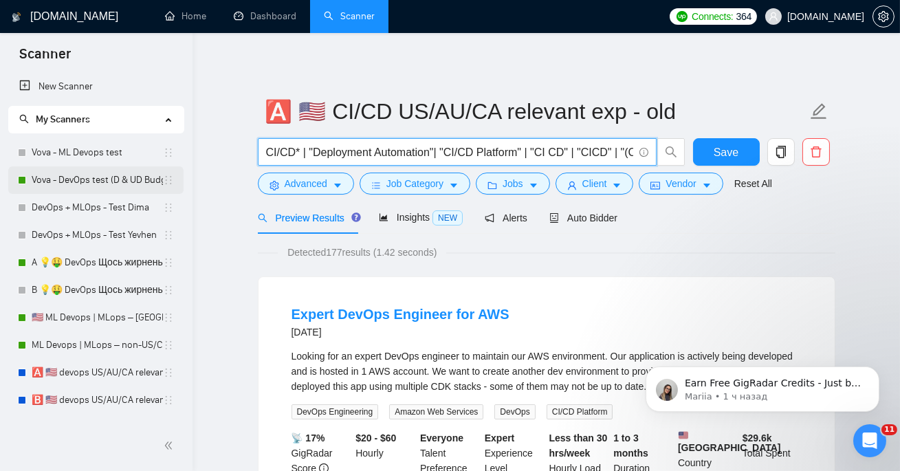
click at [128, 177] on link "Vova - DevOps test (D & UD Budget)" at bounding box center [97, 180] width 131 height 28
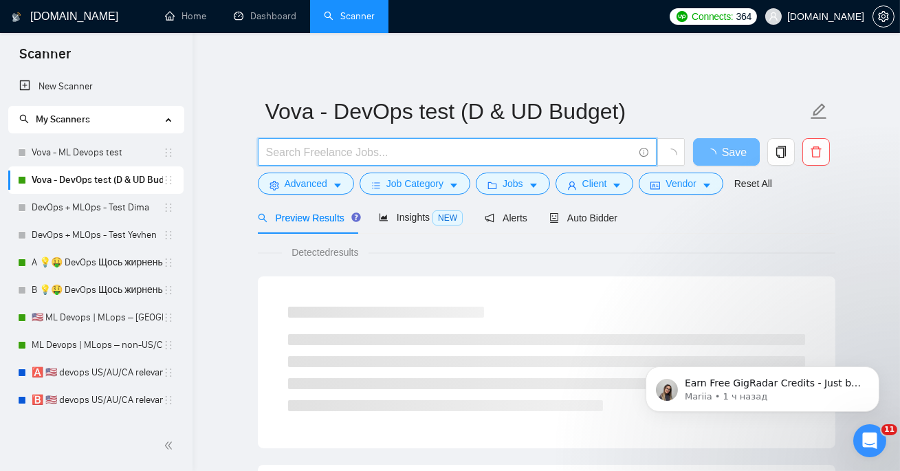
click at [330, 156] on input "text" at bounding box center [449, 152] width 367 height 17
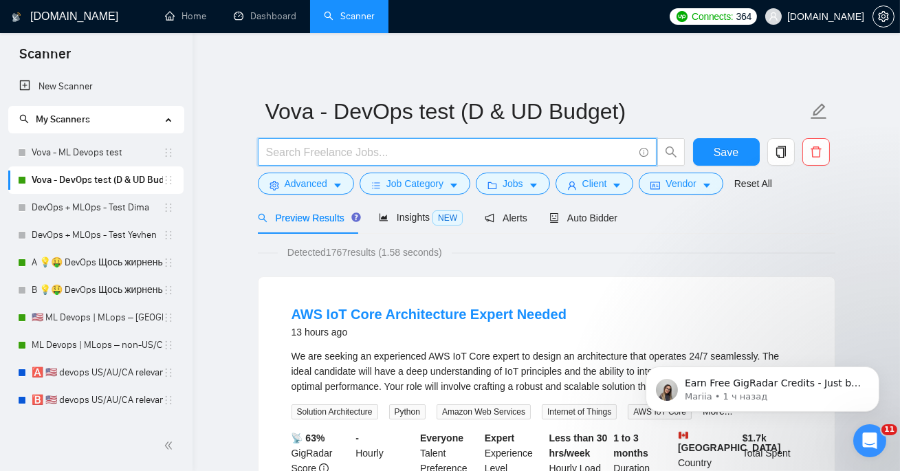
paste input "CI/CD* | "Deployment Automation"| "CI/CD Platform" | "CI CD" | "CICD" | "(CICD"…"
type input "CI/CD* | "Deployment Automation"| "CI/CD Platform" | "CI CD" | "CICD" | "(CICD"…"
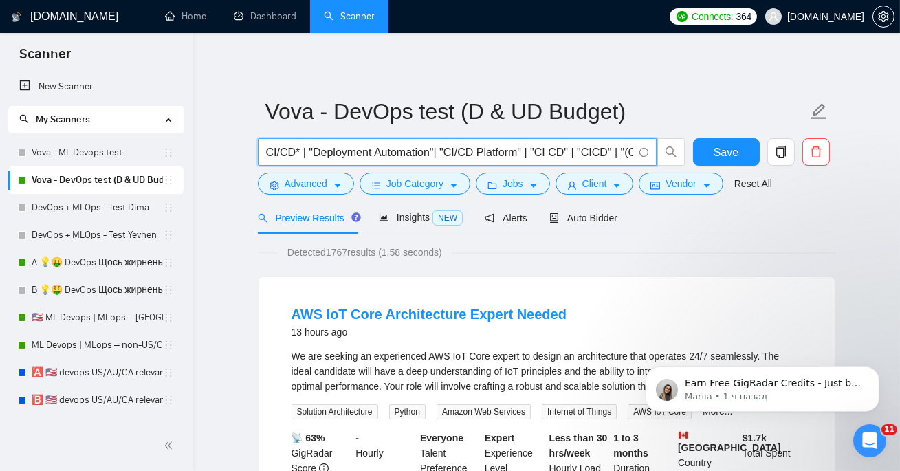
scroll to position [0, 387]
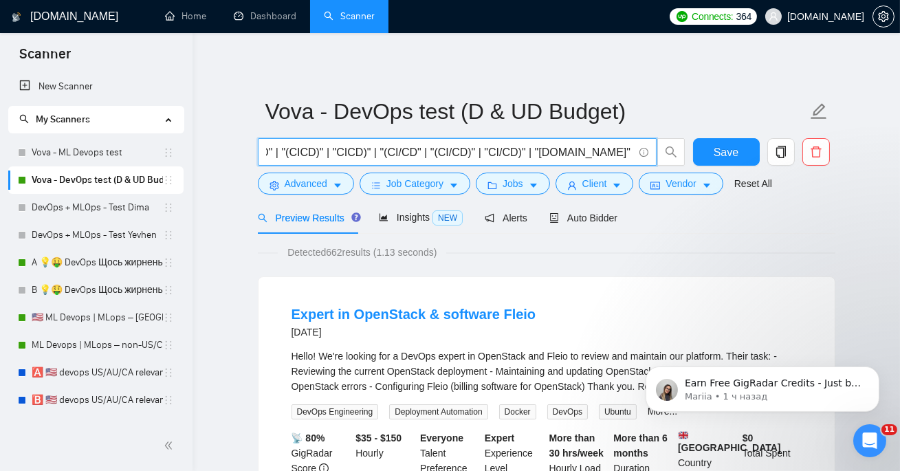
click at [330, 156] on input "CI/CD* | "Deployment Automation"| "CI/CD Platform" | "CI CD" | "CICD" | "(CICD"…" at bounding box center [449, 152] width 367 height 17
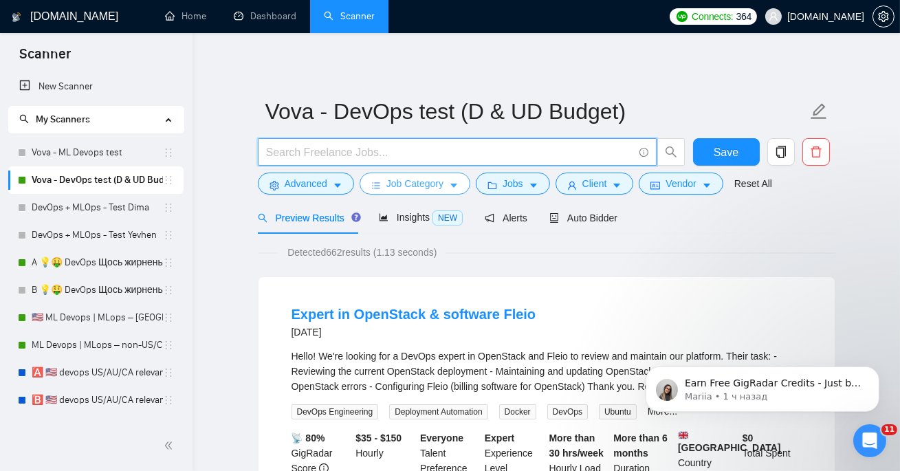
click at [435, 189] on span "Job Category" at bounding box center [415, 183] width 57 height 15
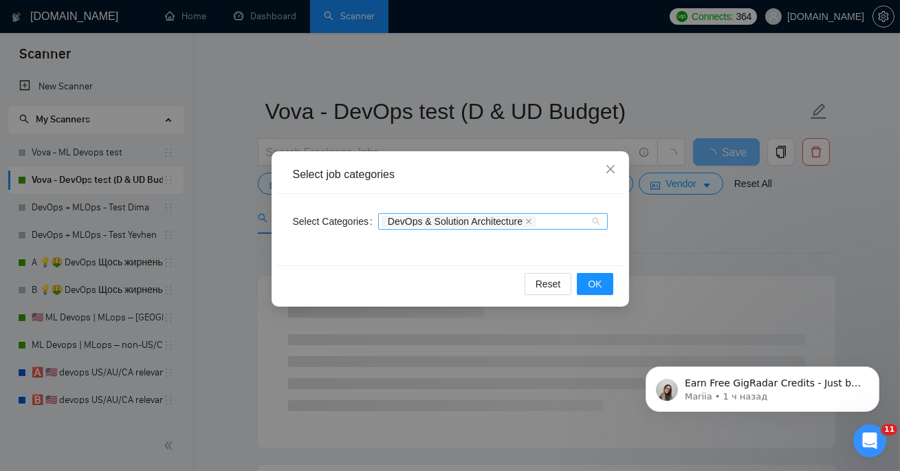
click at [559, 219] on div "DevOps & Solution Architecture" at bounding box center [486, 222] width 209 height 14
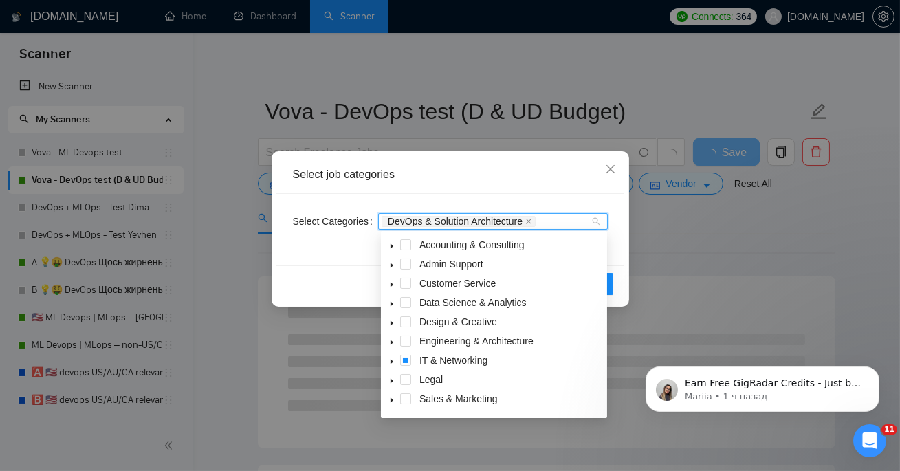
click at [389, 358] on icon "caret-down" at bounding box center [392, 361] width 7 height 7
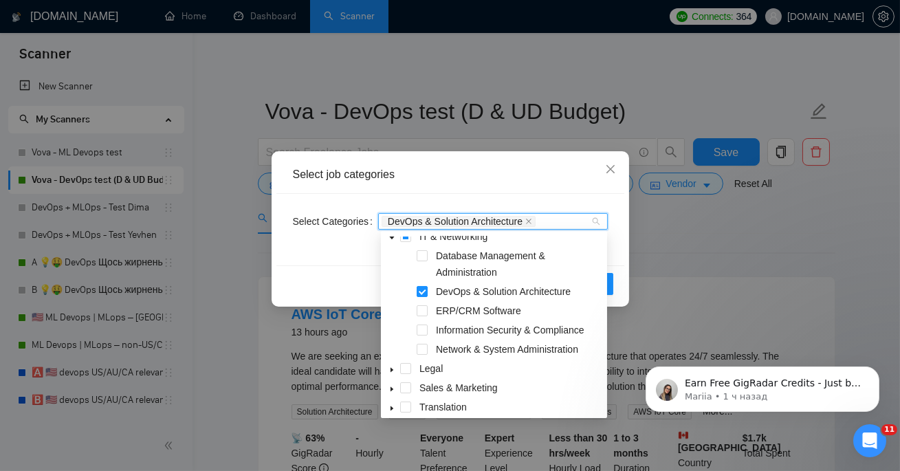
scroll to position [124, 0]
click at [425, 347] on span at bounding box center [422, 349] width 11 height 11
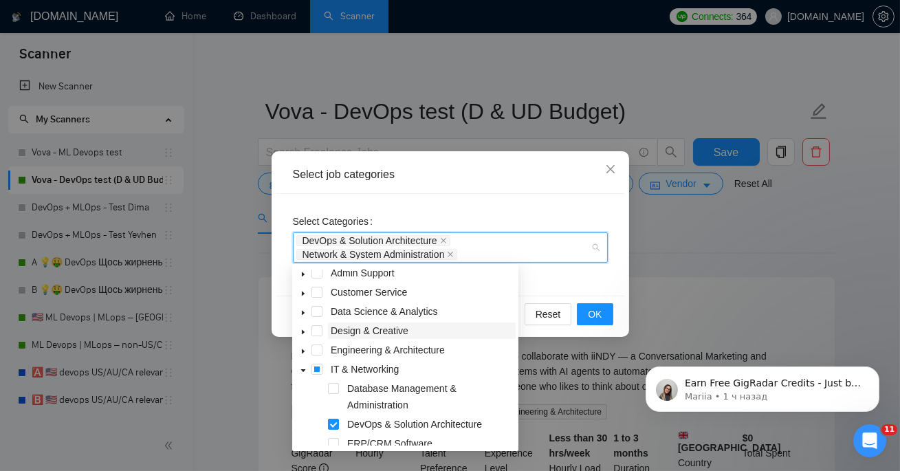
scroll to position [24, 0]
click at [301, 345] on span at bounding box center [303, 350] width 17 height 17
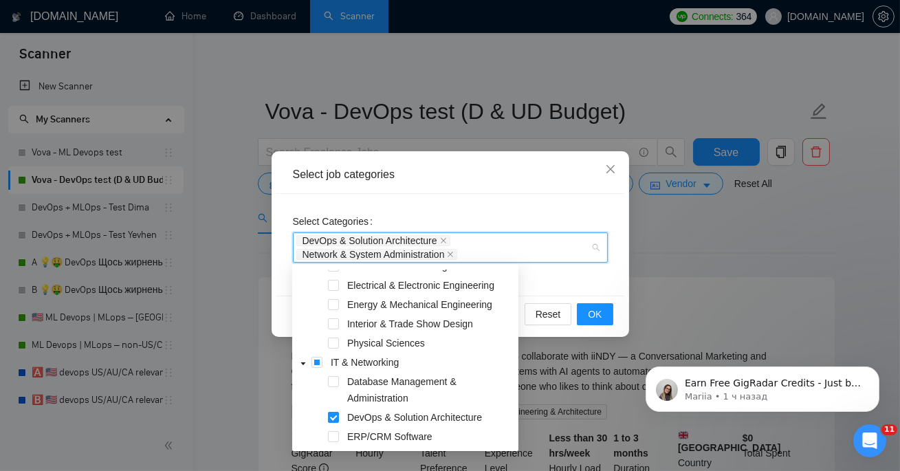
scroll to position [210, 0]
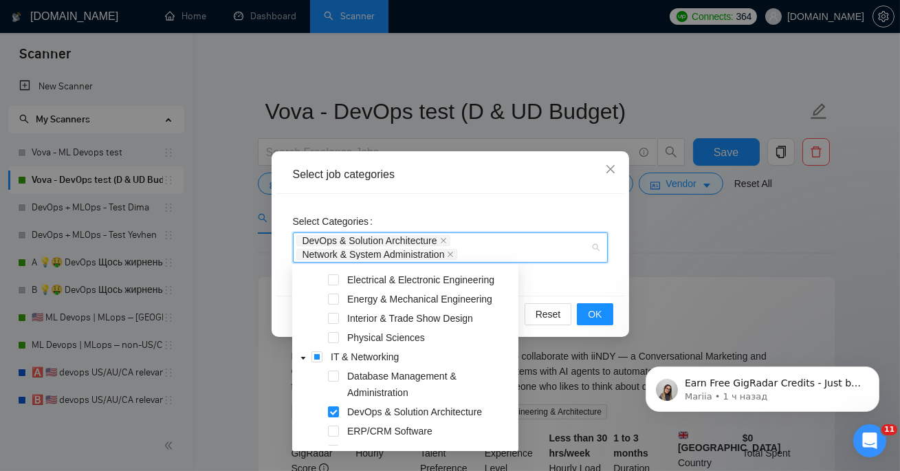
click at [608, 290] on div "Select Categories DevOps & Solution Architecture Network & System Administration" at bounding box center [451, 245] width 348 height 102
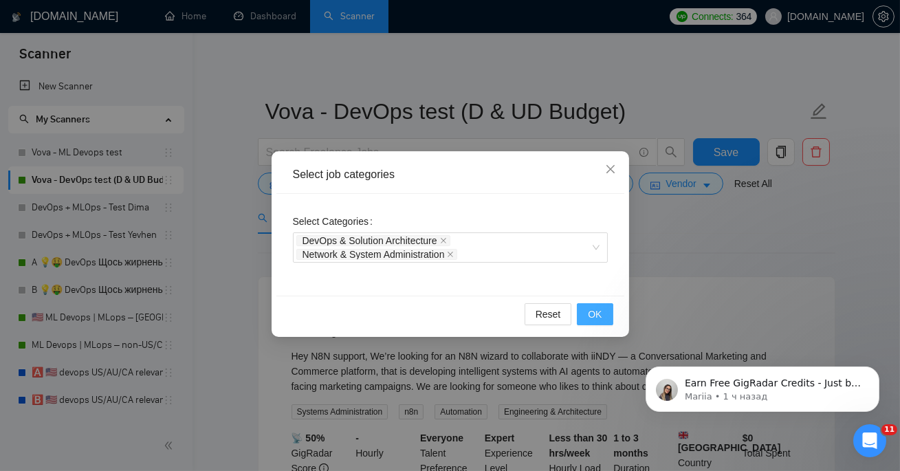
click at [600, 311] on span "OK" at bounding box center [595, 314] width 14 height 15
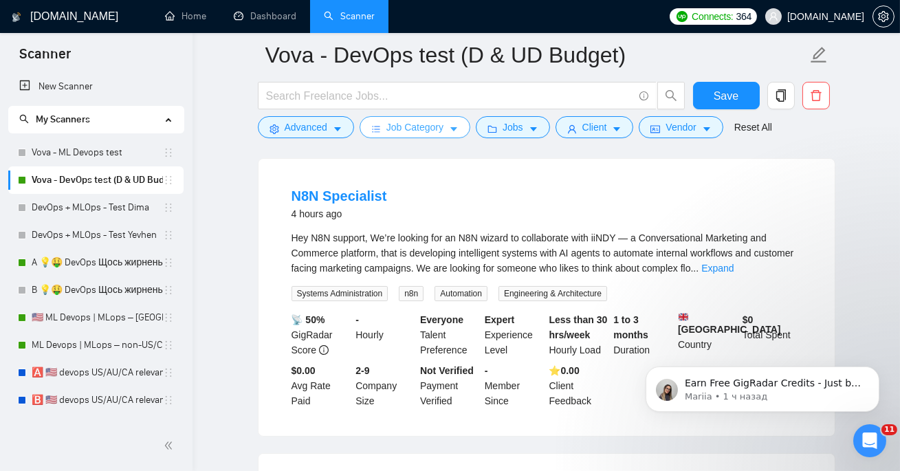
scroll to position [0, 0]
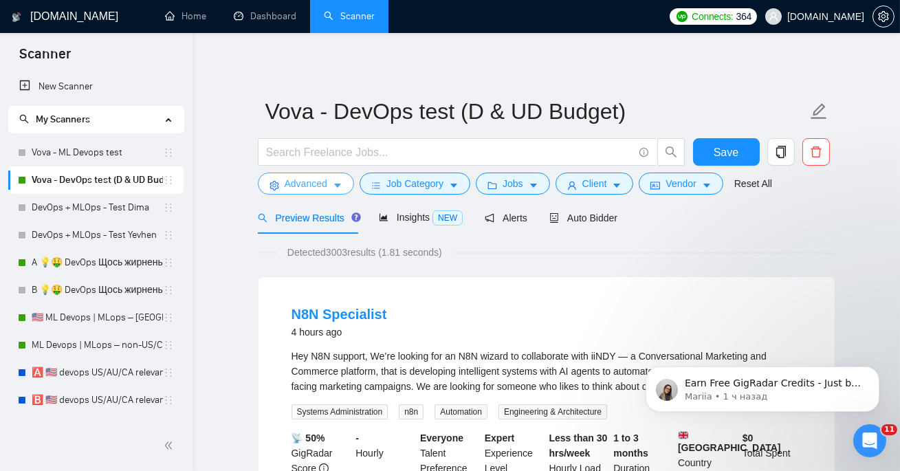
click at [309, 183] on span "Advanced" at bounding box center [306, 183] width 43 height 15
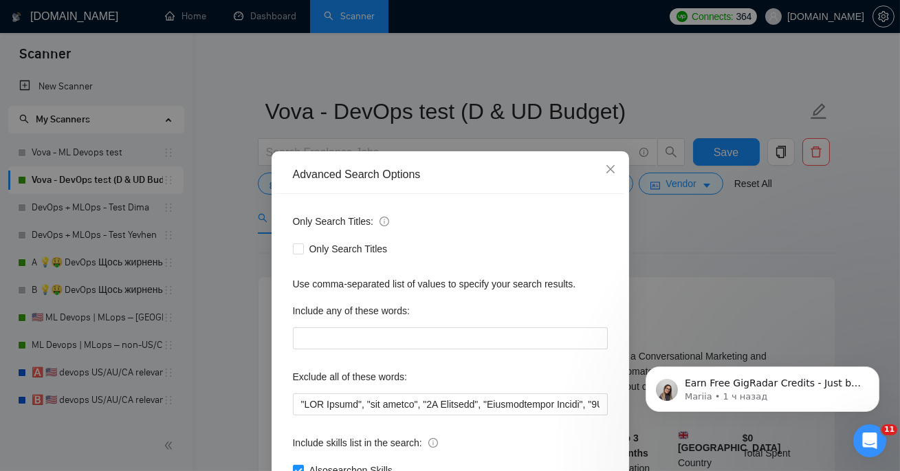
scroll to position [100, 0]
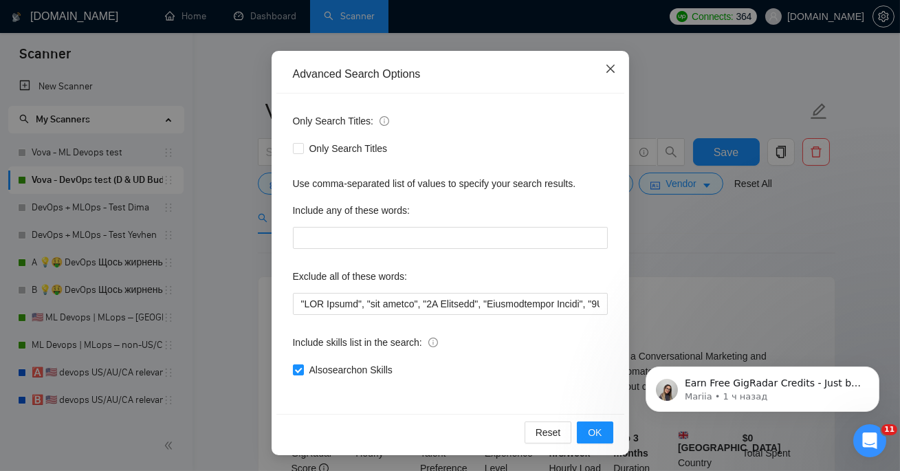
click at [612, 67] on icon "close" at bounding box center [610, 68] width 11 height 11
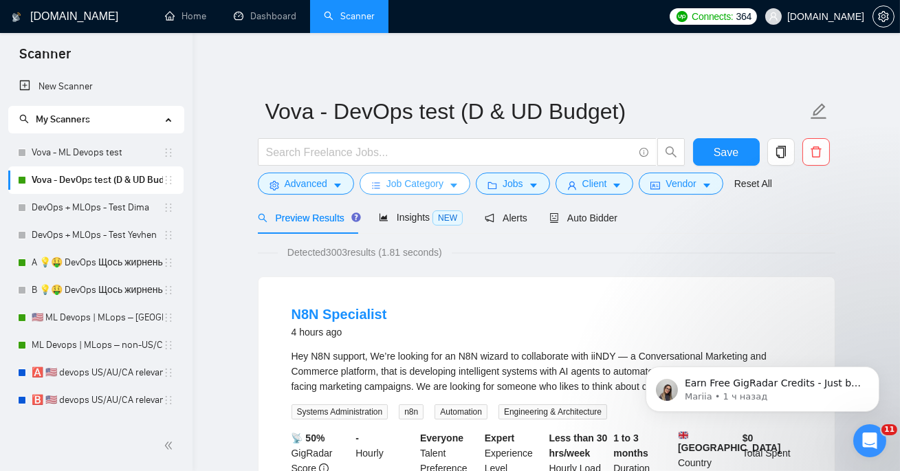
click at [383, 186] on button "Job Category" at bounding box center [415, 184] width 111 height 22
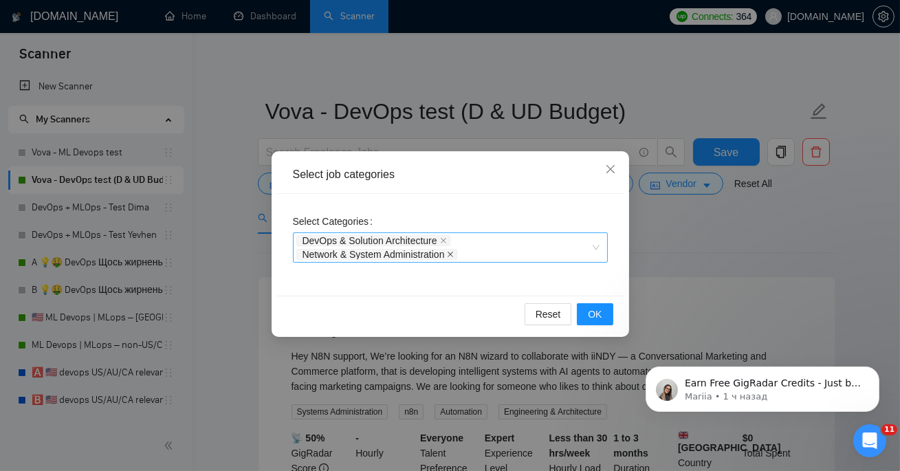
click at [454, 252] on icon "close" at bounding box center [451, 255] width 6 height 6
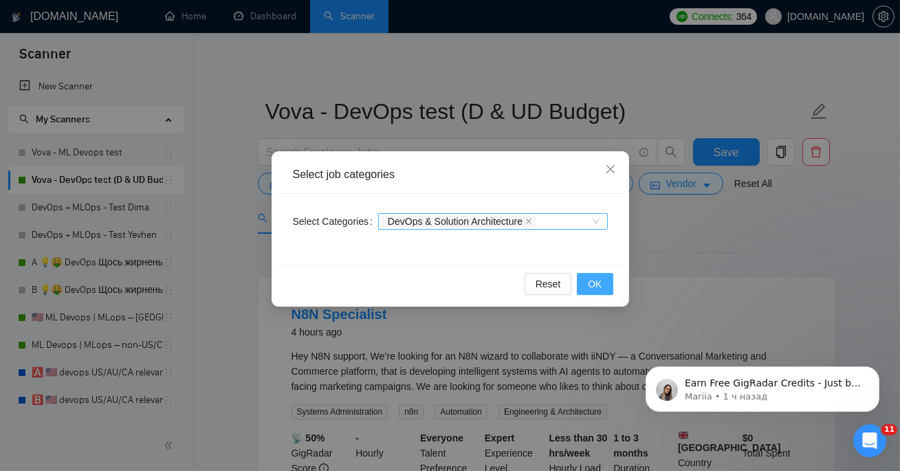
click at [581, 278] on button "OK" at bounding box center [595, 284] width 36 height 22
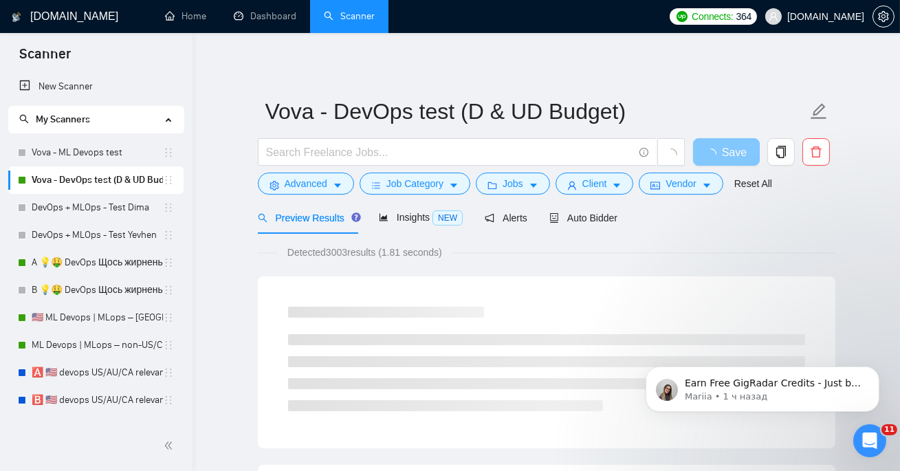
click at [722, 149] on button "Save" at bounding box center [726, 152] width 67 height 28
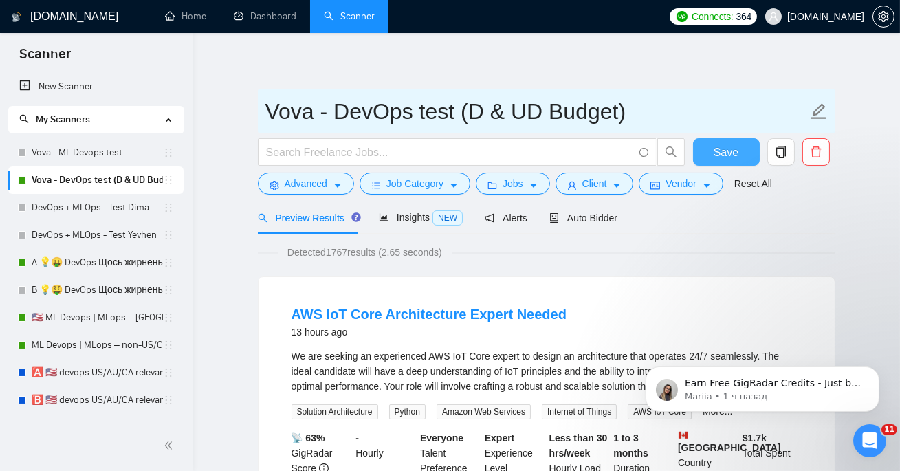
click at [673, 120] on input "Vova - DevOps test (D & UD Budget)" at bounding box center [536, 111] width 542 height 34
type input "Vova - DevOps test (D & UD Budget)"
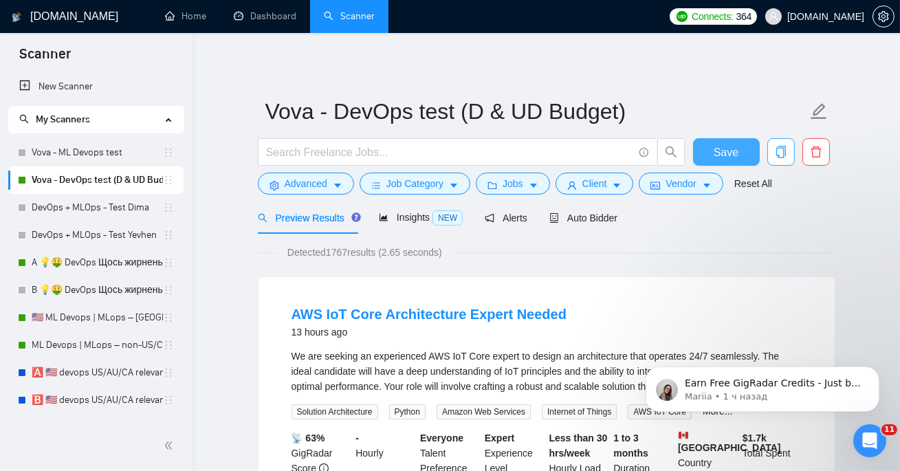
click at [778, 149] on icon "copy" at bounding box center [781, 152] width 12 height 12
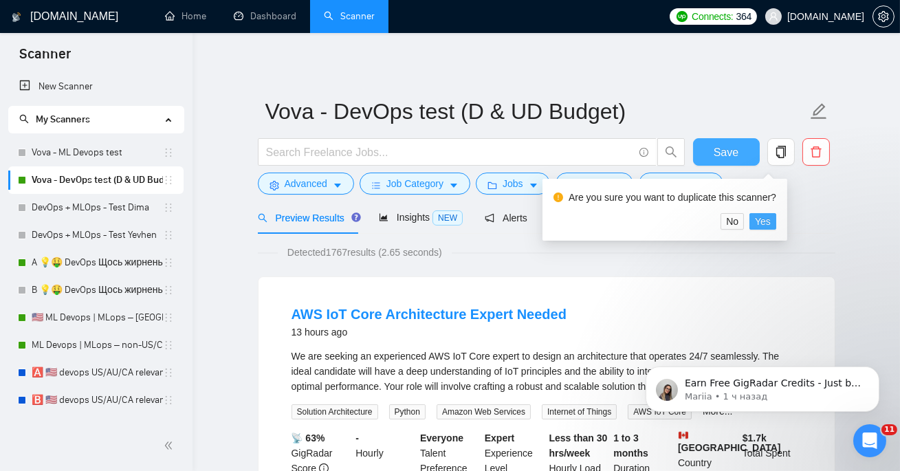
click at [771, 223] on span "Yes" at bounding box center [763, 221] width 16 height 15
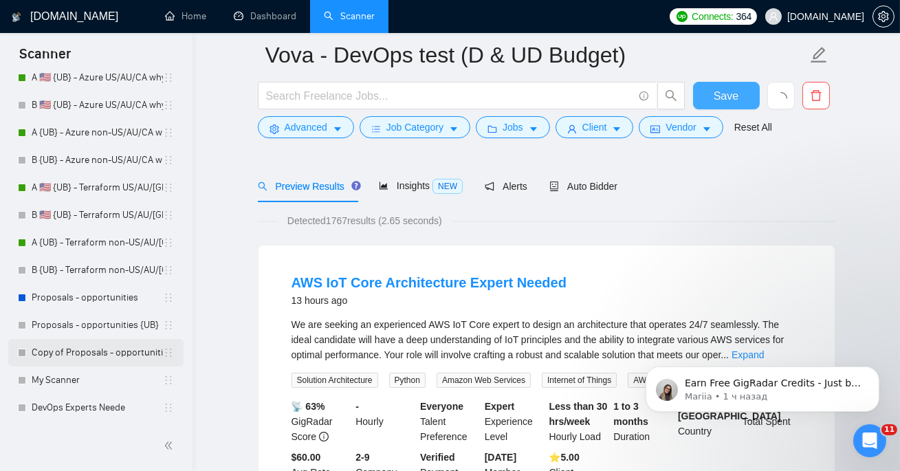
scroll to position [172, 0]
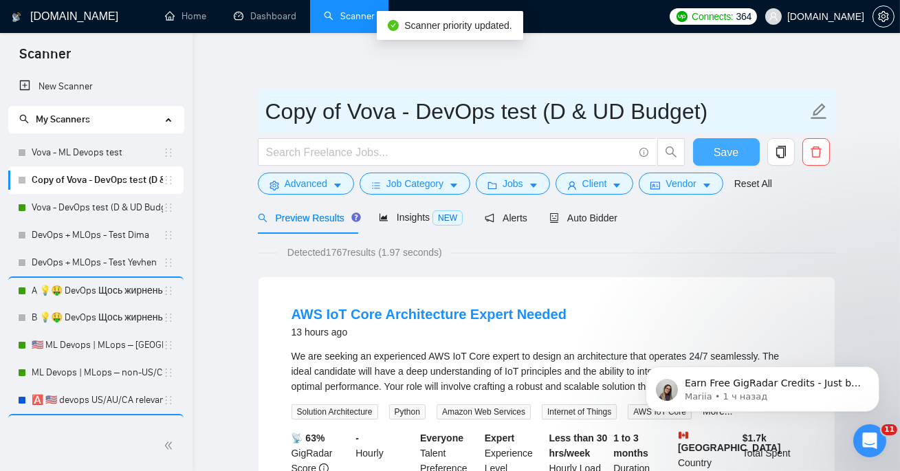
click at [444, 105] on input "Copy of Vova - DevOps test (D & UD Budget)" at bounding box center [536, 111] width 542 height 34
click at [524, 113] on input "Copy of Vova - DevOps test (D & UD Budget)" at bounding box center [536, 111] width 542 height 34
click at [532, 114] on input "Copy of Vova - DevOps test (D & UD Budget)" at bounding box center [536, 111] width 542 height 34
click at [521, 113] on input "Copy of Vova - DevOps test (D & UD Budget)" at bounding box center [536, 111] width 542 height 34
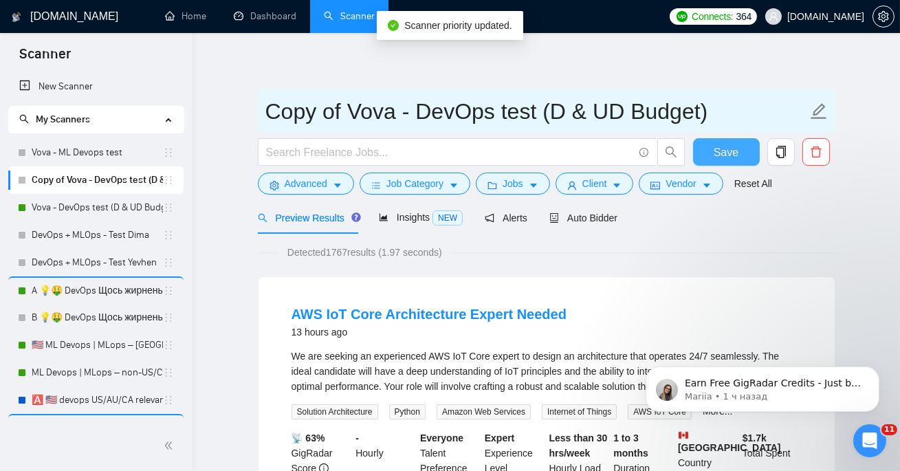
click at [456, 116] on input "Copy of Vova - DevOps test (D & UD Budget)" at bounding box center [536, 111] width 542 height 34
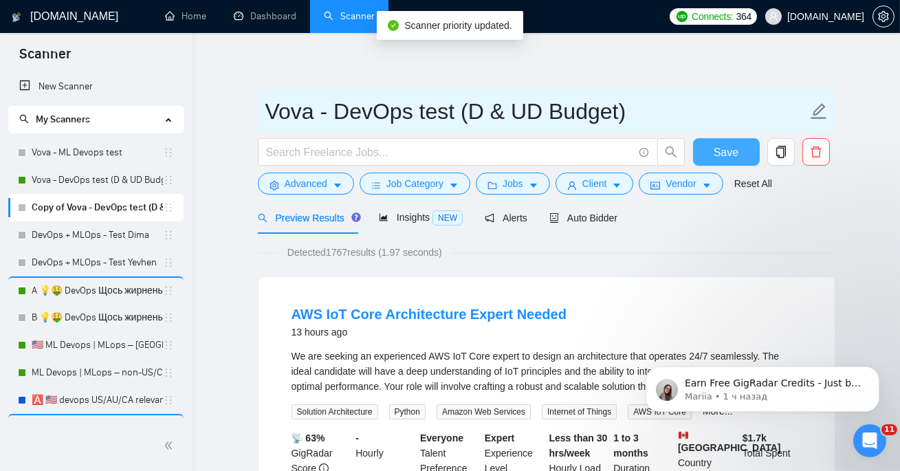
click at [454, 114] on input "Vova - DevOps test (D & UD Budget)" at bounding box center [536, 111] width 542 height 34
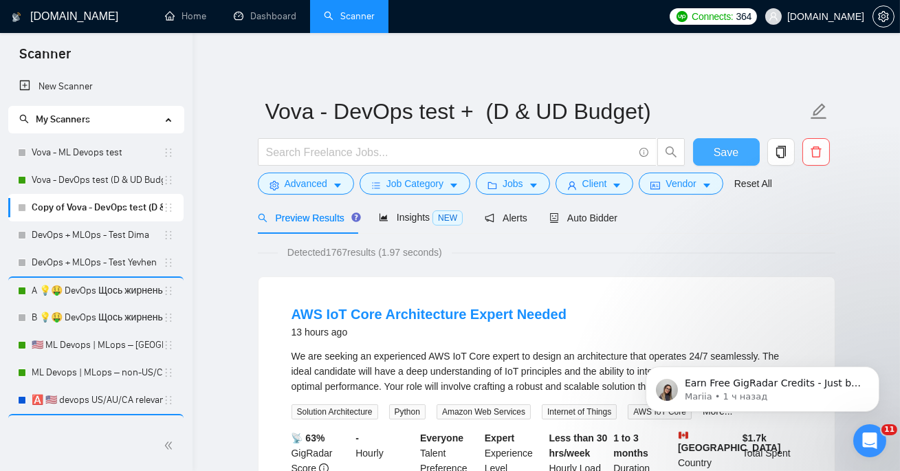
click at [429, 197] on form "Vova - DevOps test + (D & UD Budget) Save Advanced Job Category Jobs Client Ven…" at bounding box center [547, 145] width 578 height 112
click at [428, 185] on span "Job Category" at bounding box center [415, 183] width 57 height 15
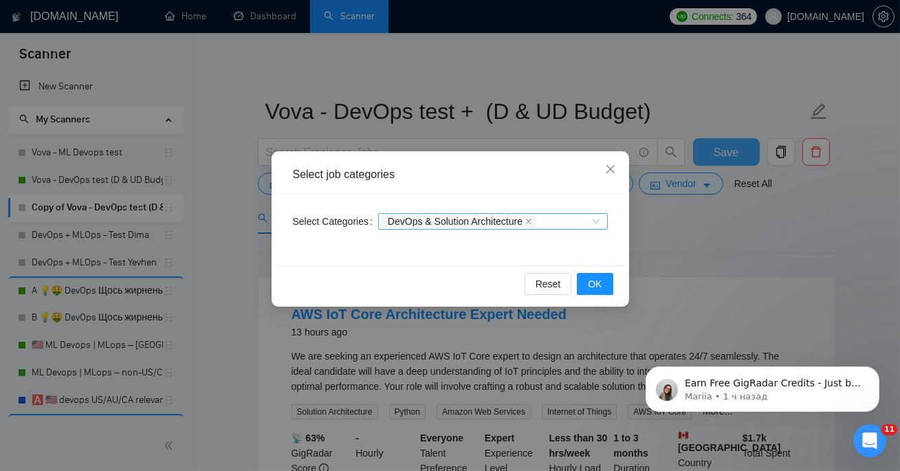
click at [556, 224] on div "DevOps & Solution Architecture" at bounding box center [486, 222] width 209 height 14
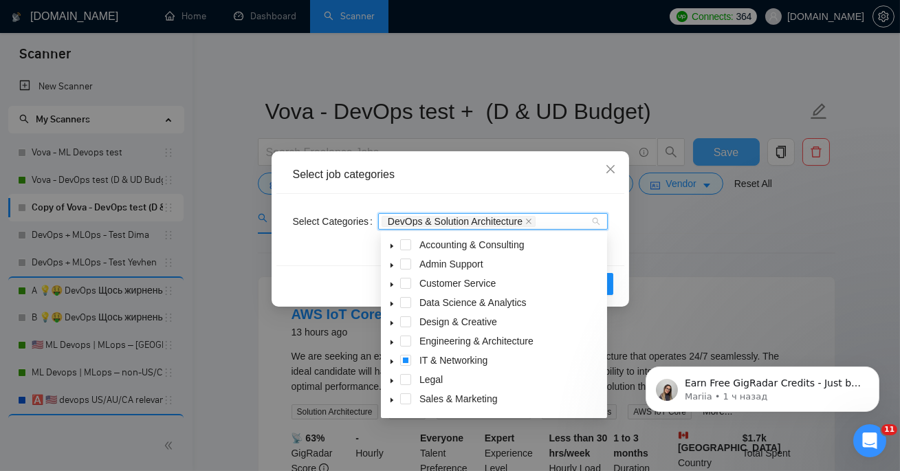
click at [393, 365] on icon "caret-down" at bounding box center [392, 361] width 7 height 7
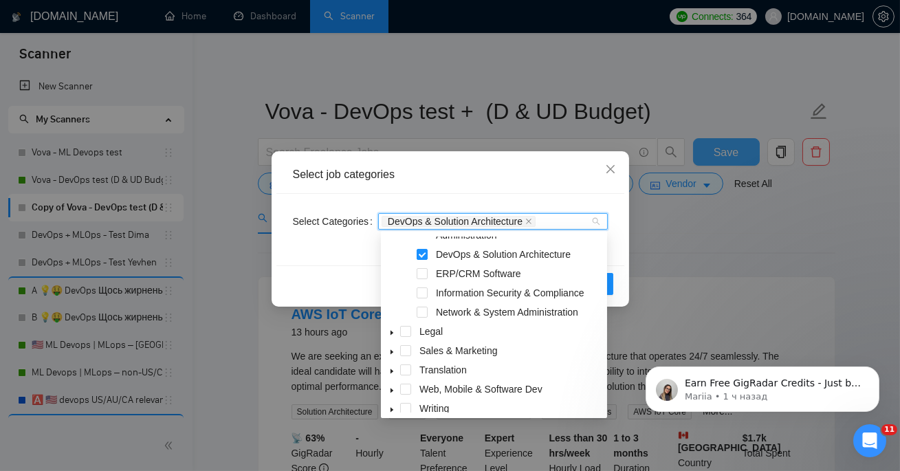
scroll to position [161, 0]
drag, startPoint x: 473, startPoint y: 310, endPoint x: 587, endPoint y: 312, distance: 114.2
click at [587, 312] on div "Network & System Administration" at bounding box center [494, 313] width 221 height 19
drag, startPoint x: 598, startPoint y: 314, endPoint x: 481, endPoint y: 314, distance: 116.9
click at [482, 314] on span "Network & System Administration" at bounding box center [518, 312] width 171 height 17
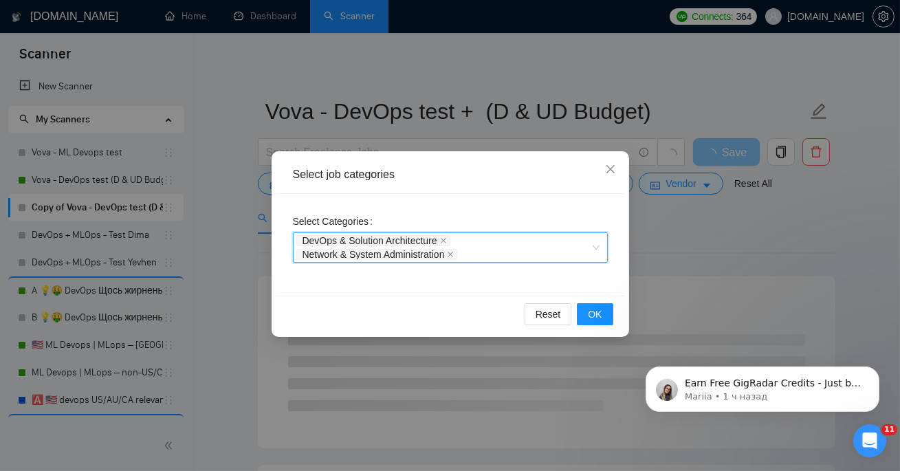
drag, startPoint x: 508, startPoint y: 254, endPoint x: 314, endPoint y: 254, distance: 194.7
click at [314, 254] on div "DevOps & Solution Architecture Network & System Administration" at bounding box center [443, 248] width 294 height 28
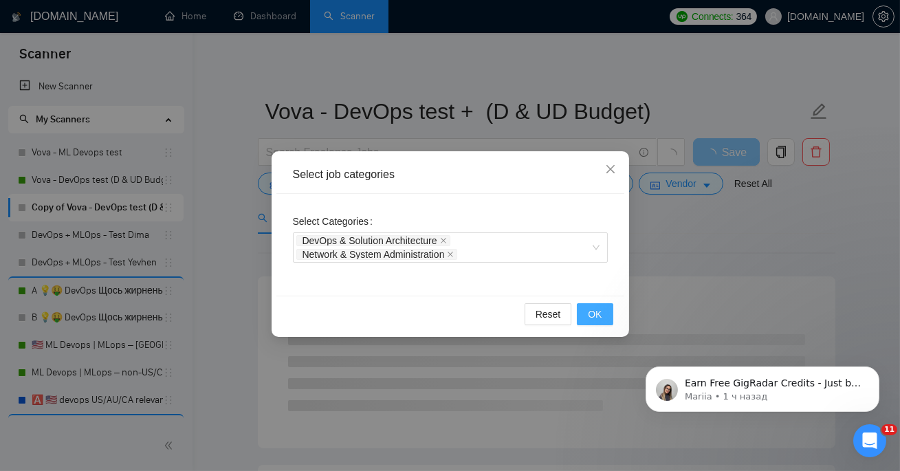
click at [585, 315] on button "OK" at bounding box center [595, 314] width 36 height 22
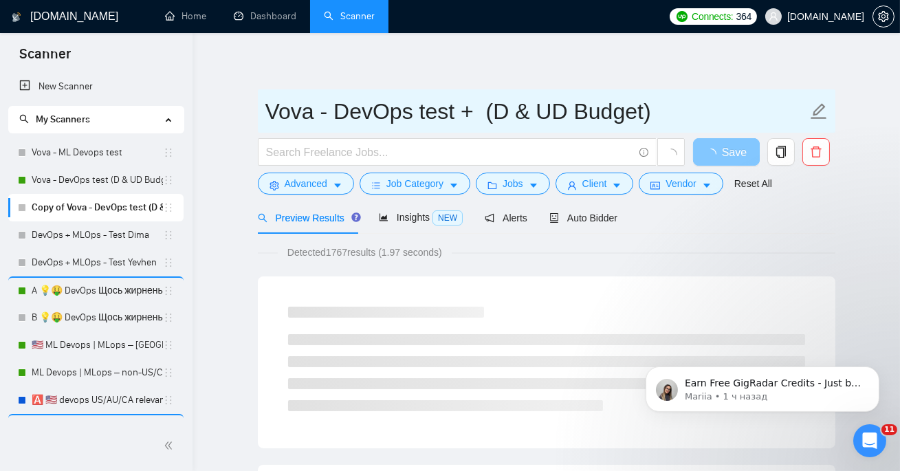
click at [468, 110] on input "Vova - DevOps test + (D & UD Budget)" at bounding box center [536, 111] width 542 height 34
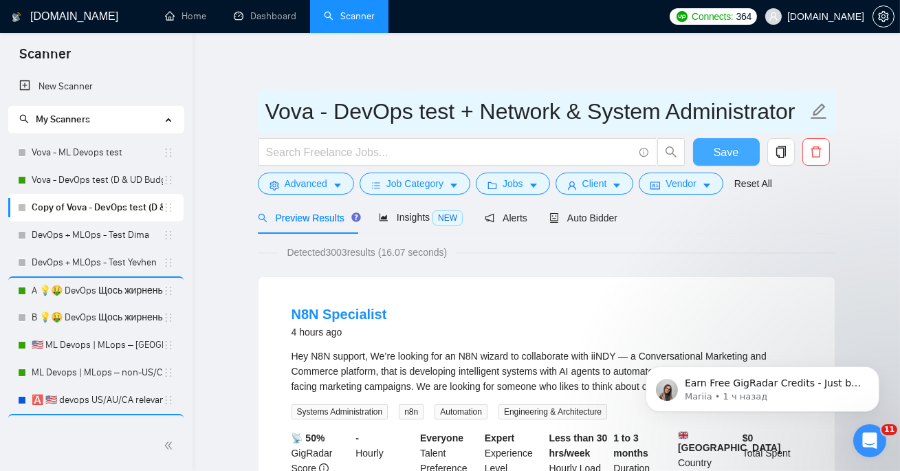
click at [806, 111] on input "Vova - DevOps test + Network & System Administrator (D & UD Budget)" at bounding box center [536, 111] width 542 height 34
click at [800, 111] on input "Vova - DevOps test + Network & System Administrator (D & UD Budget)" at bounding box center [536, 111] width 542 height 34
click at [475, 120] on input "Vova - DevOps test + Network & System Administrator (D & UD Budget)" at bounding box center [536, 111] width 542 height 34
type input "Vova - DevOps test + Network & System Administrator (D & UD Budget)"
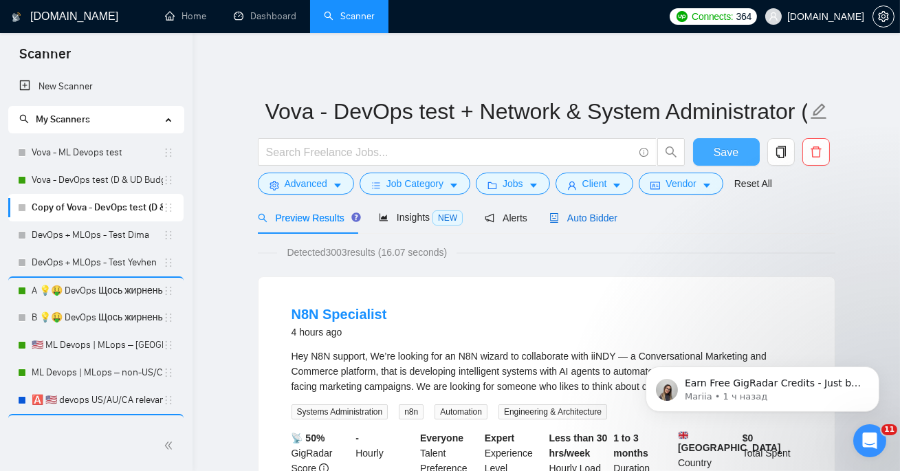
click at [586, 223] on span "Auto Bidder" at bounding box center [584, 218] width 68 height 11
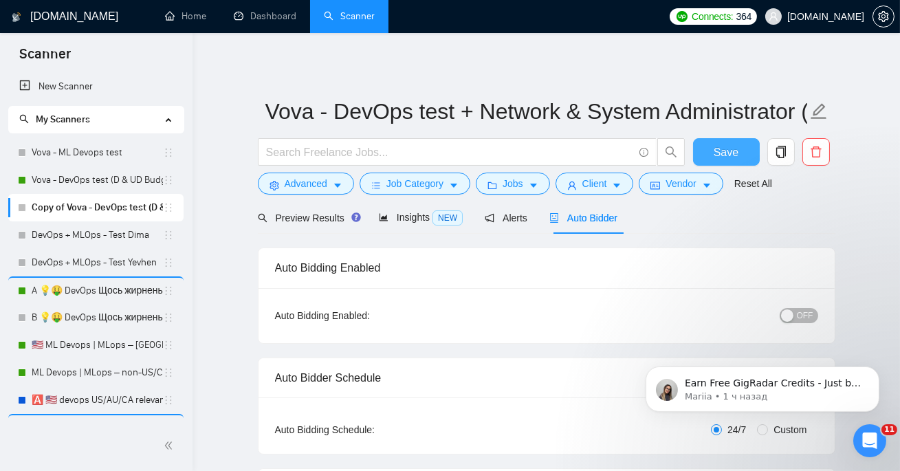
click at [801, 316] on span "OFF" at bounding box center [805, 315] width 17 height 15
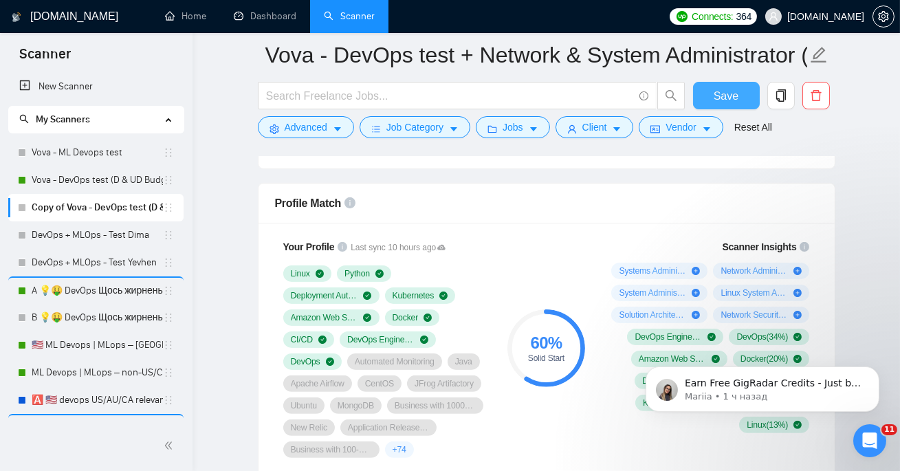
scroll to position [944, 0]
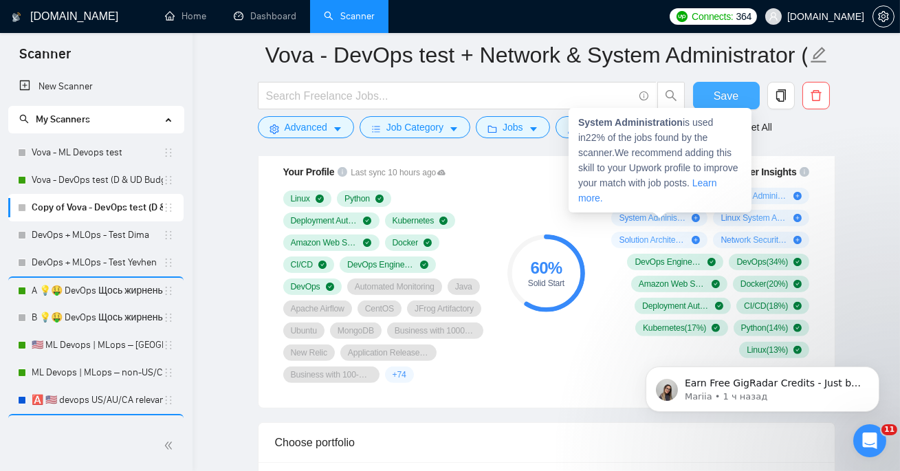
click at [694, 218] on icon "plus-circle" at bounding box center [696, 218] width 8 height 8
click at [696, 217] on icon "plus-circle" at bounding box center [696, 218] width 8 height 8
click at [694, 217] on icon "plus-circle" at bounding box center [696, 218] width 8 height 8
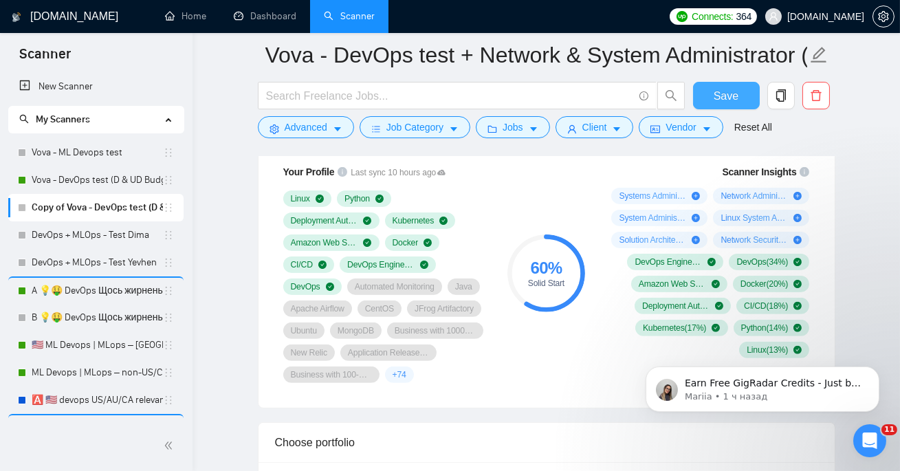
click at [699, 243] on icon "plus-circle" at bounding box center [696, 240] width 8 height 8
click at [816, 252] on div "Scanner Insights Systems Administration ( 30 %) Network Administration ( 24 %) …" at bounding box center [708, 261] width 220 height 210
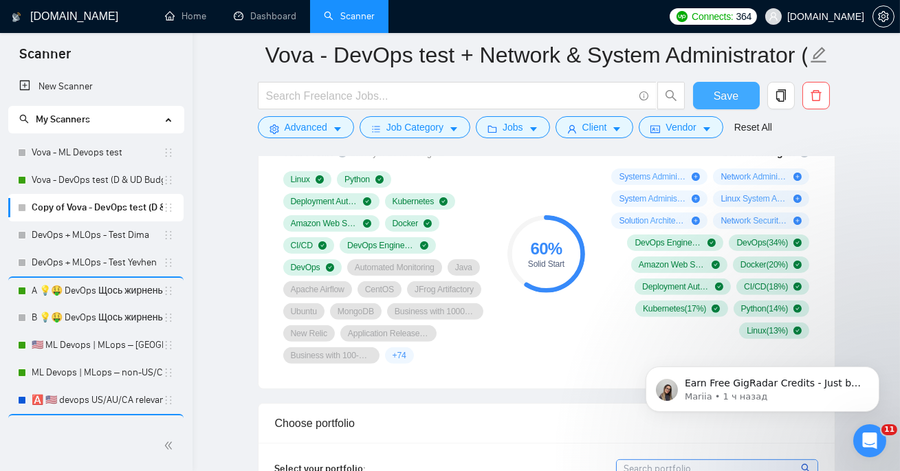
scroll to position [963, 0]
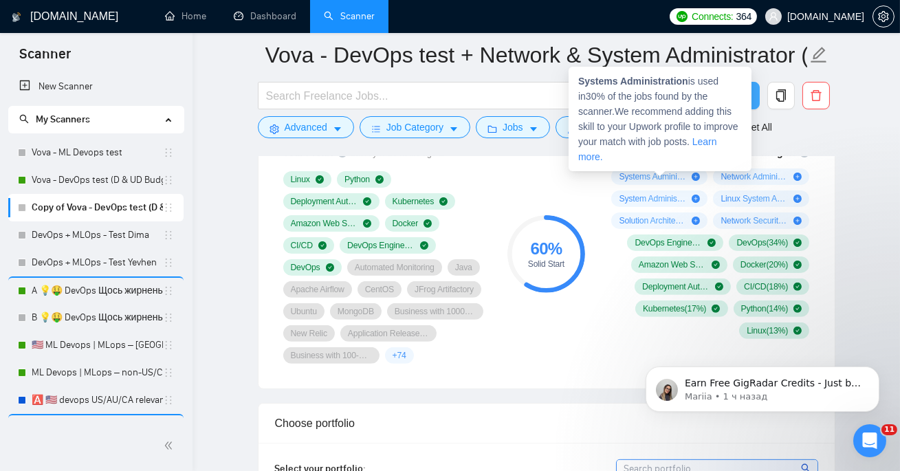
drag, startPoint x: 616, startPoint y: 175, endPoint x: 682, endPoint y: 175, distance: 66.7
click at [683, 175] on div "Systems Administration ( 30 %)" at bounding box center [659, 177] width 96 height 17
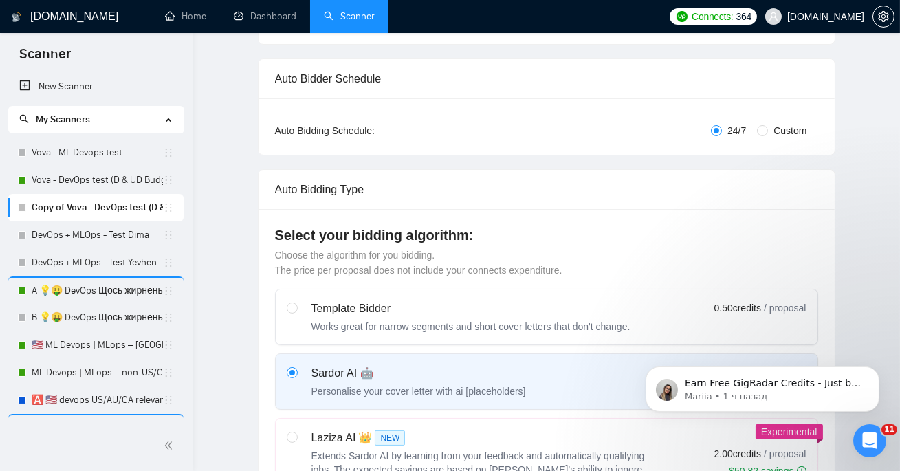
scroll to position [0, 0]
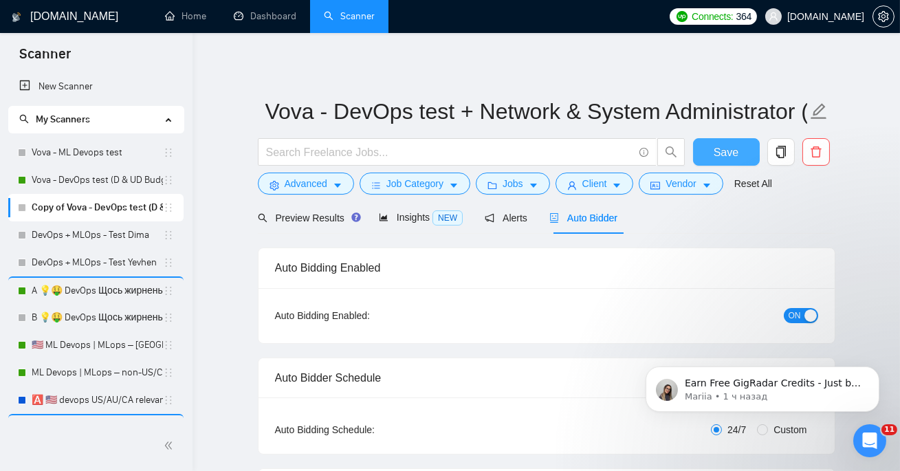
click at [715, 145] on span "Save" at bounding box center [726, 152] width 25 height 17
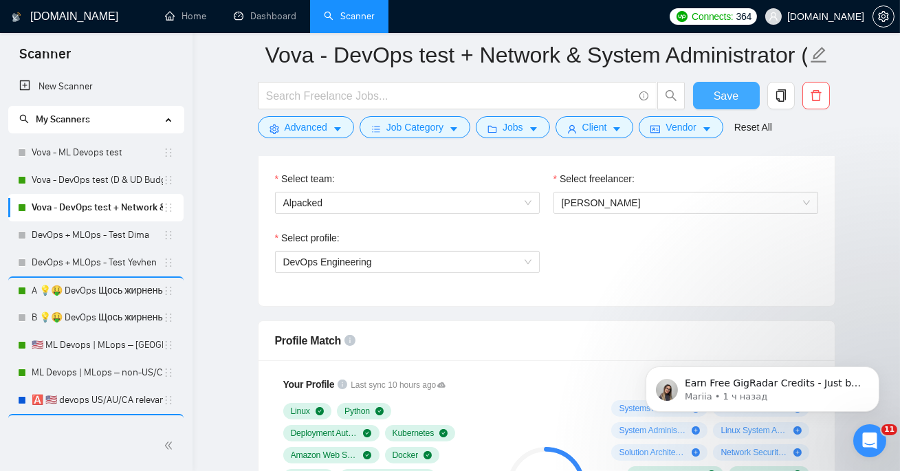
scroll to position [784, 0]
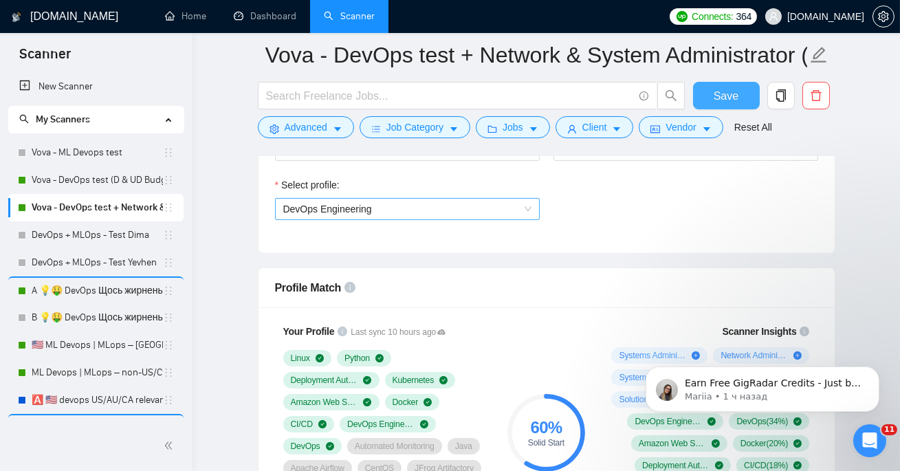
click at [391, 201] on span "DevOps Engineering" at bounding box center [407, 209] width 248 height 21
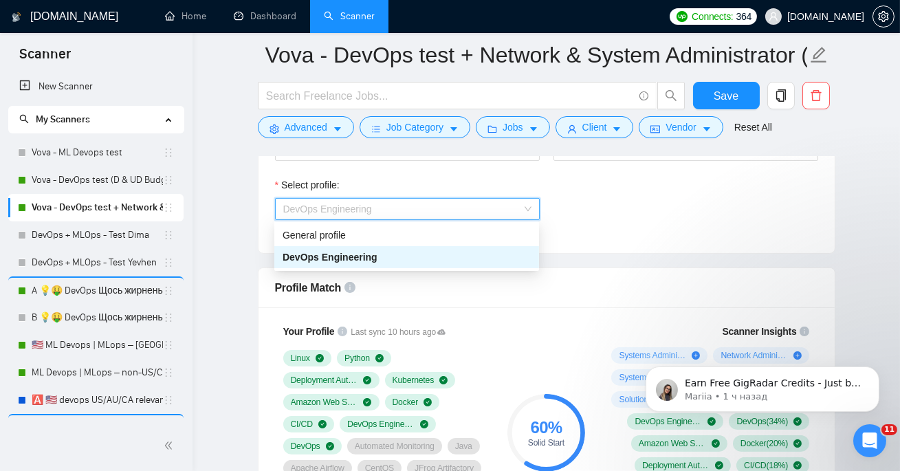
click at [423, 180] on div "Select profile:" at bounding box center [407, 187] width 265 height 21
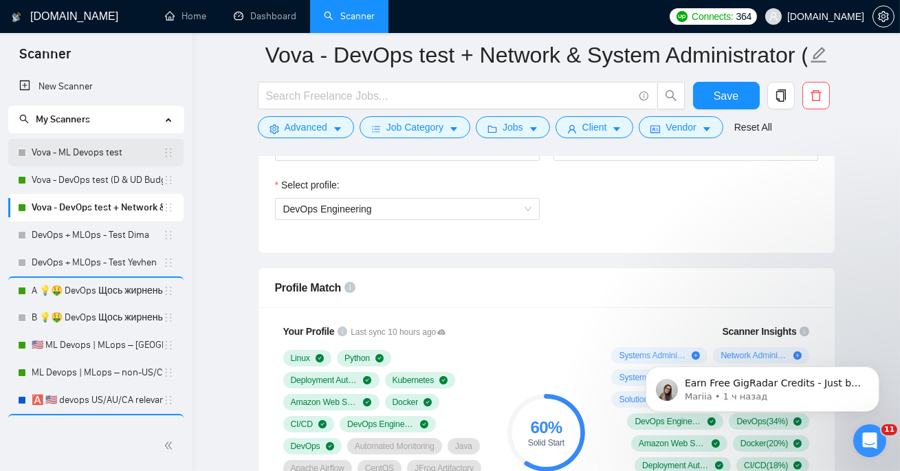
click at [100, 160] on link "Vova - ML Devops test" at bounding box center [97, 153] width 131 height 28
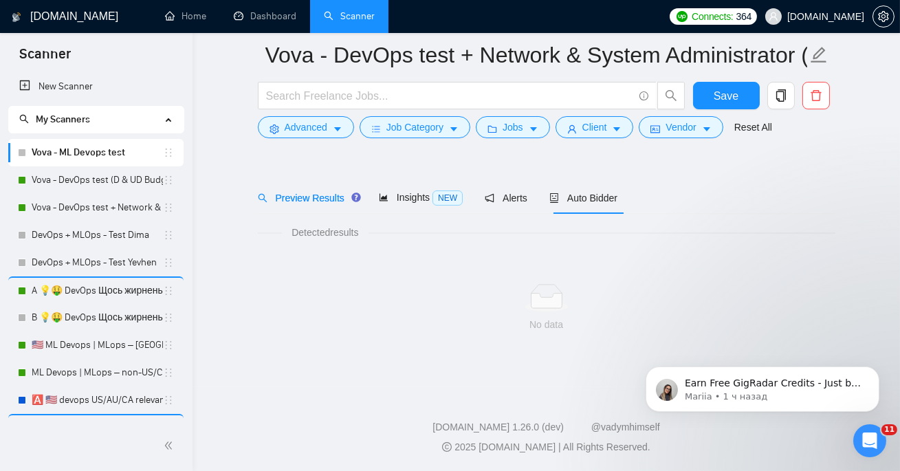
scroll to position [30, 0]
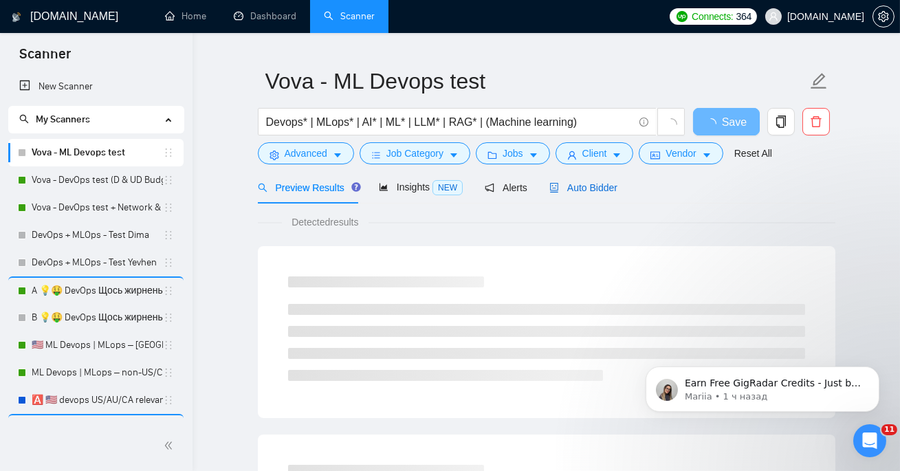
click at [611, 180] on div "Auto Bidder" at bounding box center [584, 187] width 68 height 15
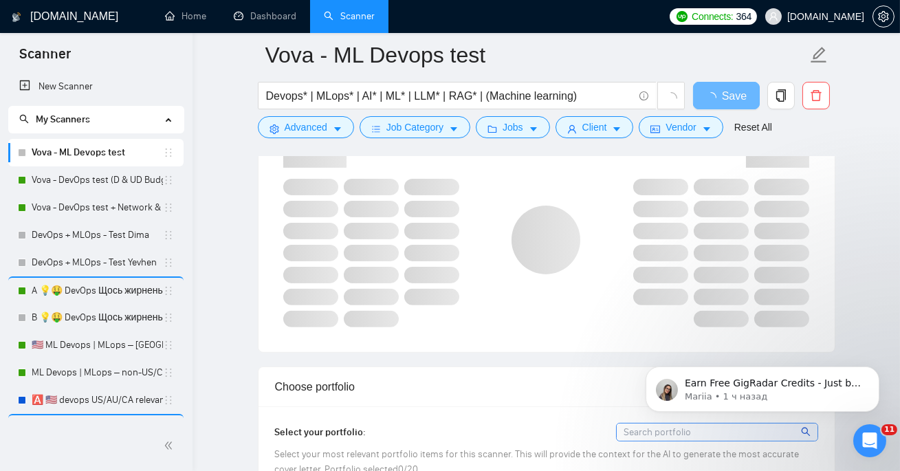
scroll to position [808, 0]
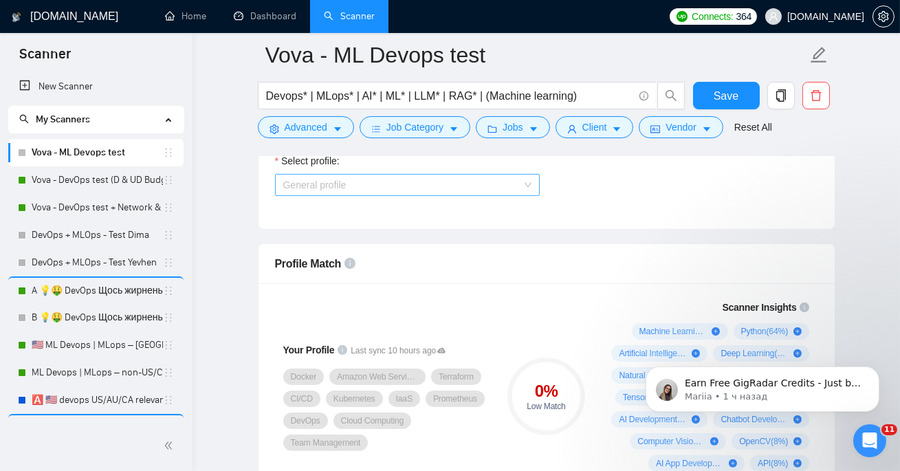
click at [403, 175] on span "General profile" at bounding box center [407, 185] width 248 height 21
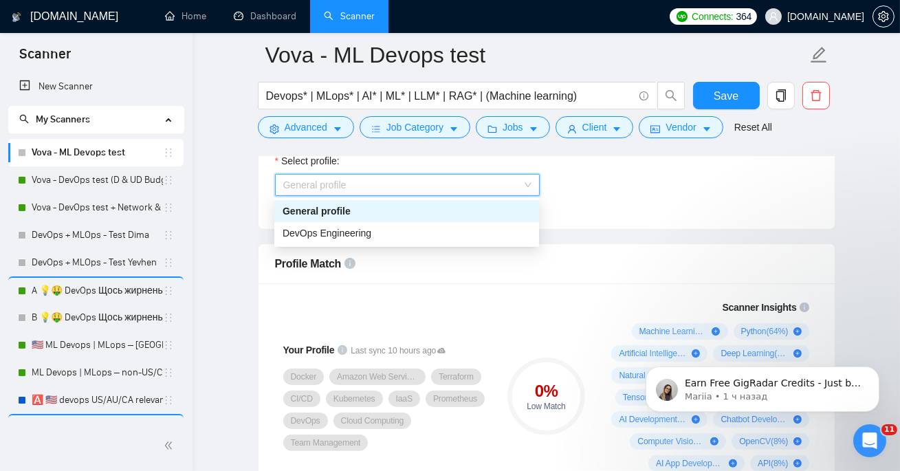
click at [597, 207] on div "Select profile: General profile" at bounding box center [546, 182] width 557 height 59
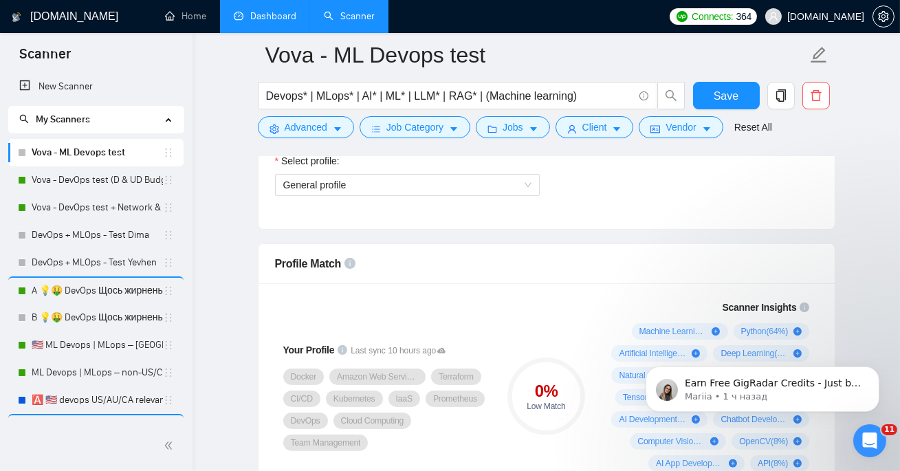
click at [263, 22] on link "Dashboard" at bounding box center [265, 16] width 63 height 12
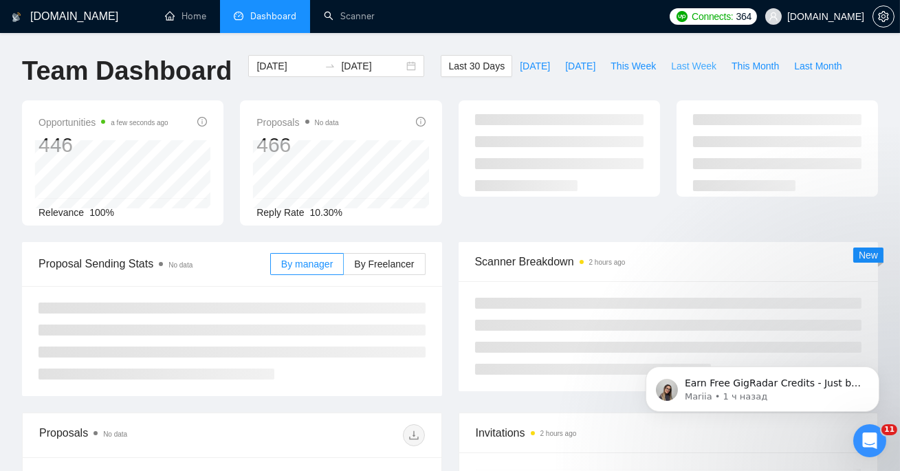
click at [700, 71] on span "Last Week" at bounding box center [693, 65] width 45 height 15
type input "2025-08-11"
type input "2025-08-17"
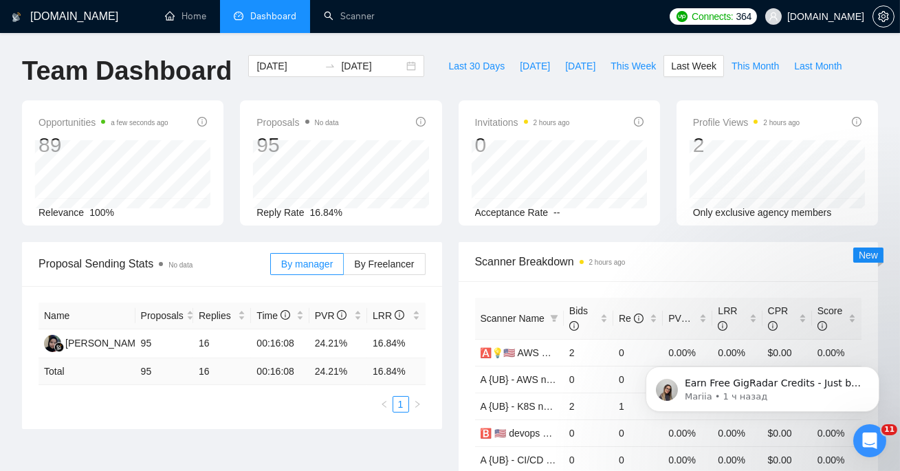
click at [410, 218] on div "Reply Rate 16.84%" at bounding box center [341, 212] width 169 height 15
